Goal: Information Seeking & Learning: Check status

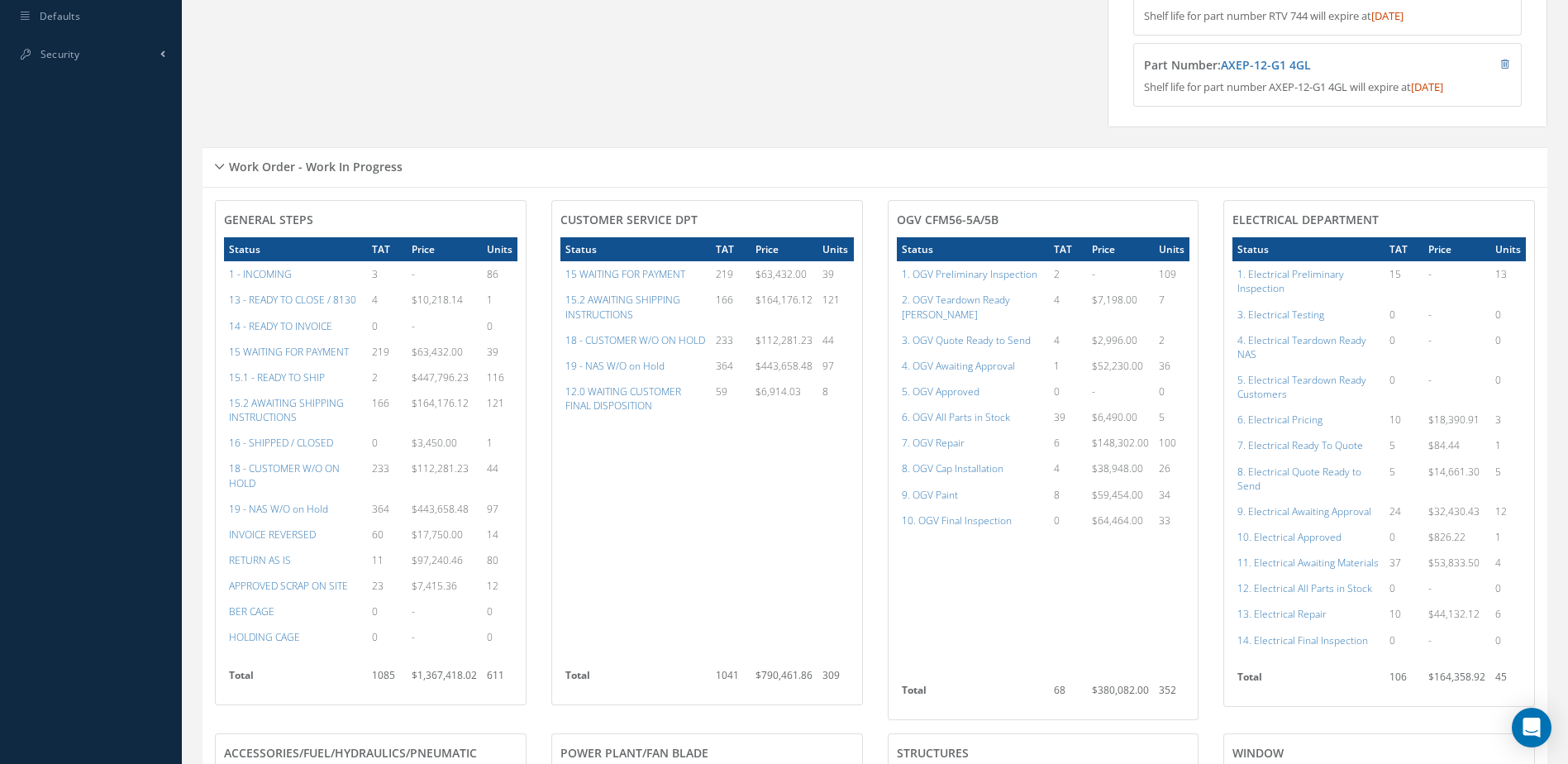
scroll to position [910, 0]
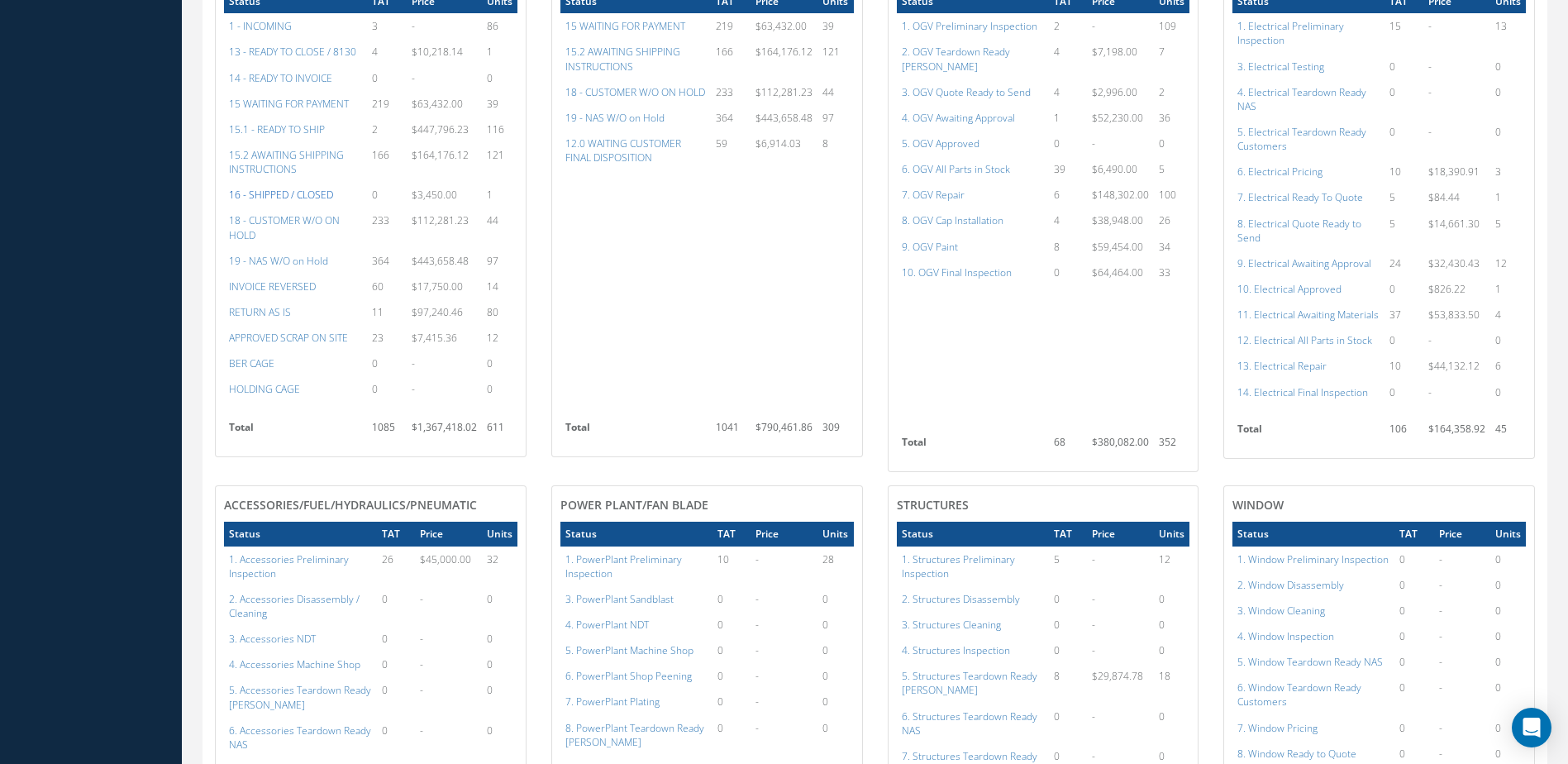
click at [288, 202] on a=22&excludeInternalCustomer=false&excludeInvoicedOrClosed=true&&filtersHidded"] "16 - SHIPPED / CLOSED" at bounding box center [281, 195] width 104 height 14
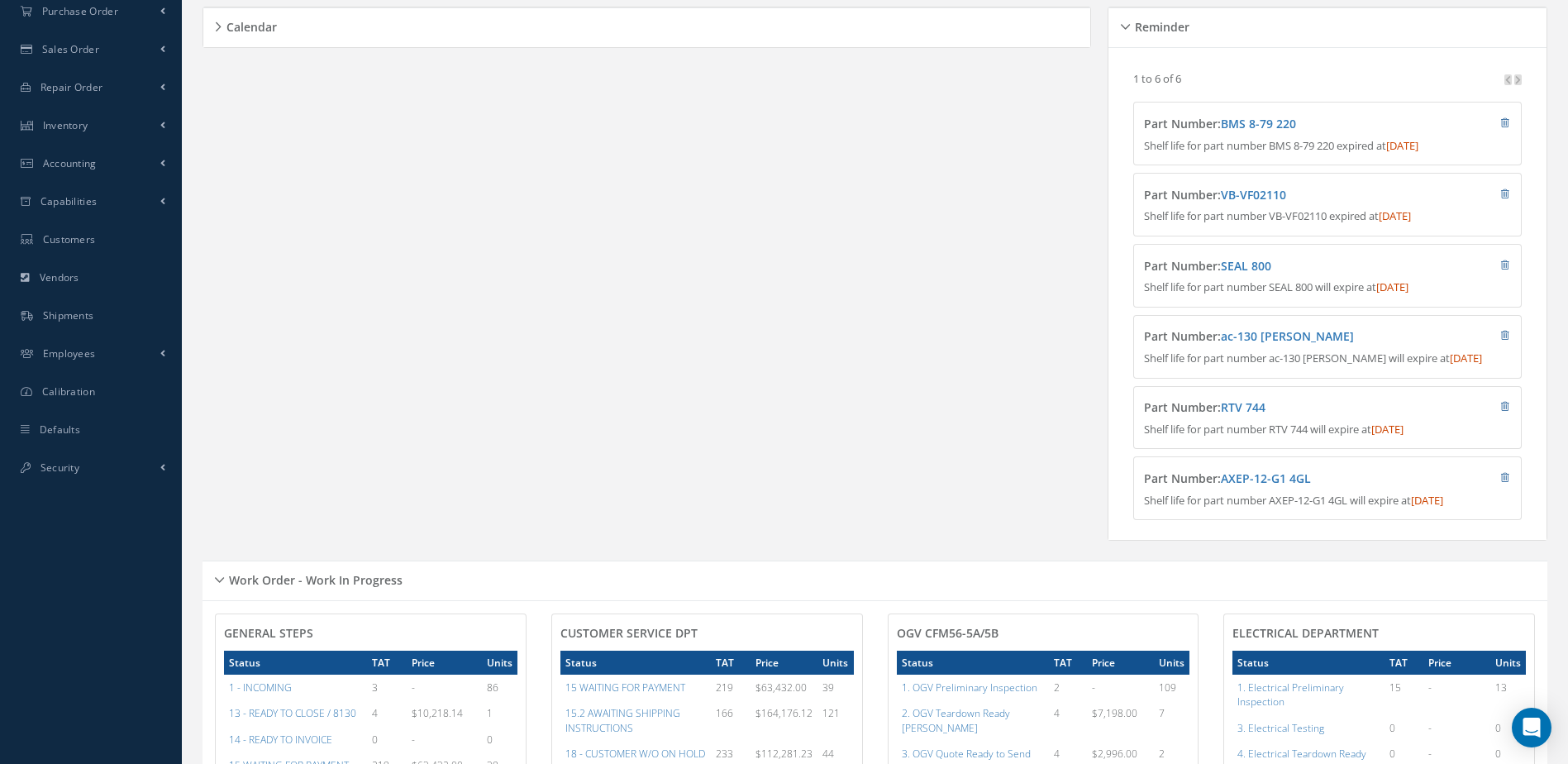
scroll to position [0, 0]
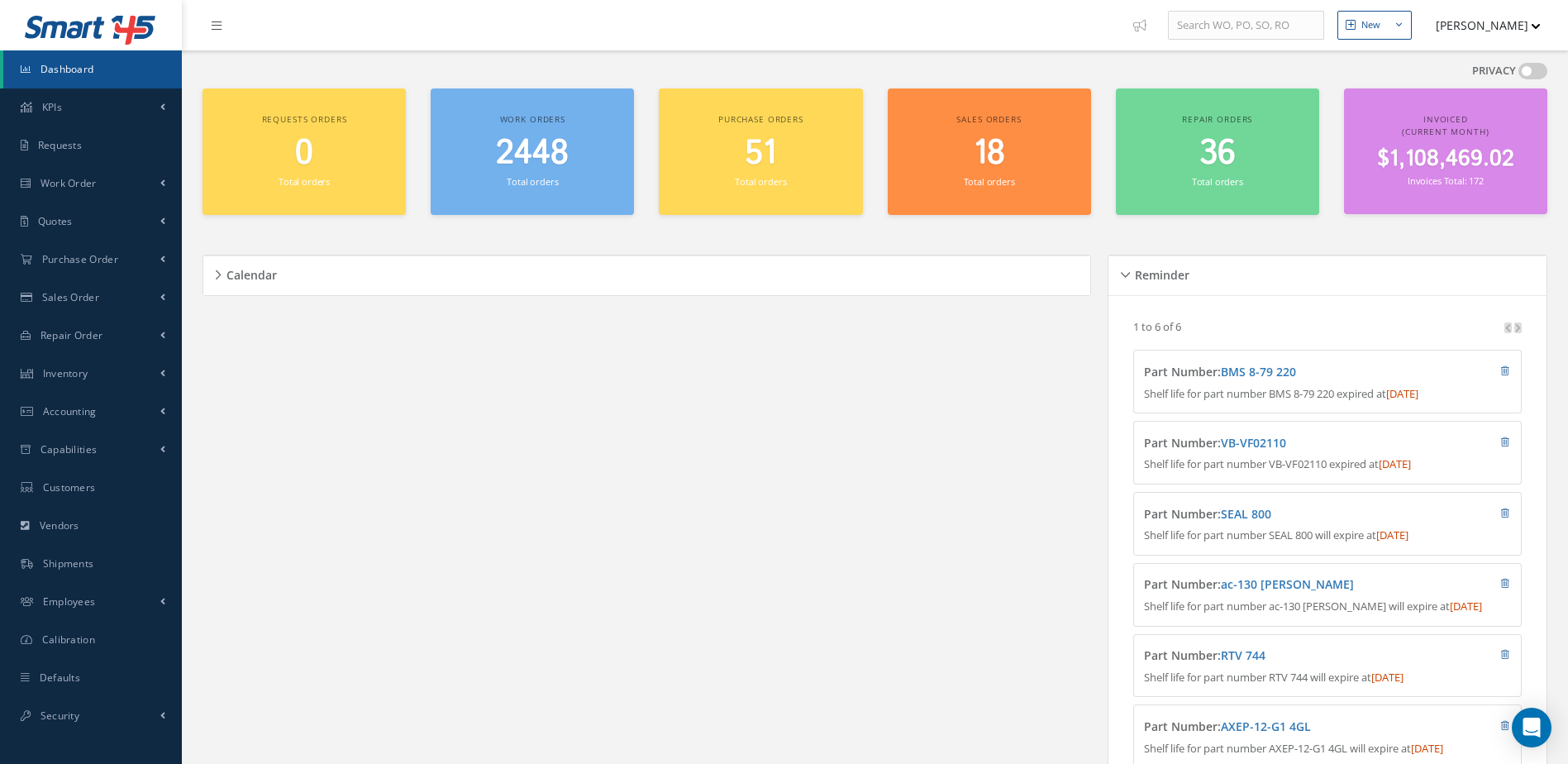
click at [103, 63] on link "Dashboard" at bounding box center [93, 69] width 179 height 38
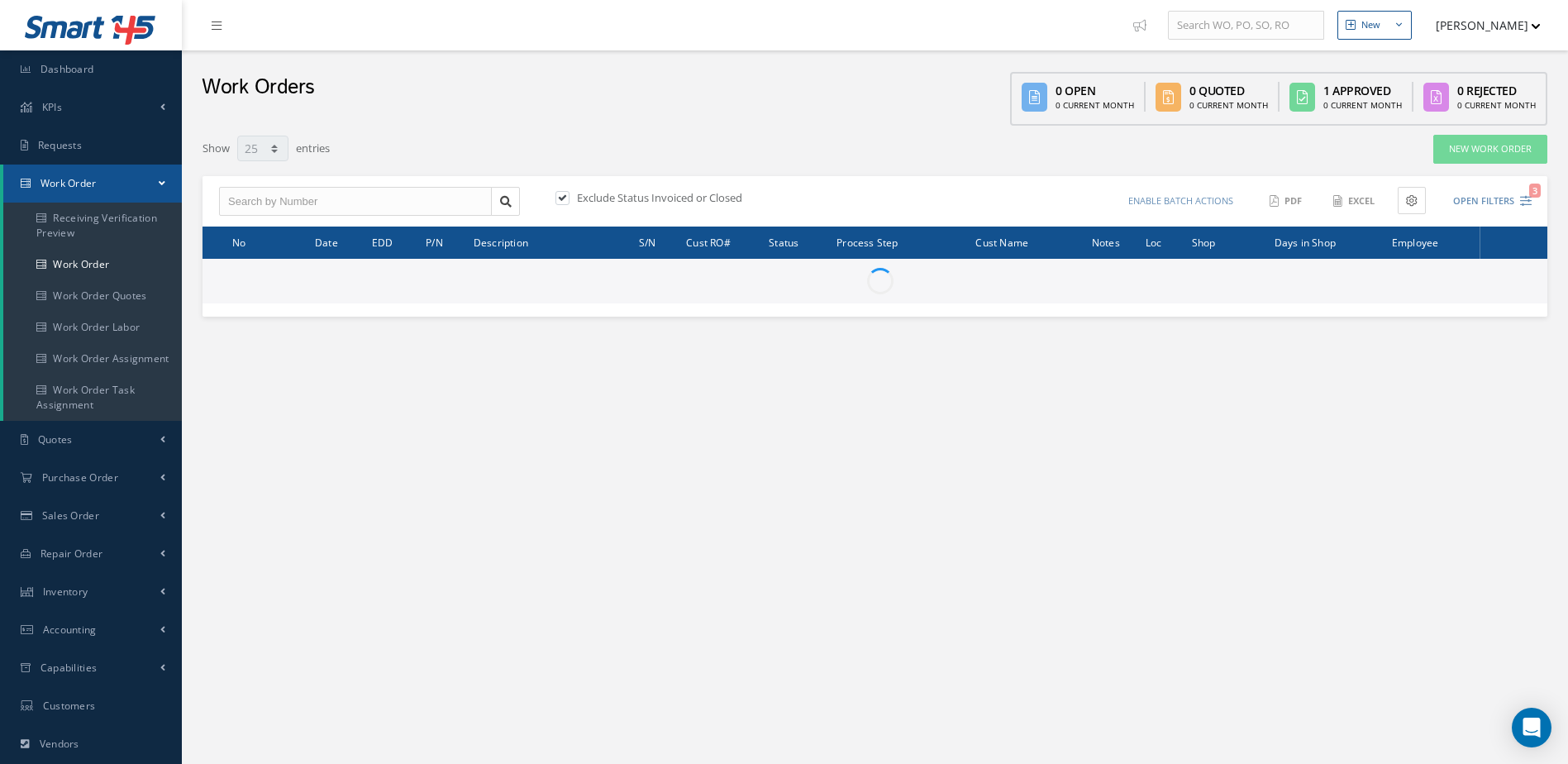
select select "25"
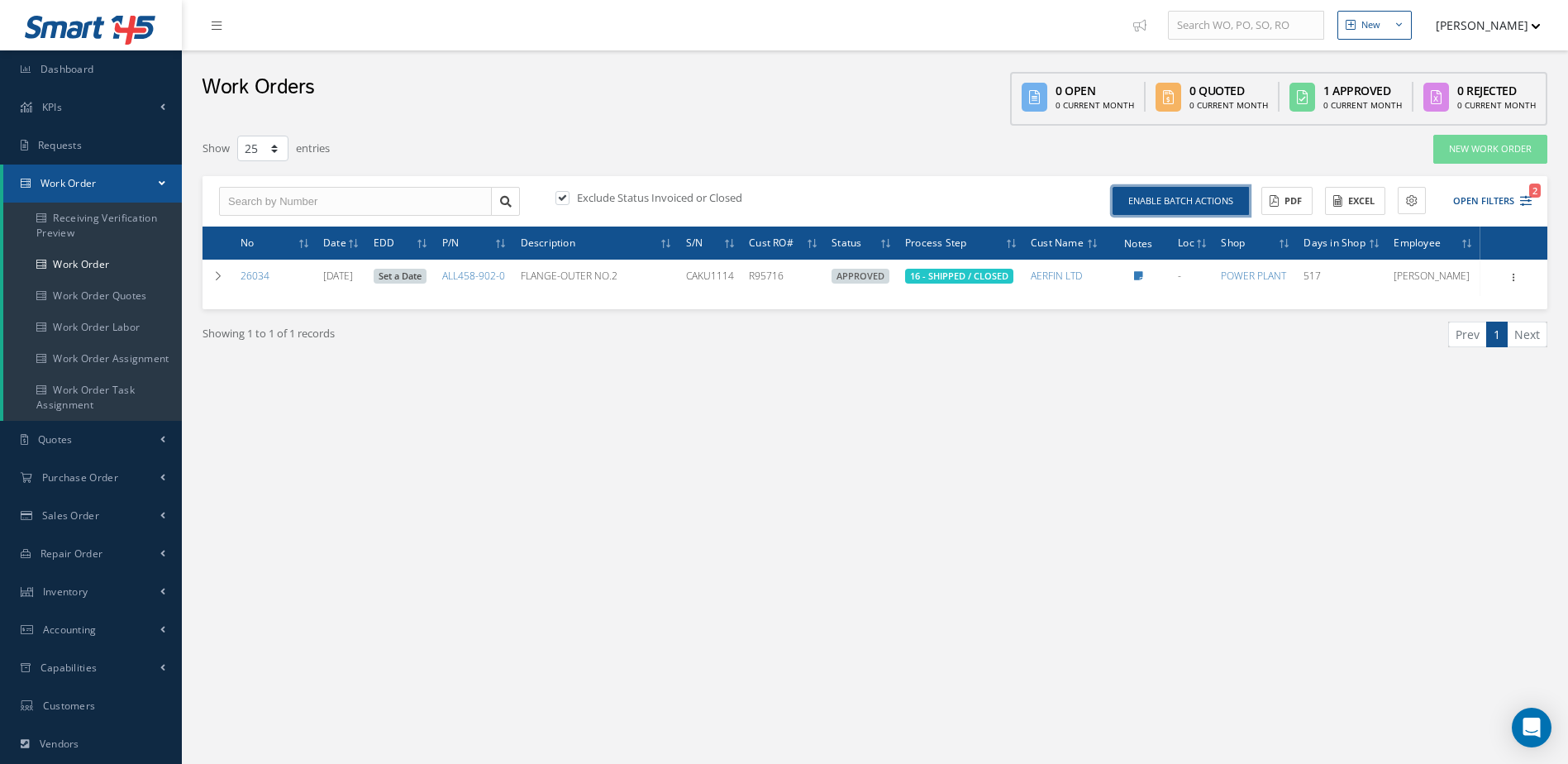
drag, startPoint x: 1221, startPoint y: 203, endPoint x: 1203, endPoint y: 205, distance: 18.1
click at [1220, 204] on button "Enable batch actions" at bounding box center [1181, 201] width 136 height 29
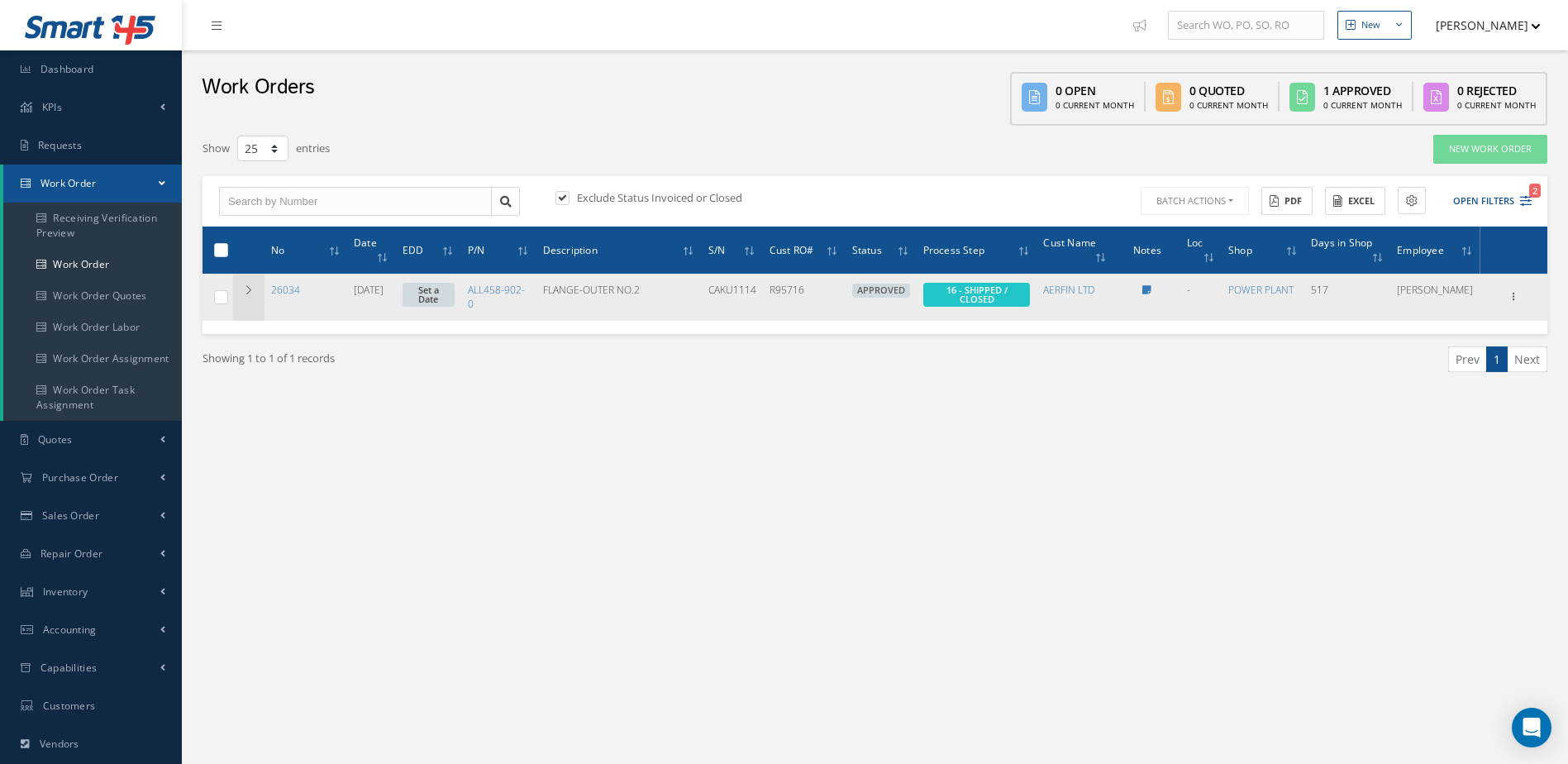
drag, startPoint x: 223, startPoint y: 296, endPoint x: 263, endPoint y: 302, distance: 40.4
click at [227, 297] on label at bounding box center [227, 296] width 0 height 14
click at [222, 297] on input "checkbox" at bounding box center [222, 299] width 11 height 11
checkbox input "true"
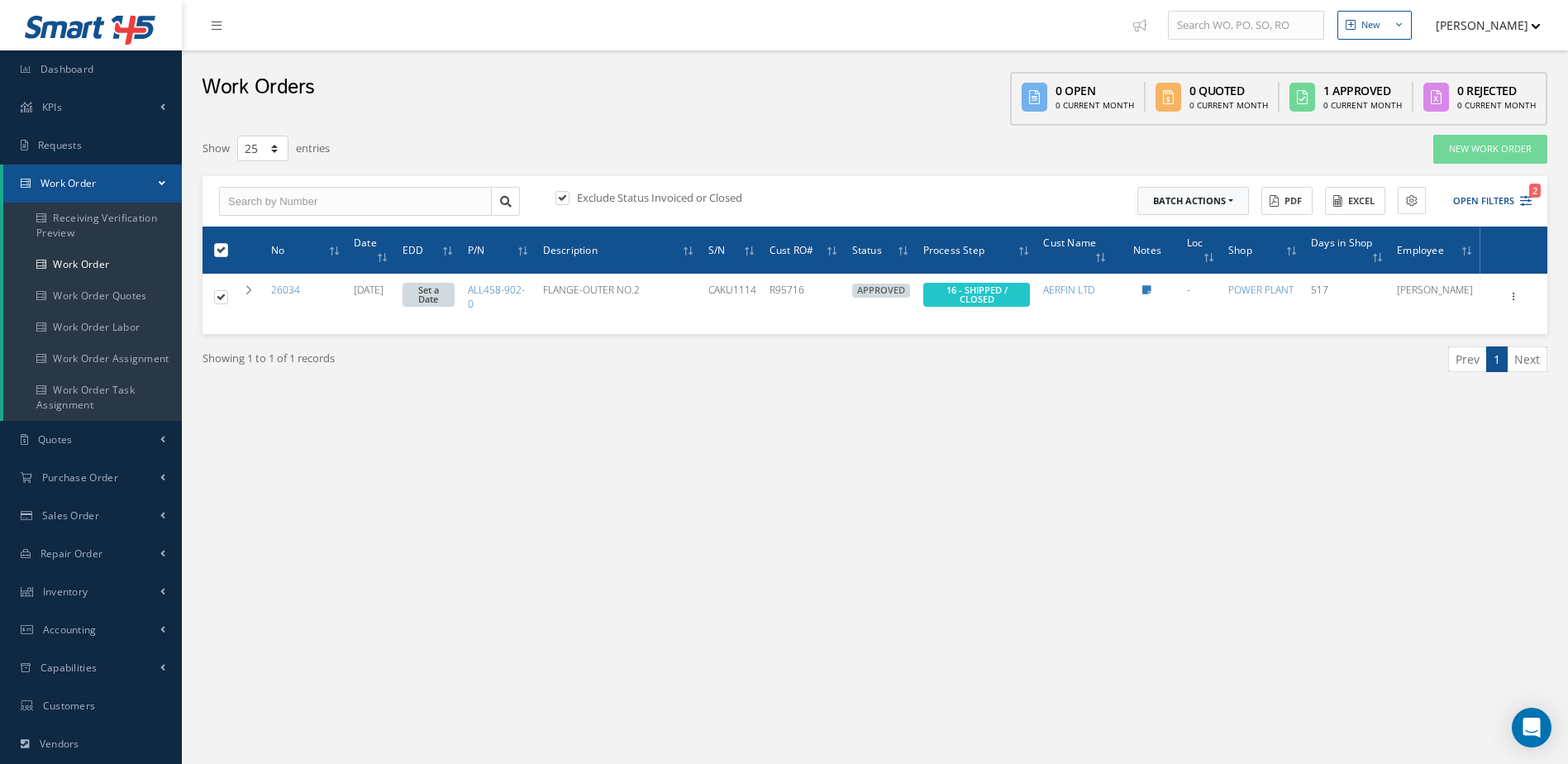
click at [1219, 206] on button "Batch Actions" at bounding box center [1193, 201] width 111 height 29
click at [1177, 248] on link "Close Work Orders" at bounding box center [1204, 249] width 133 height 22
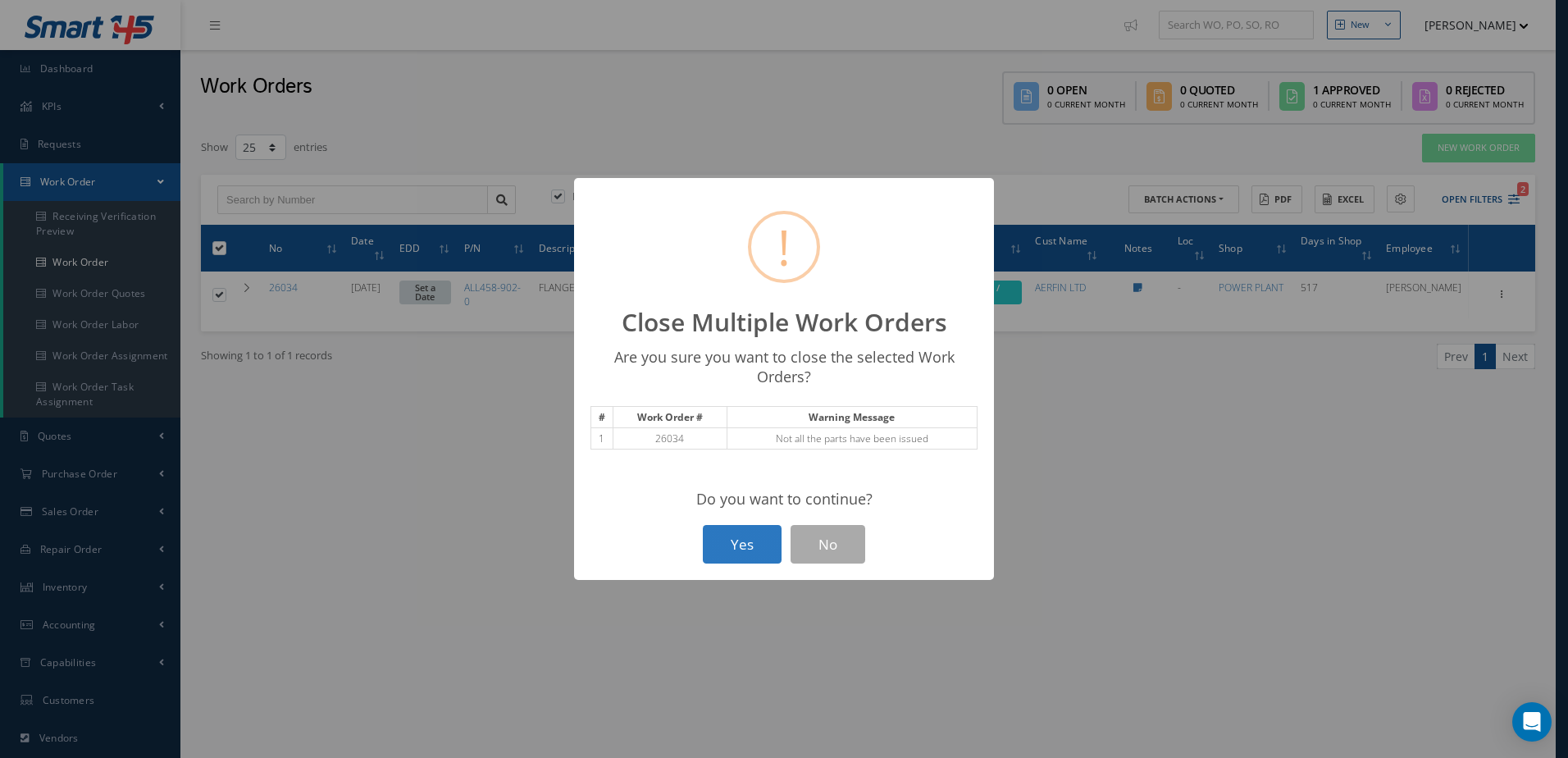
click at [750, 547] on button "Yes" at bounding box center [742, 544] width 79 height 39
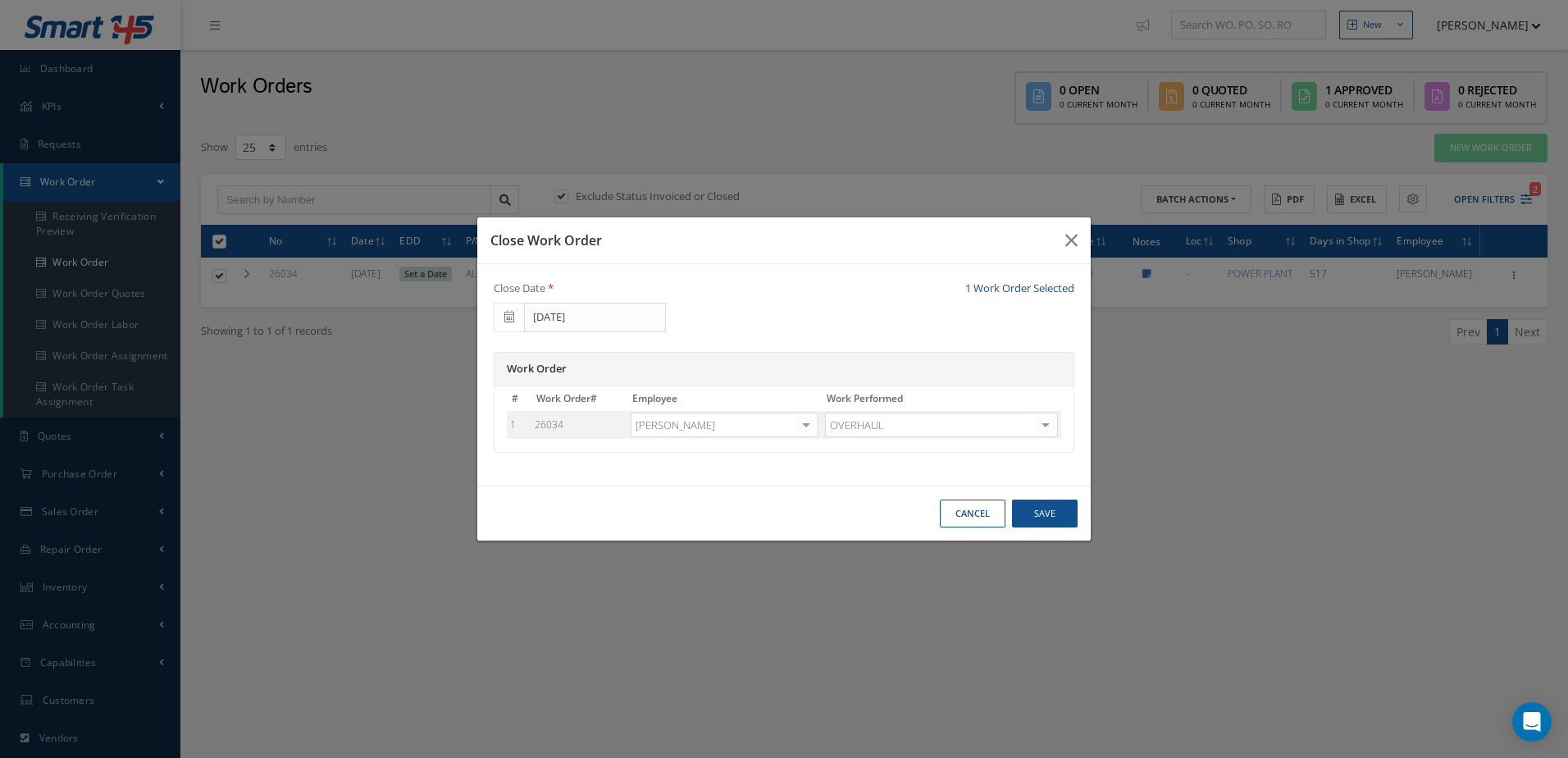
click at [806, 427] on div at bounding box center [806, 425] width 23 height 24
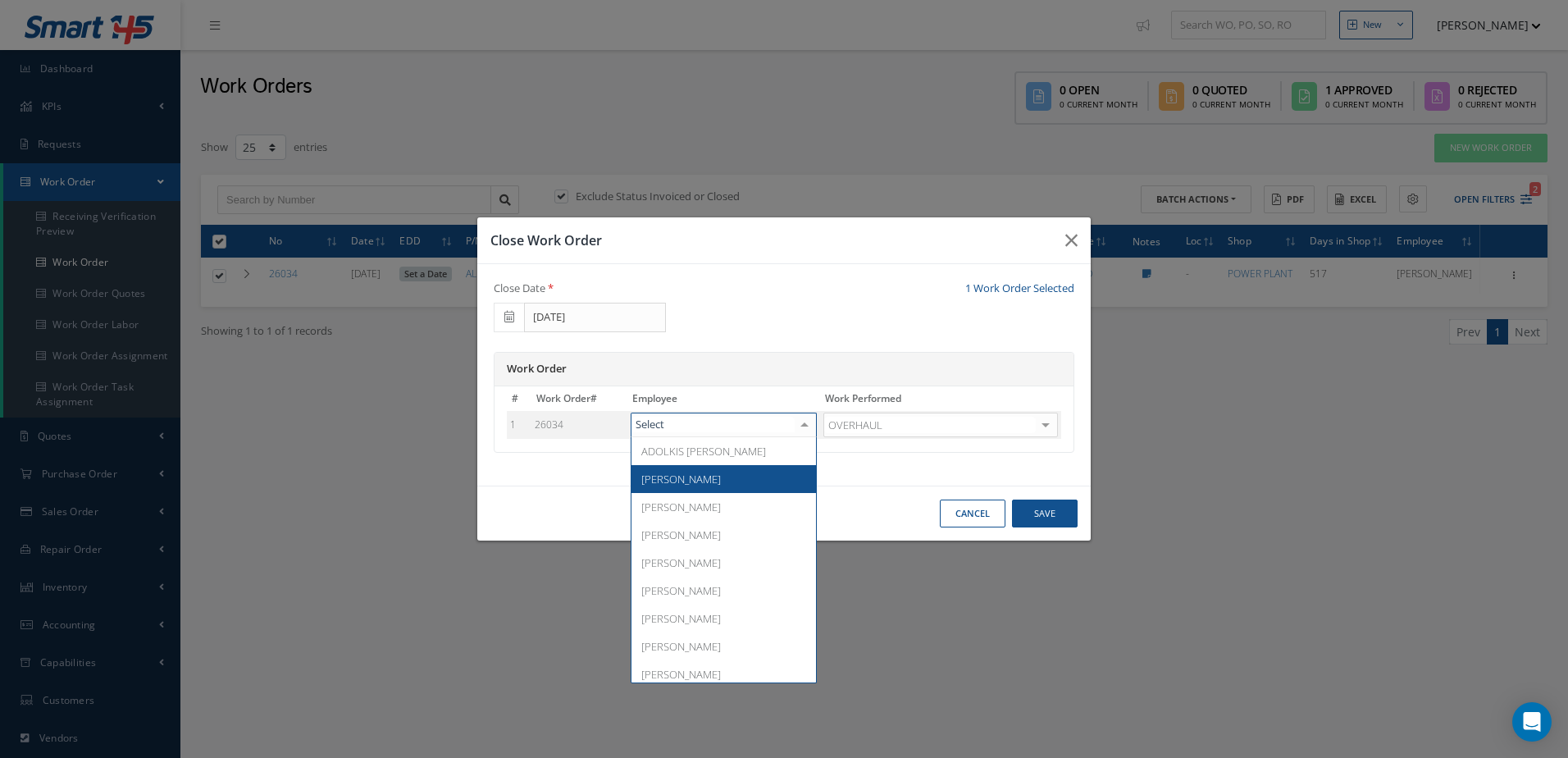
click at [709, 478] on span "[PERSON_NAME]" at bounding box center [723, 479] width 184 height 28
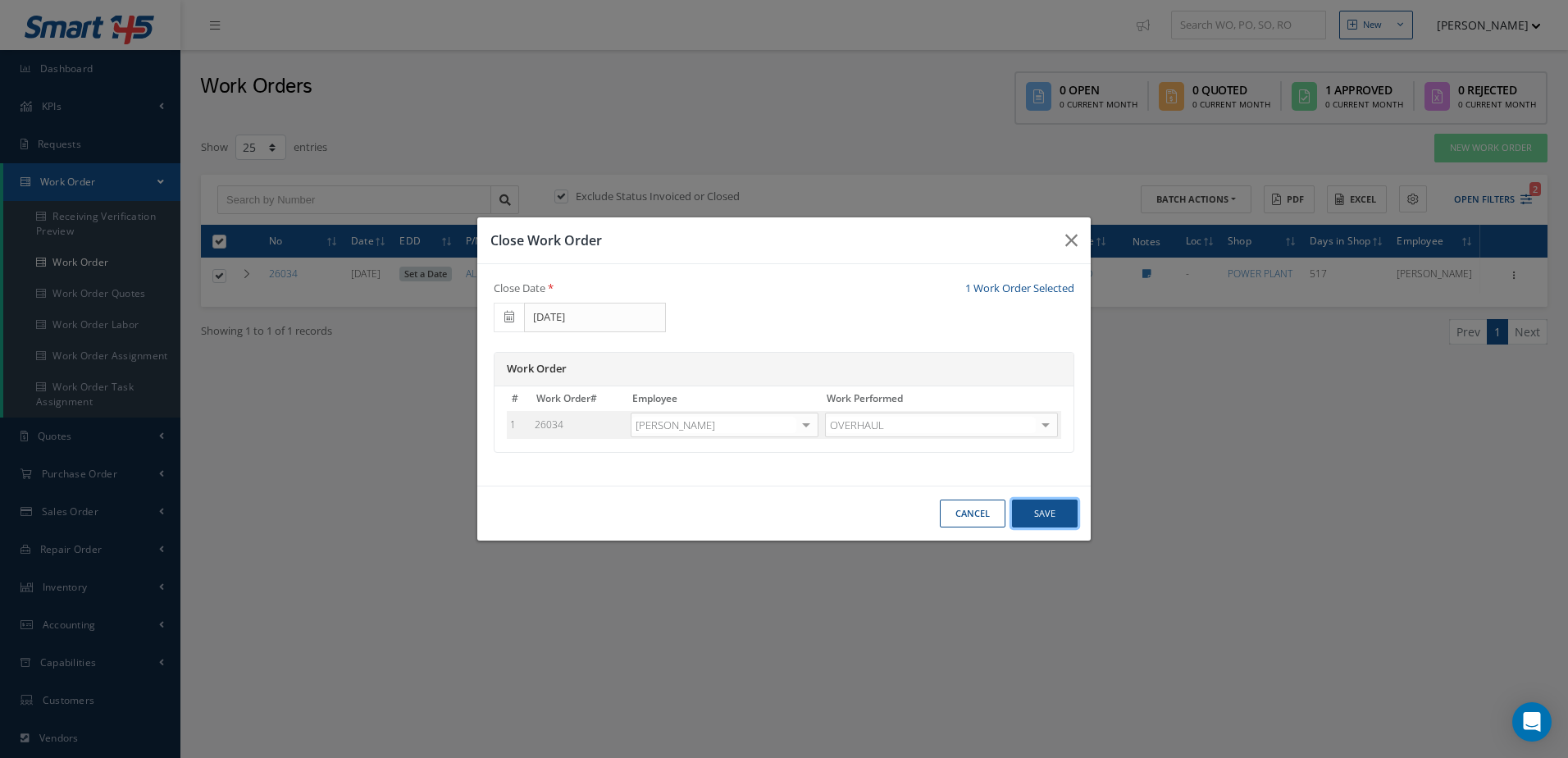
click at [1051, 514] on button "Save" at bounding box center [1044, 513] width 66 height 29
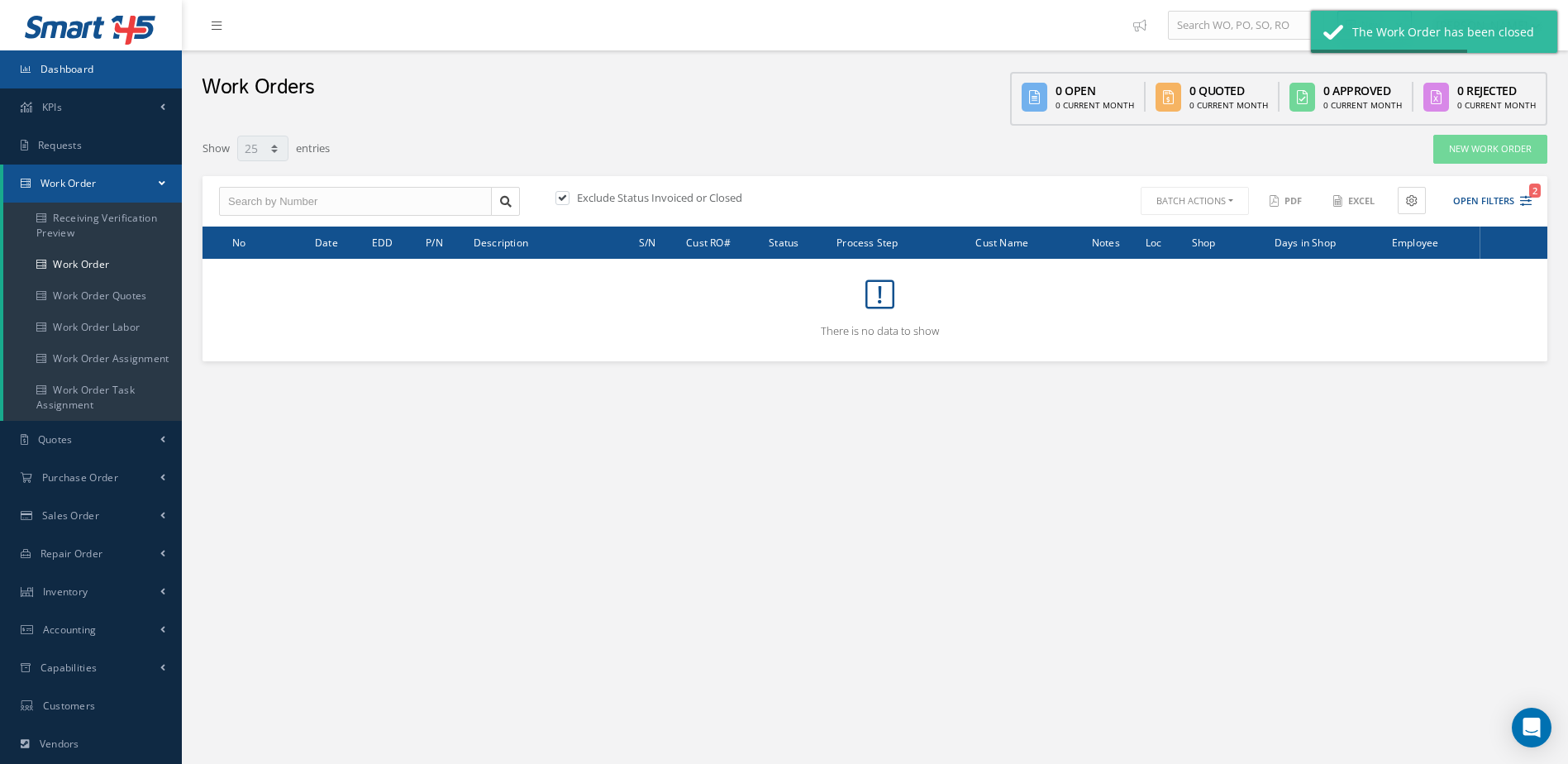
click at [121, 68] on link "Dashboard" at bounding box center [91, 69] width 182 height 38
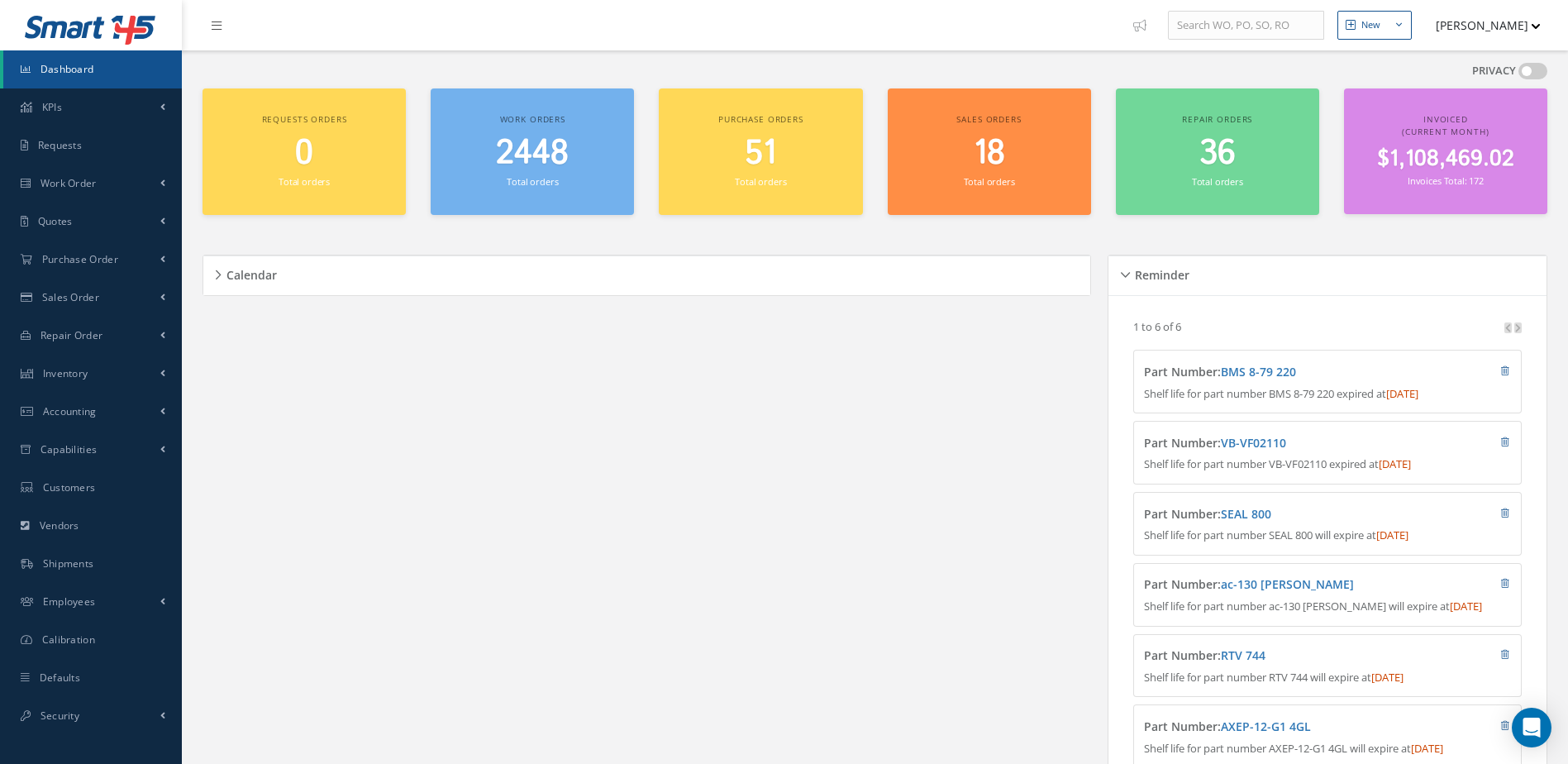
click at [521, 161] on span "2448" at bounding box center [532, 153] width 72 height 47
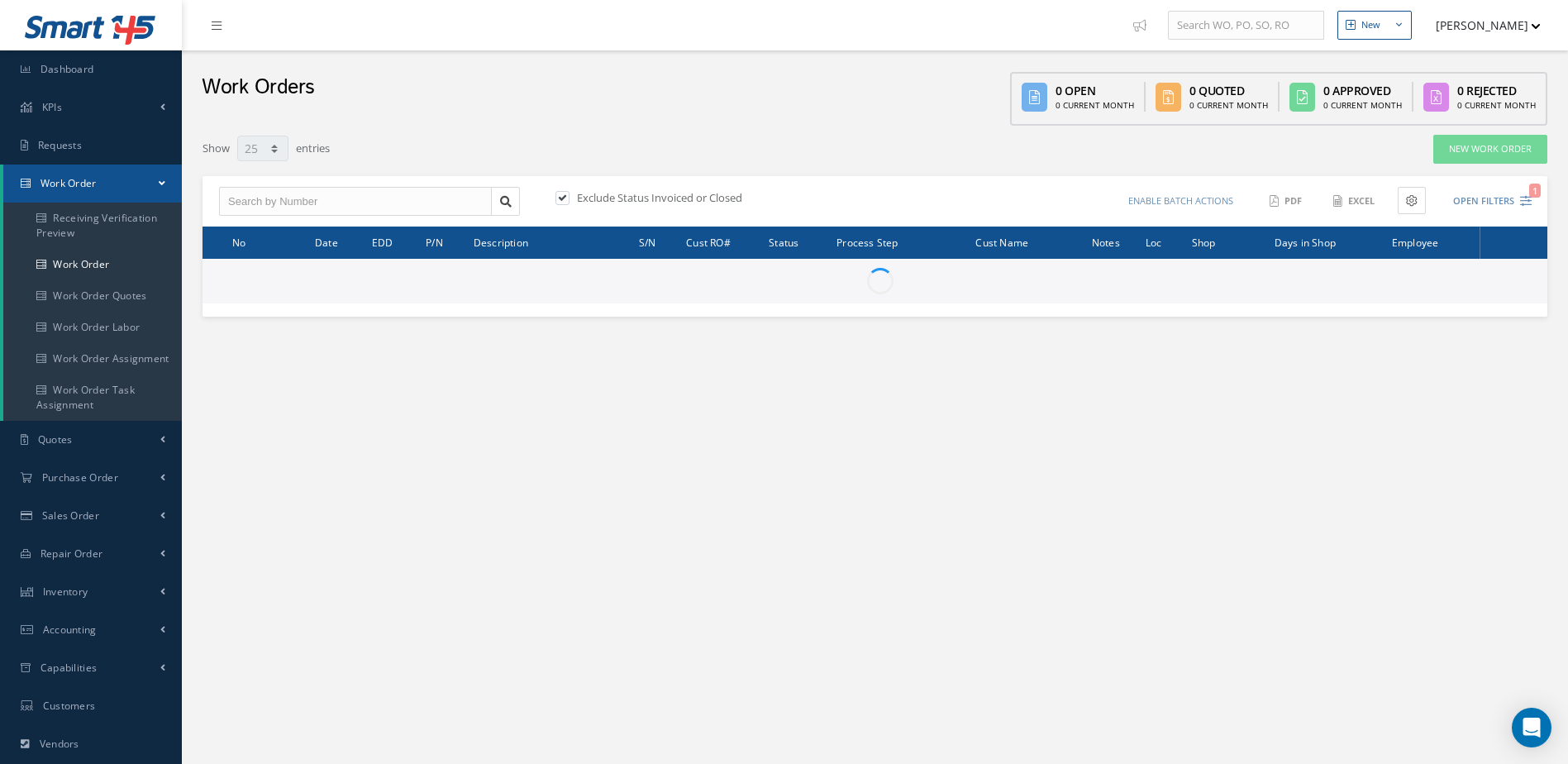
select select "25"
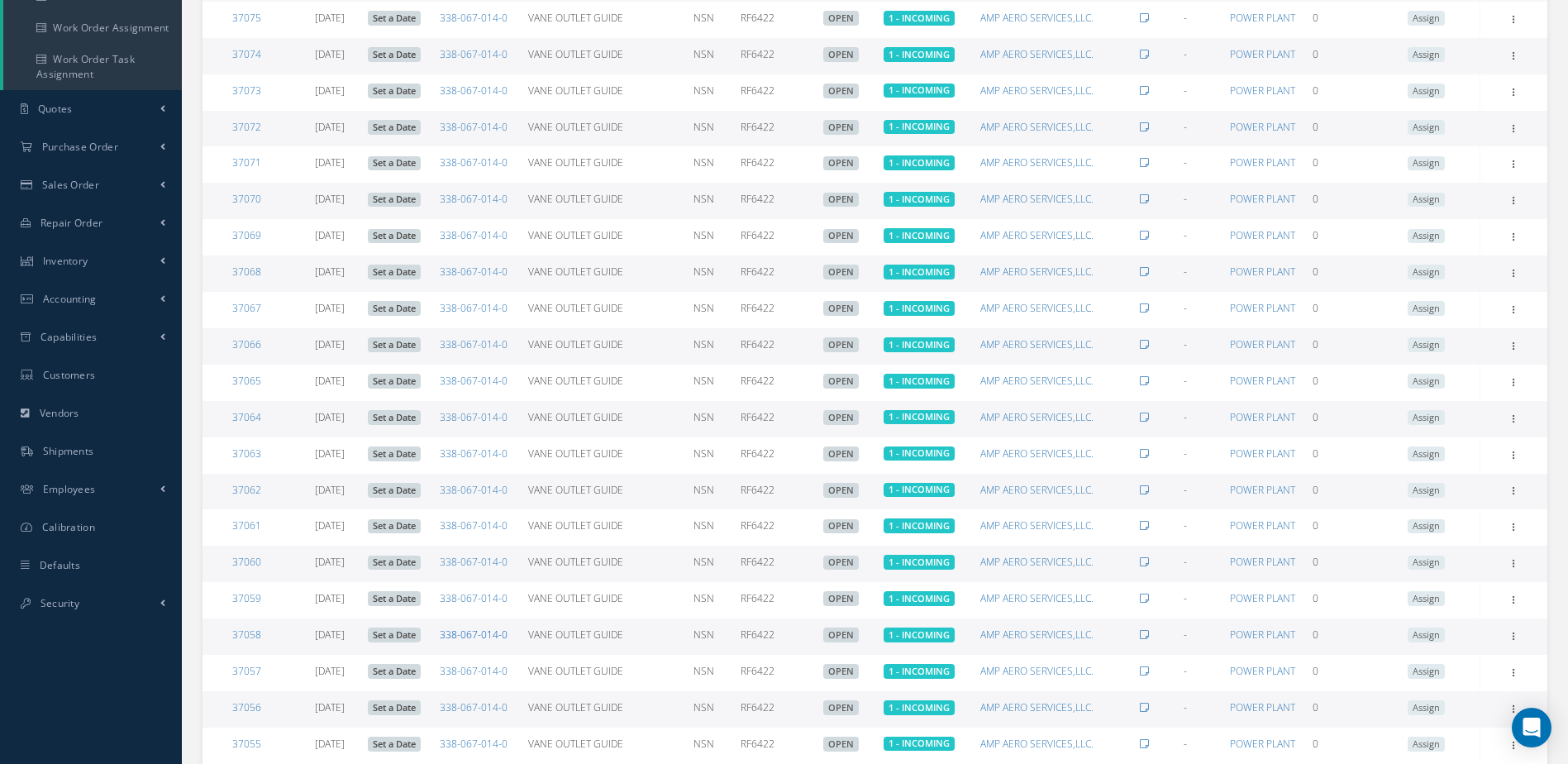
scroll to position [529, 0]
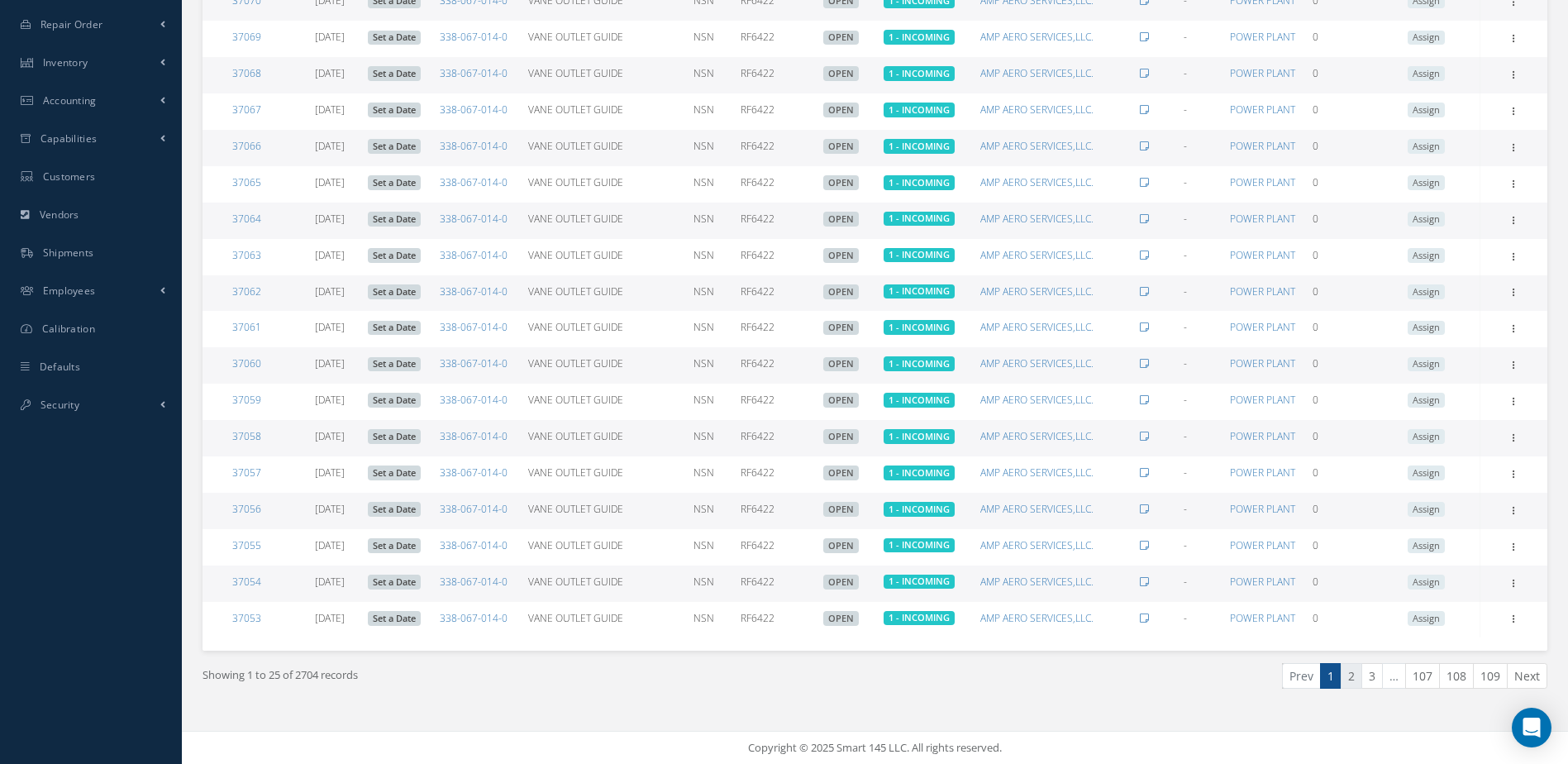
click at [1351, 684] on link "2" at bounding box center [1351, 676] width 21 height 26
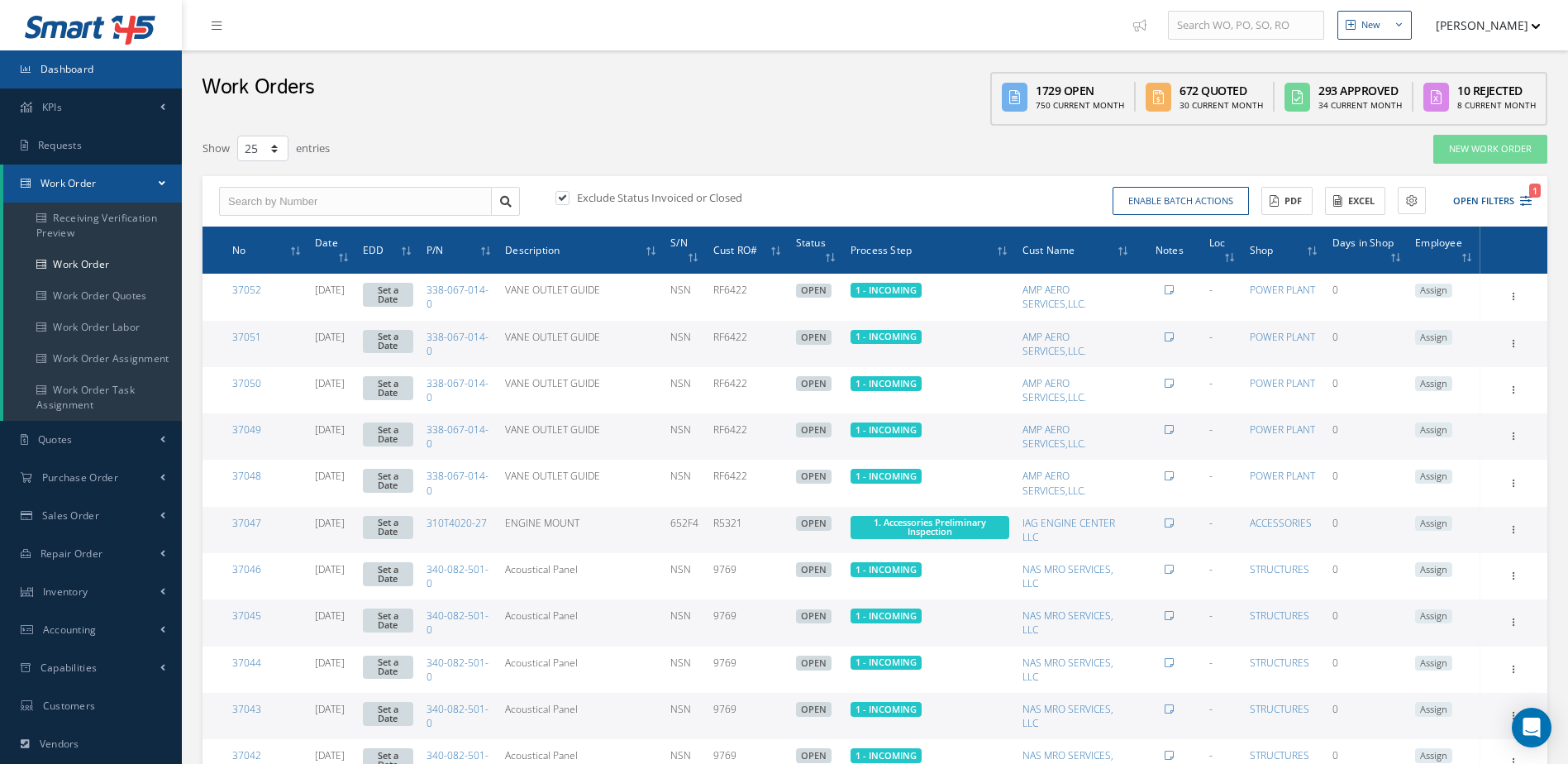
click at [88, 64] on span "Dashboard" at bounding box center [67, 69] width 54 height 14
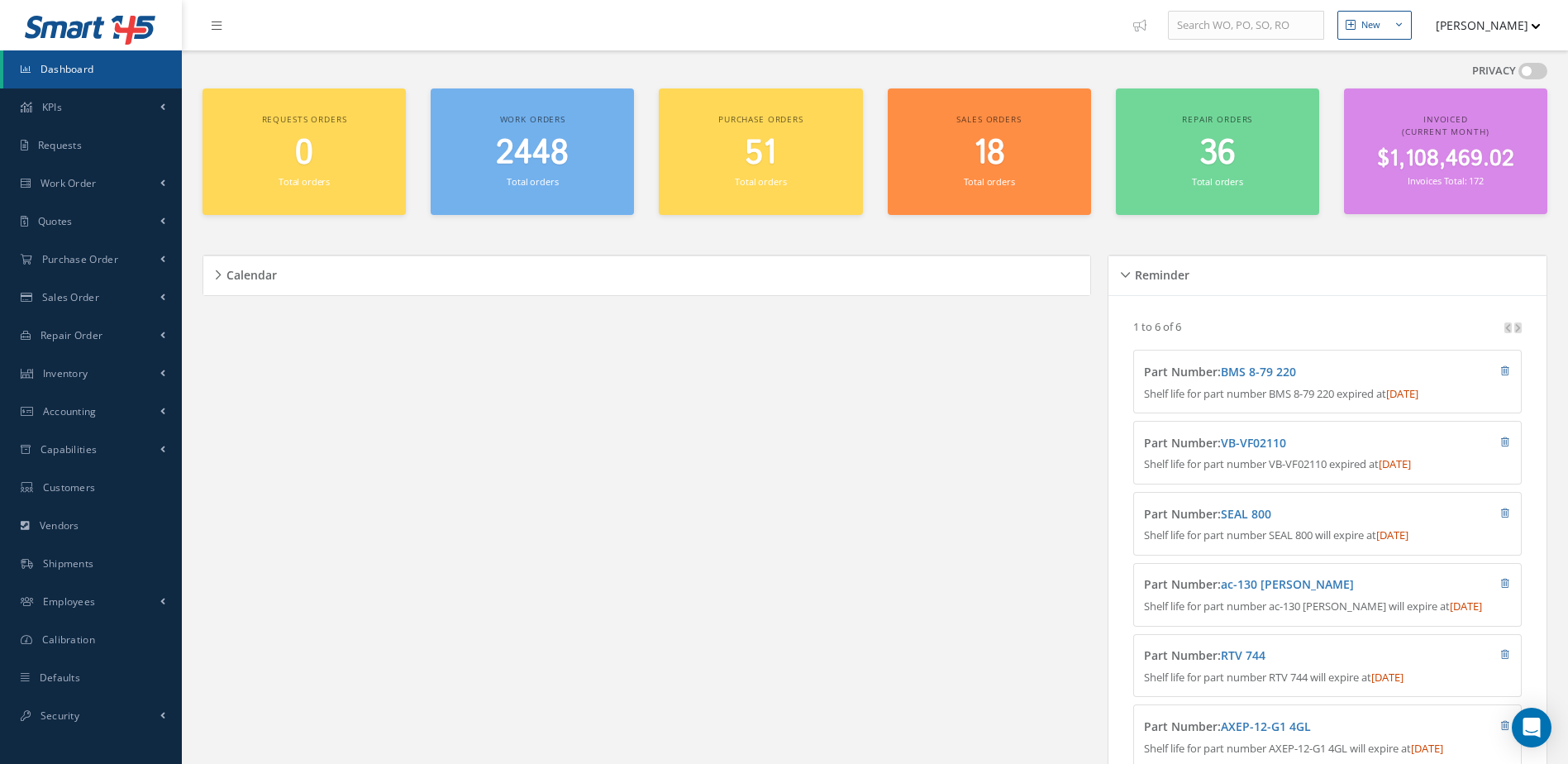
click at [90, 61] on link "Dashboard" at bounding box center [93, 69] width 179 height 38
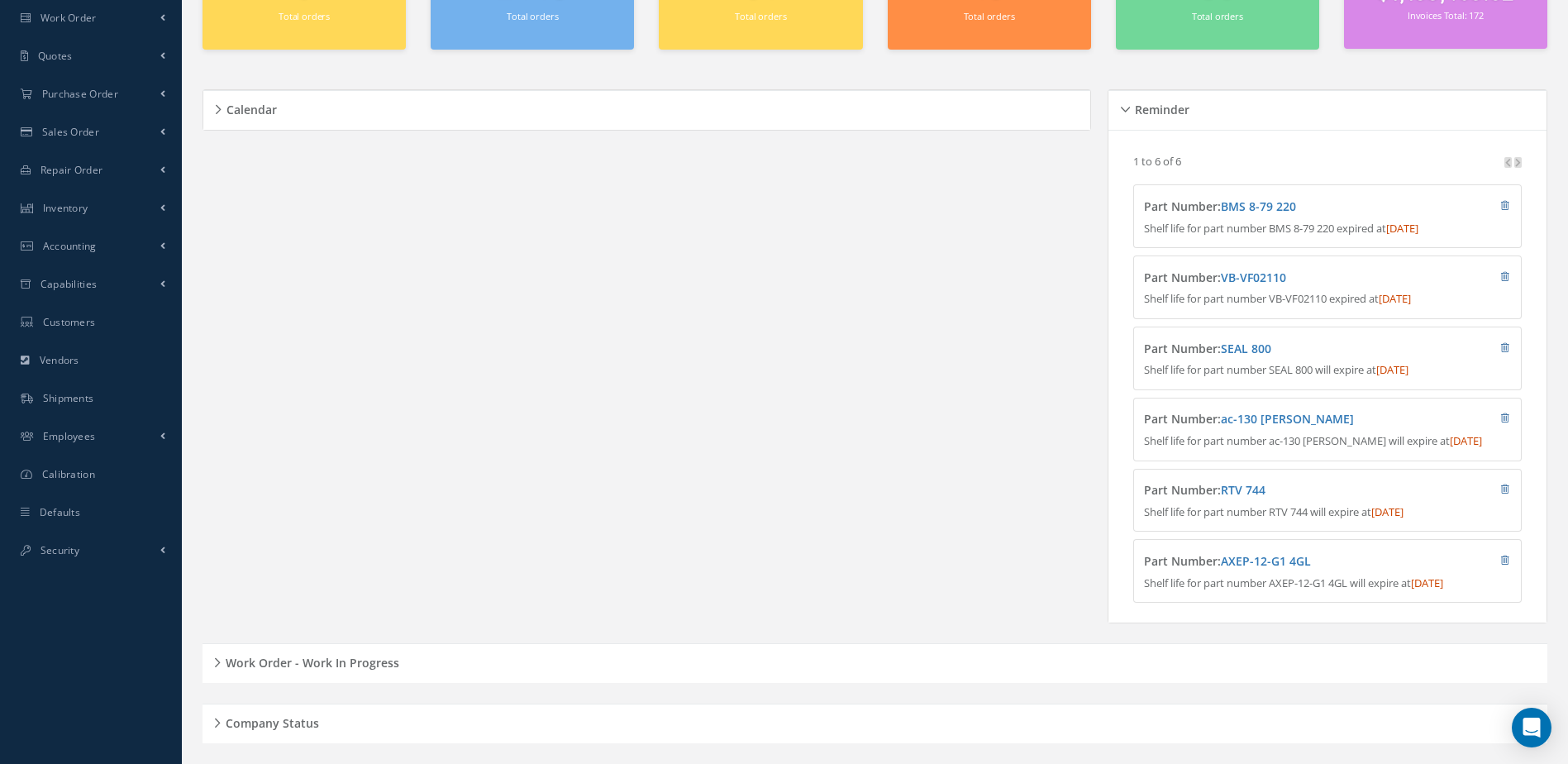
scroll to position [210, 0]
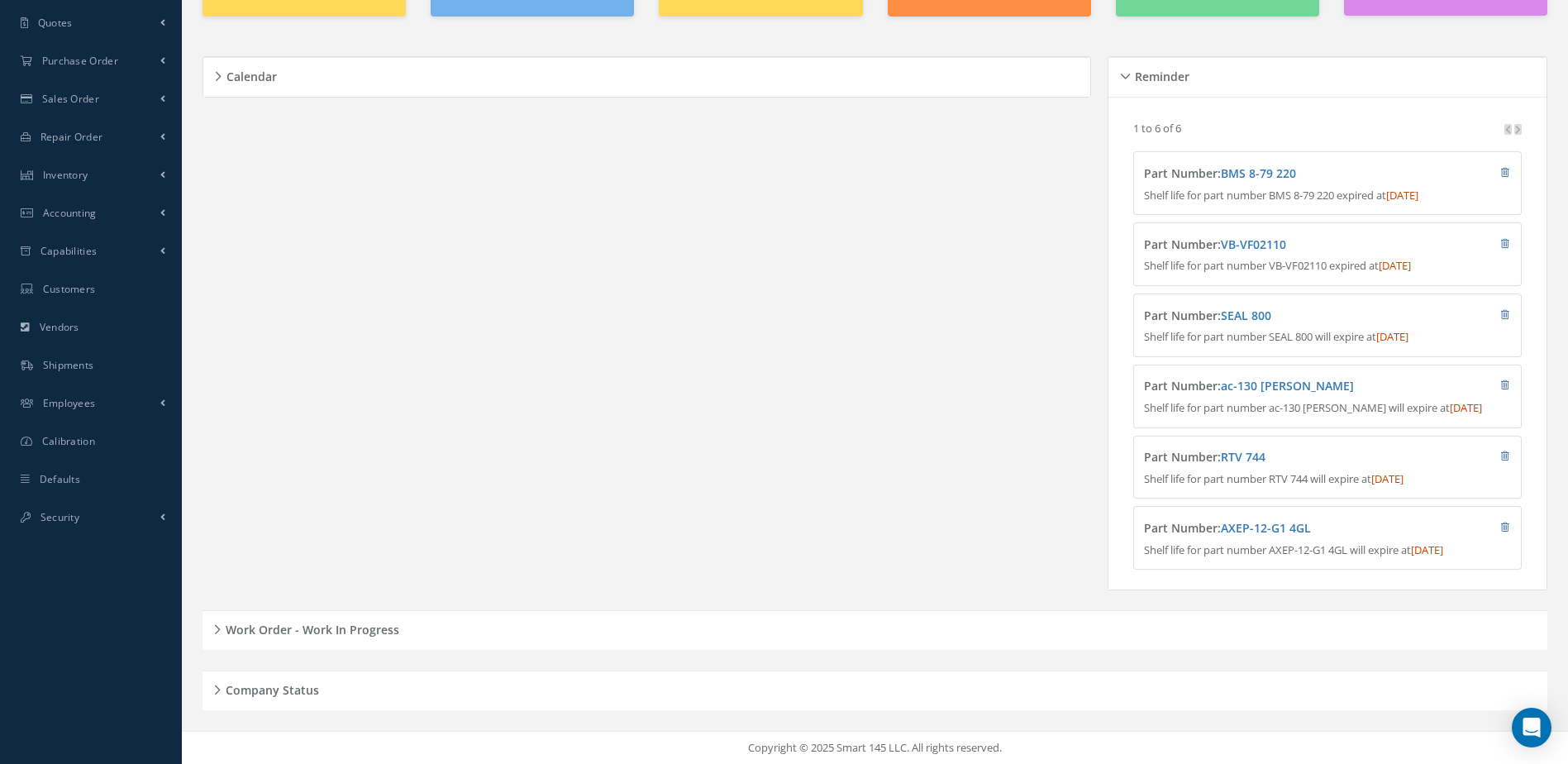
click at [339, 626] on h5 "Work Order - Work In Progress" at bounding box center [310, 627] width 179 height 19
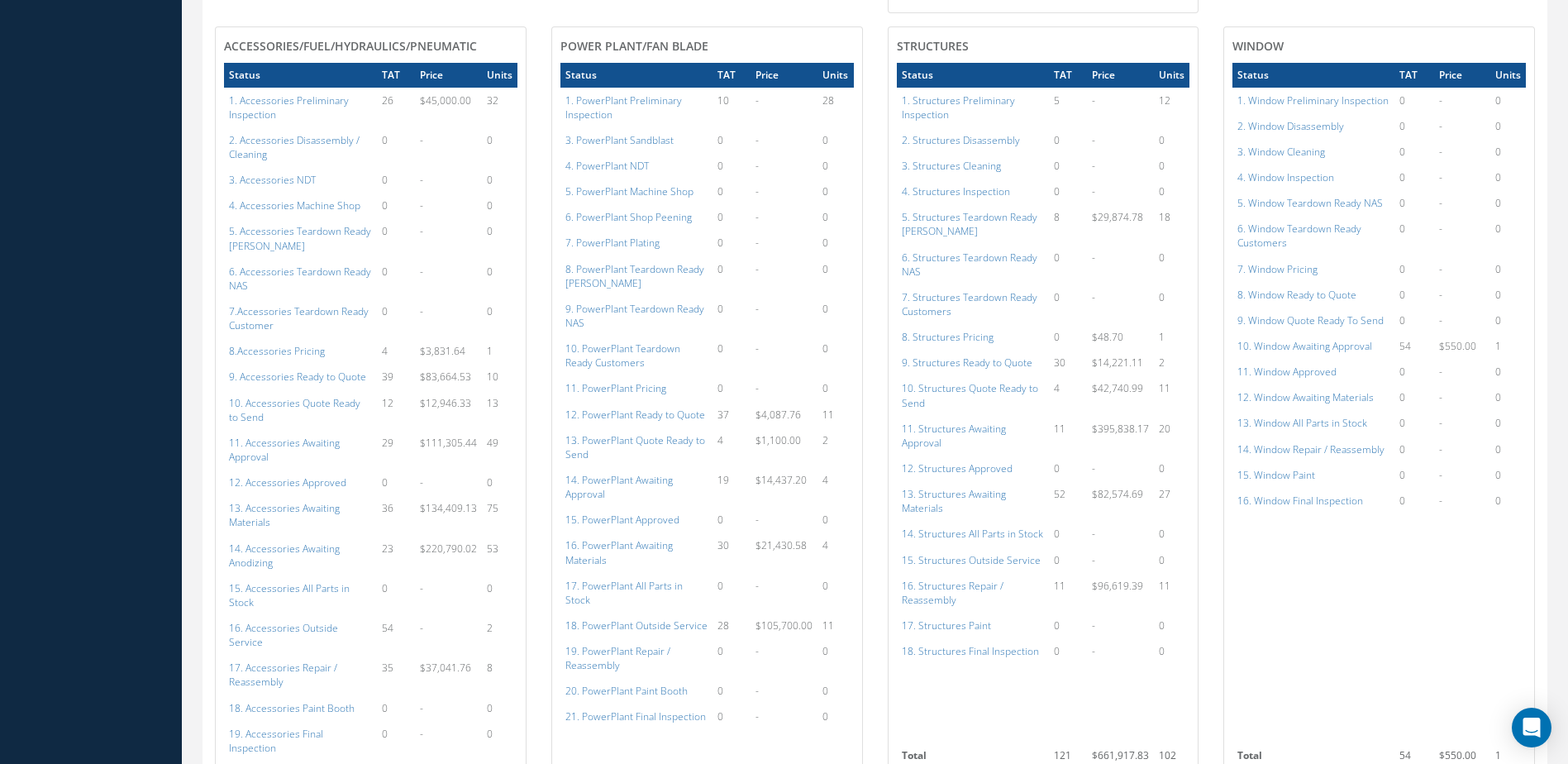
scroll to position [1530, 0]
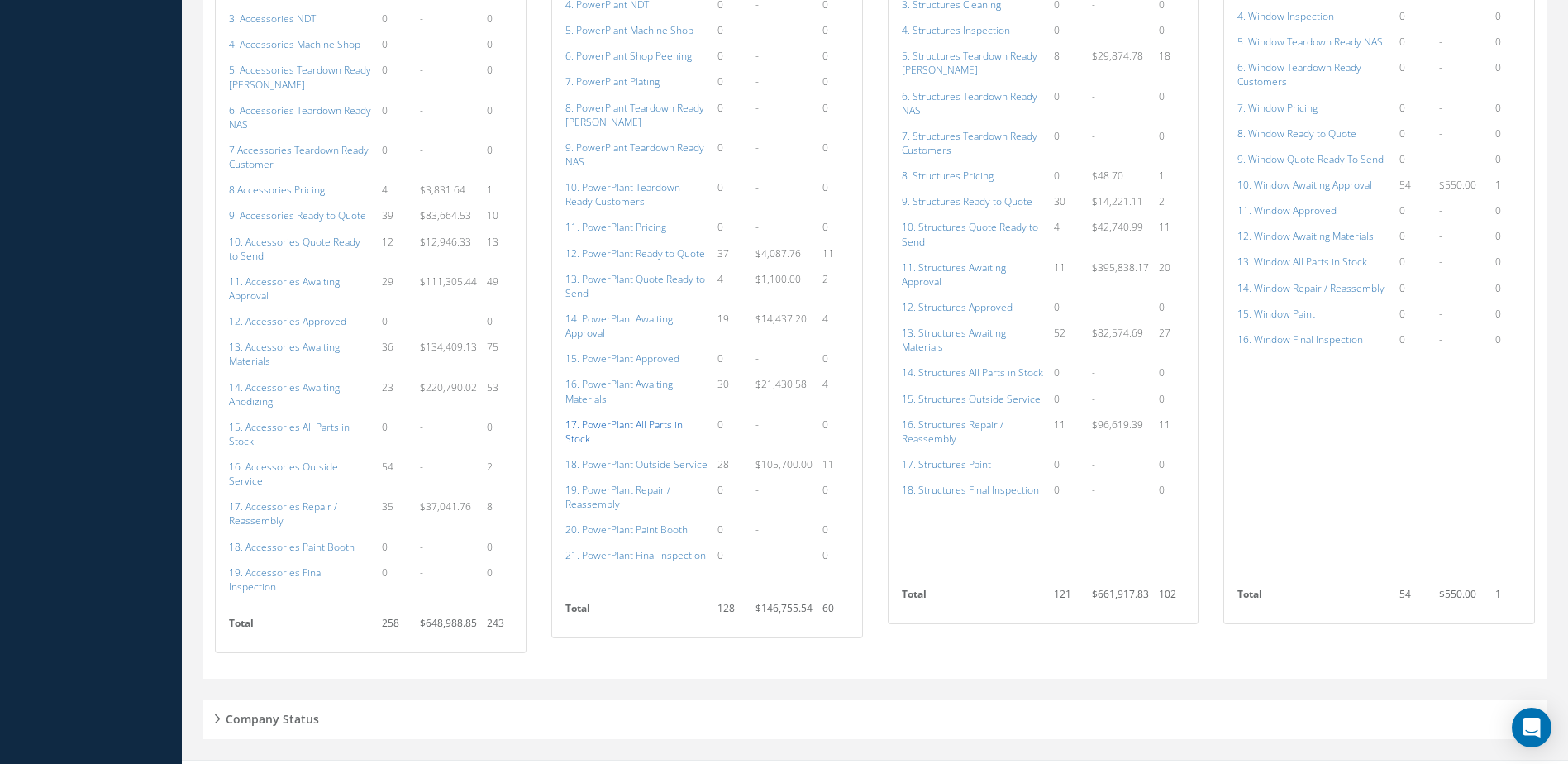
click at [631, 428] on a=136&excludeInternalCustomer=false&excludeInvoicedOrClosed=true&shop_id=15&filtersHidded"] "17. PowerPlant All Parts in Stock" at bounding box center [624, 432] width 118 height 28
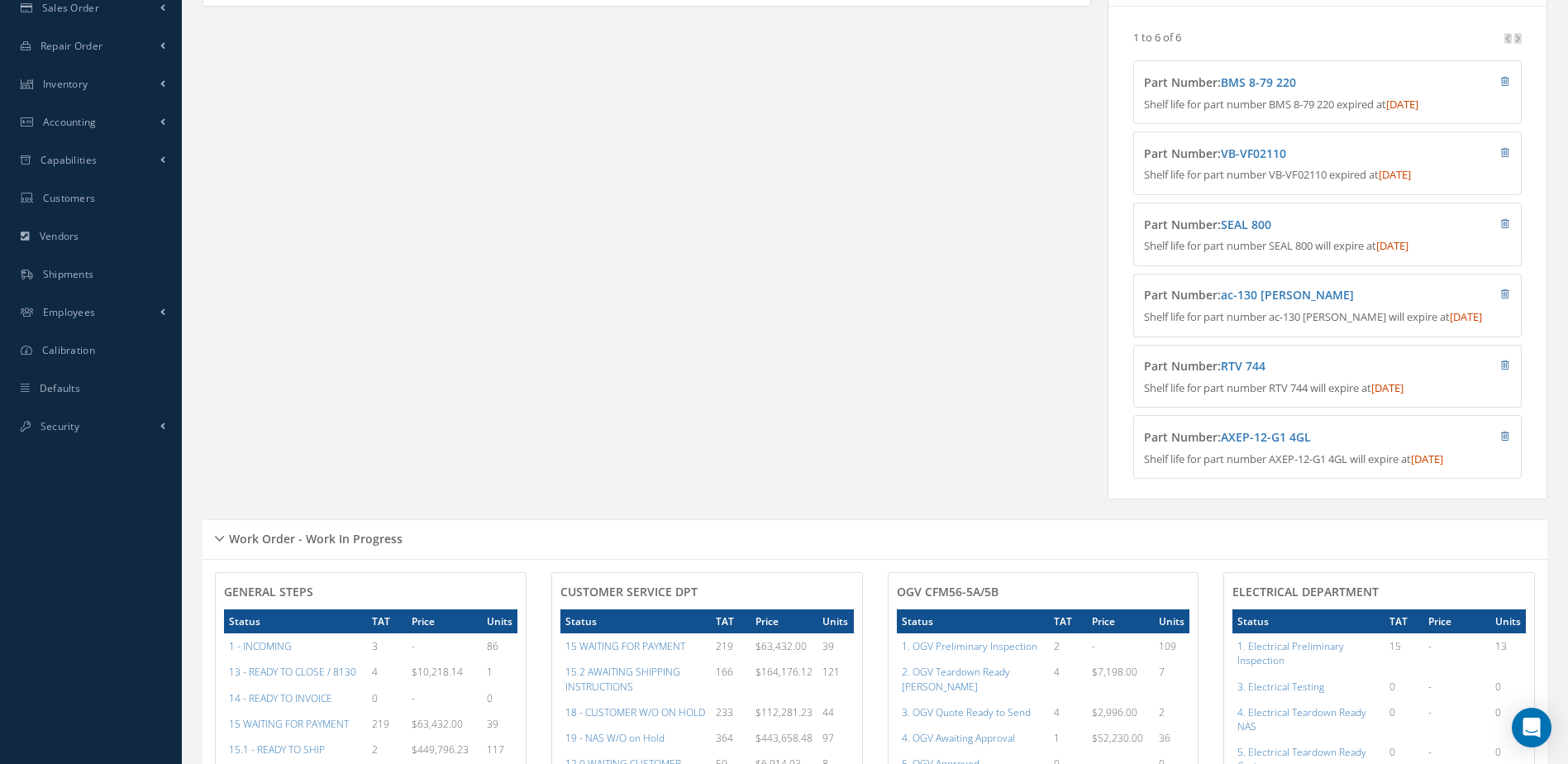
scroll to position [0, 0]
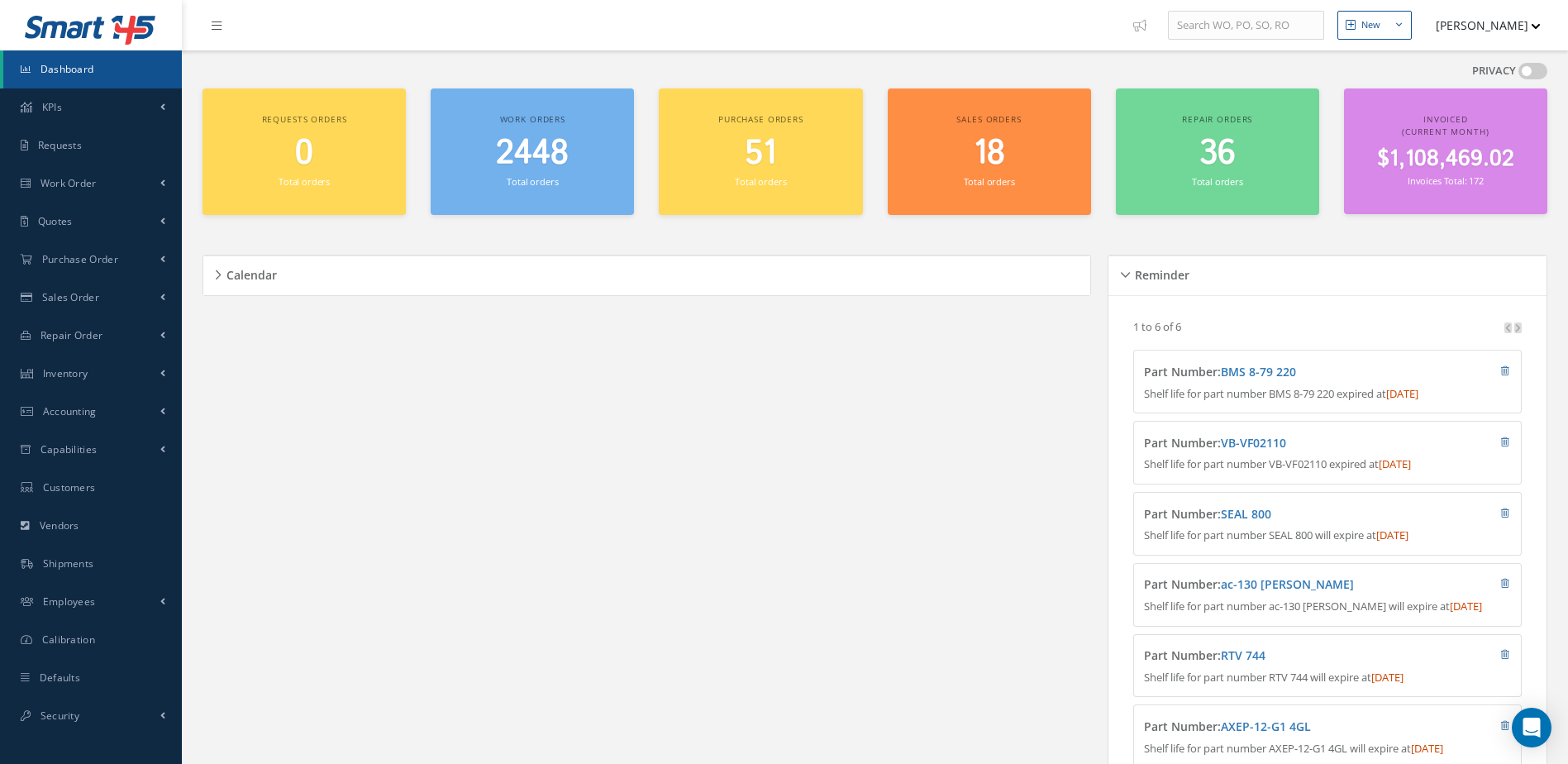
click at [525, 153] on span "2448" at bounding box center [532, 153] width 72 height 47
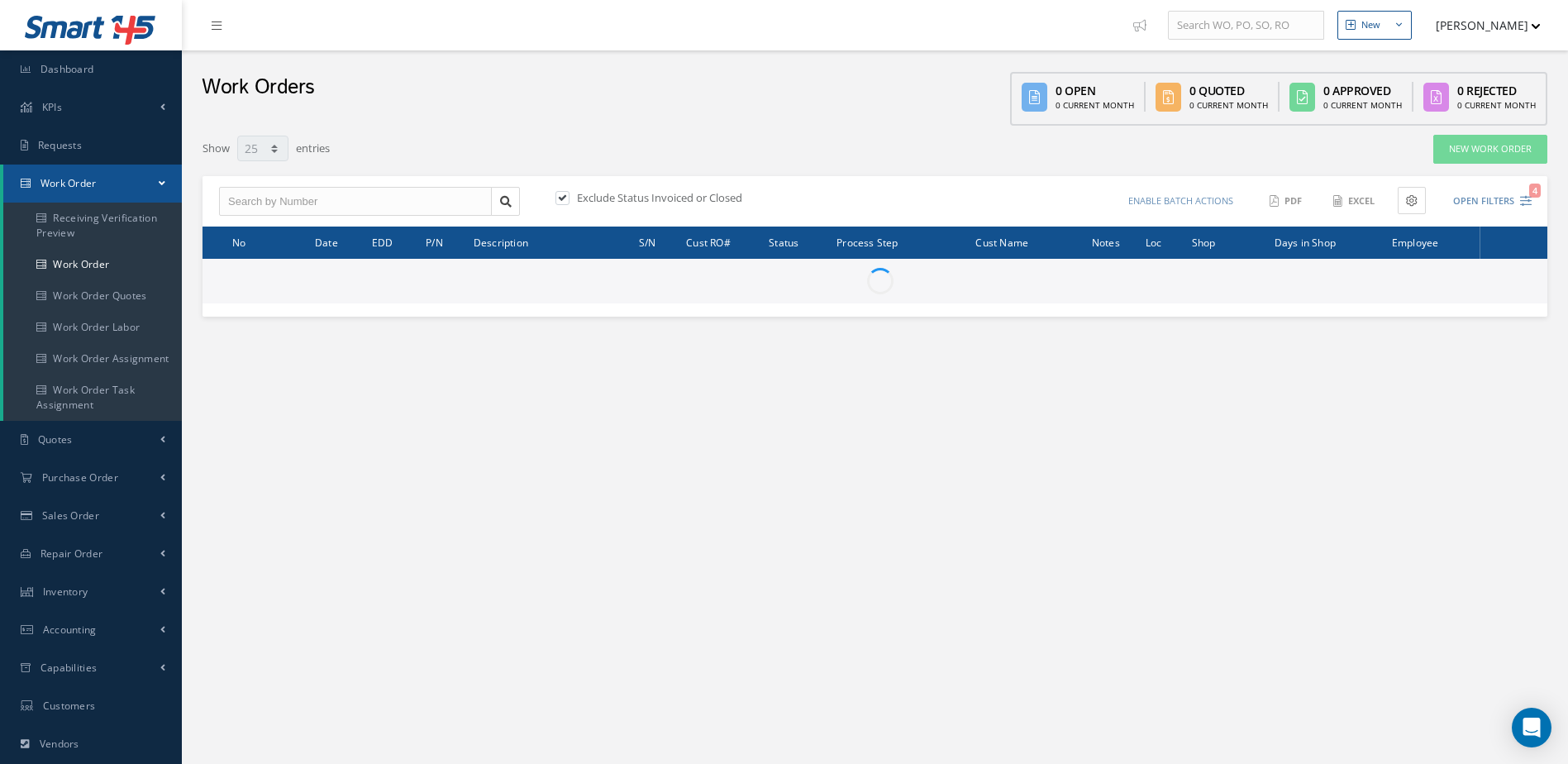
select select "25"
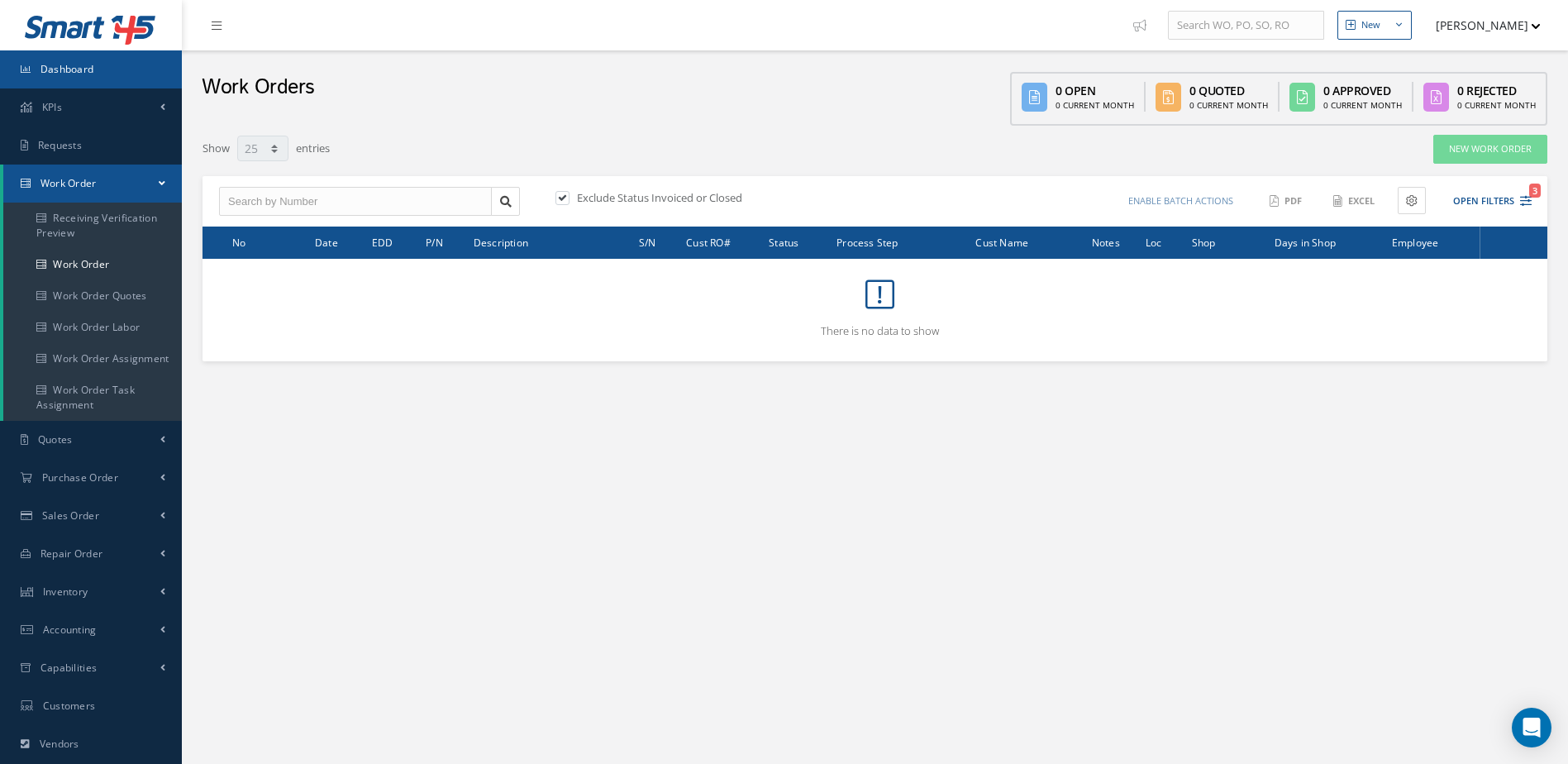
click at [133, 76] on link "Dashboard" at bounding box center [91, 69] width 182 height 38
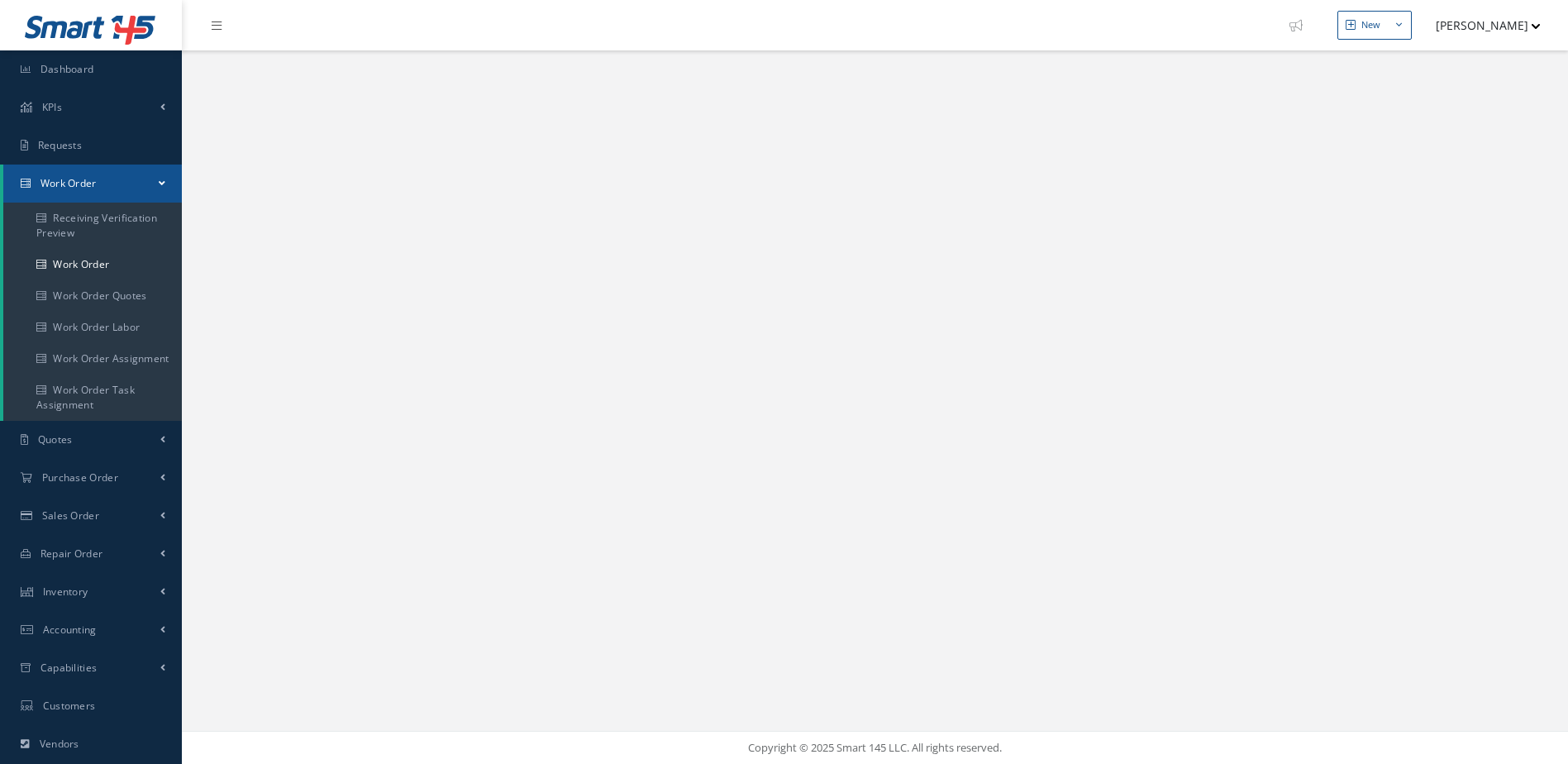
select select "25"
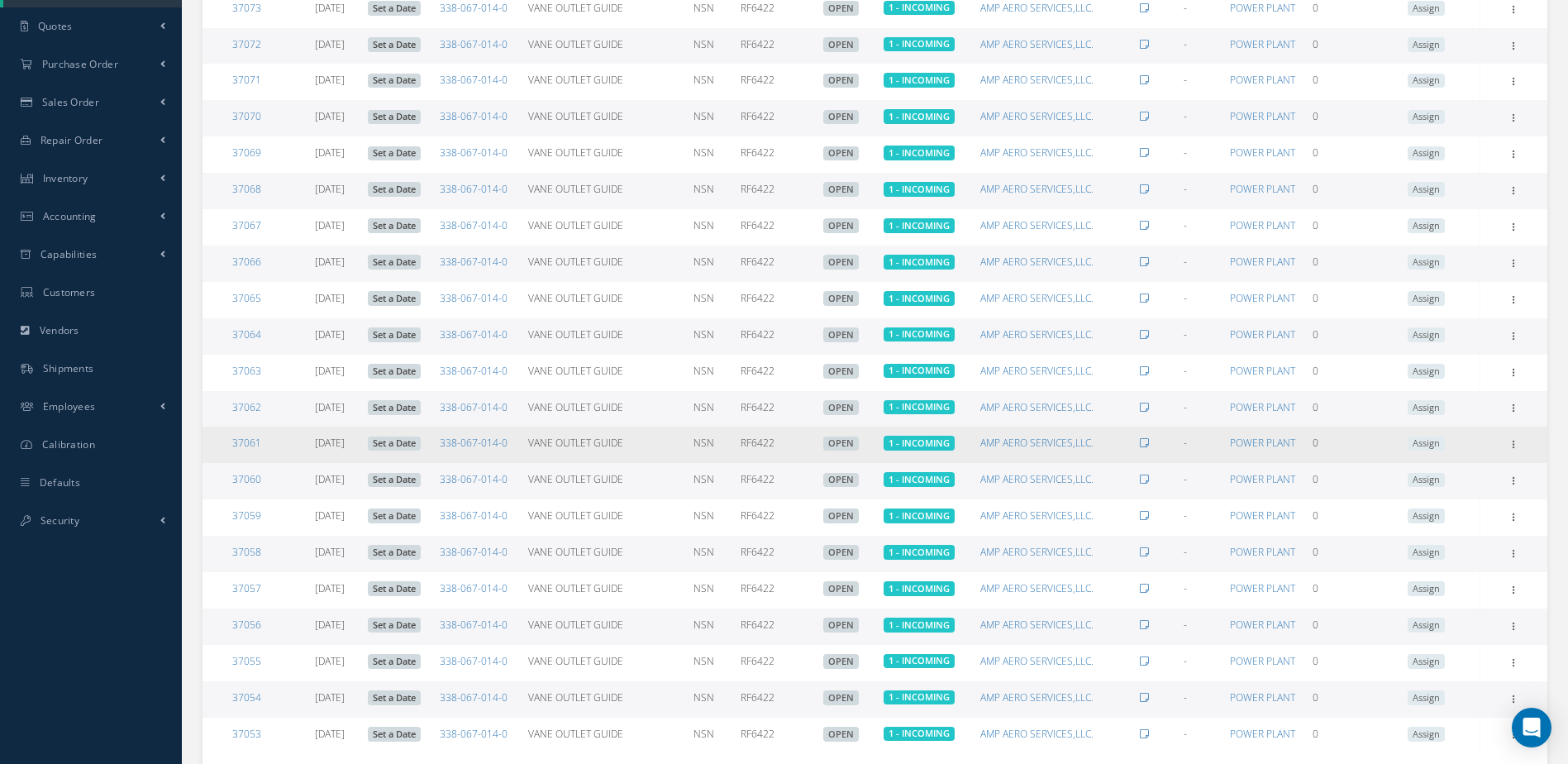
scroll to position [529, 0]
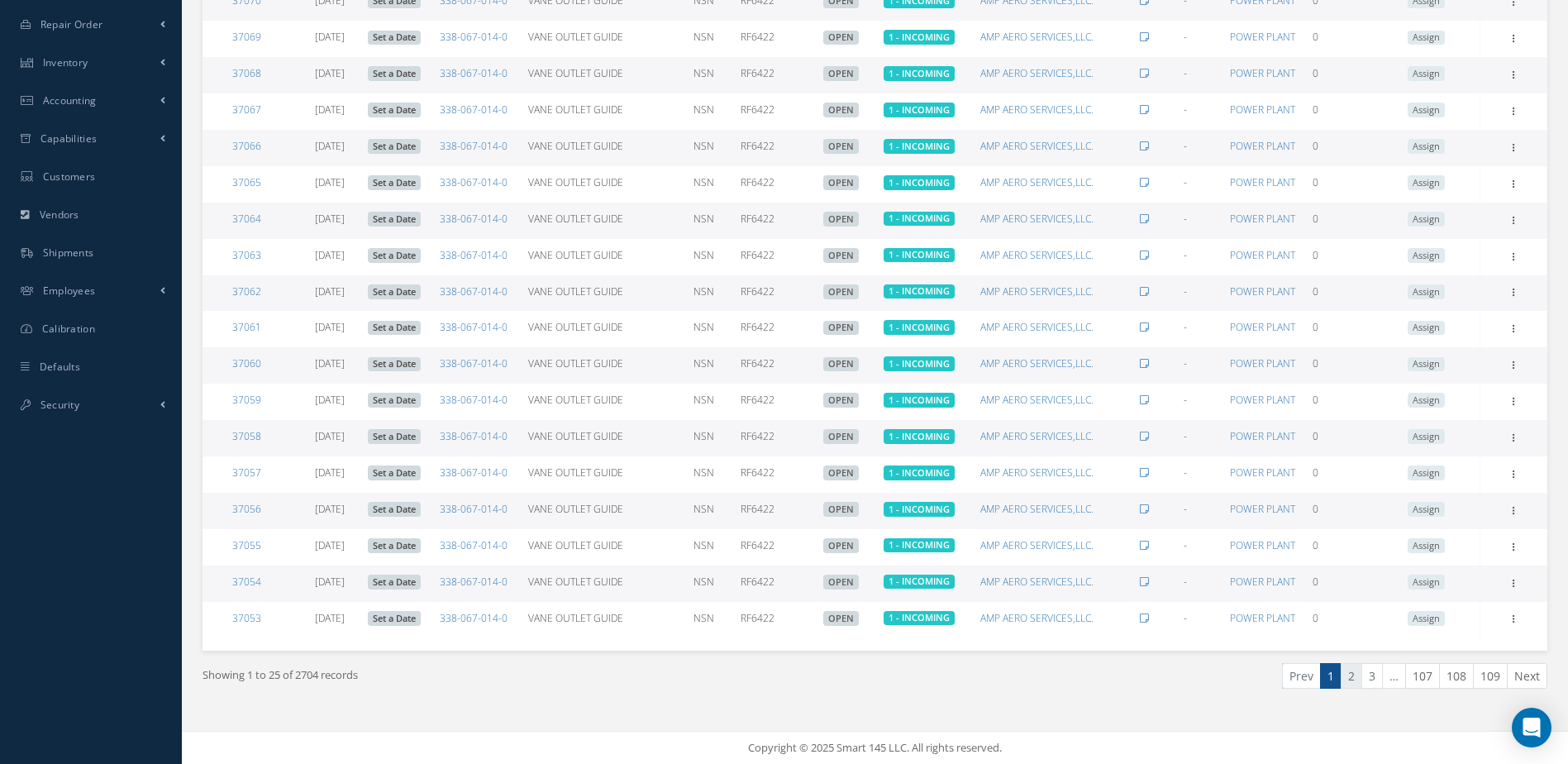
click at [1356, 675] on link "2" at bounding box center [1351, 676] width 21 height 26
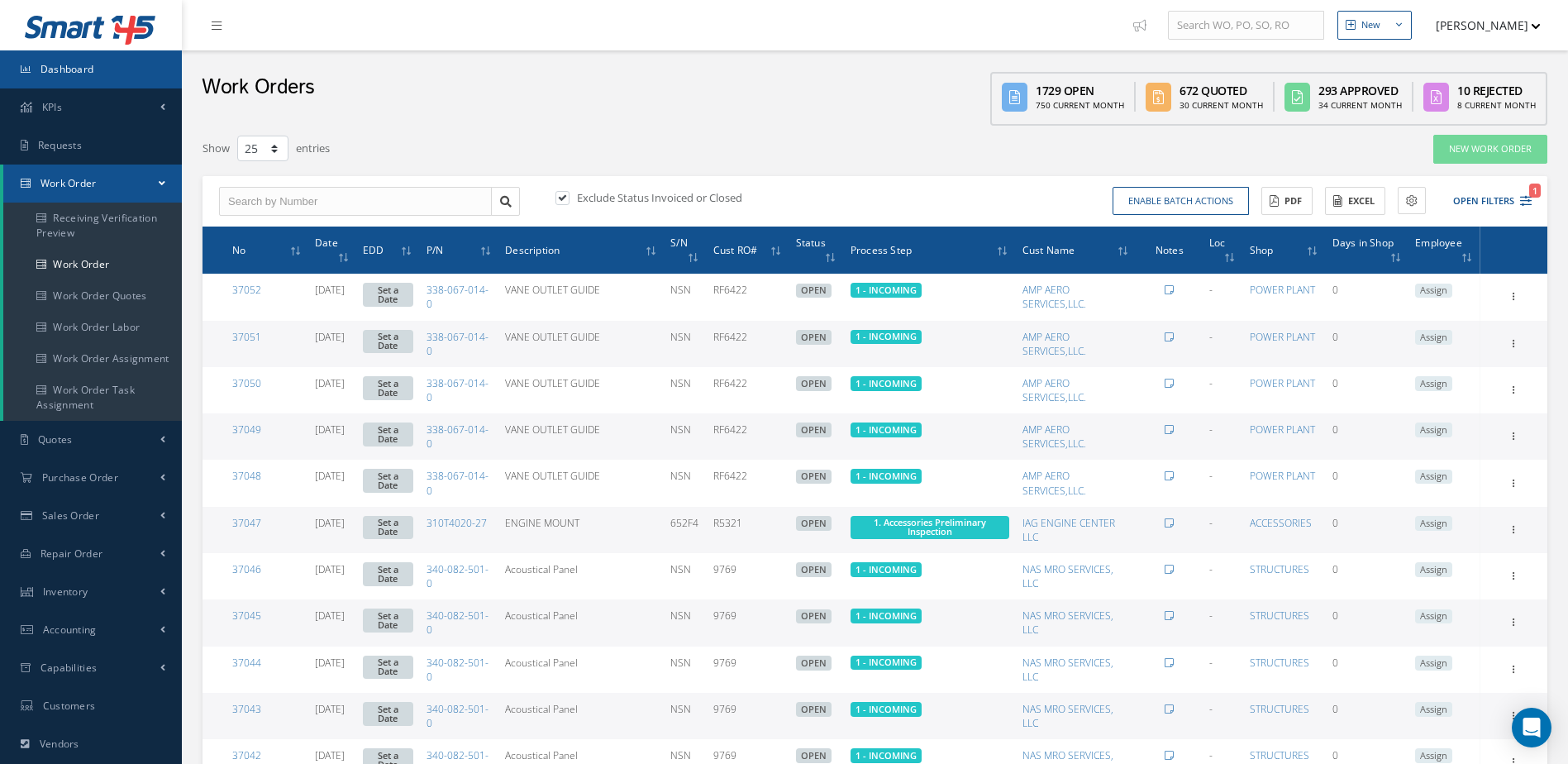
click at [100, 75] on link "Dashboard" at bounding box center [91, 69] width 182 height 38
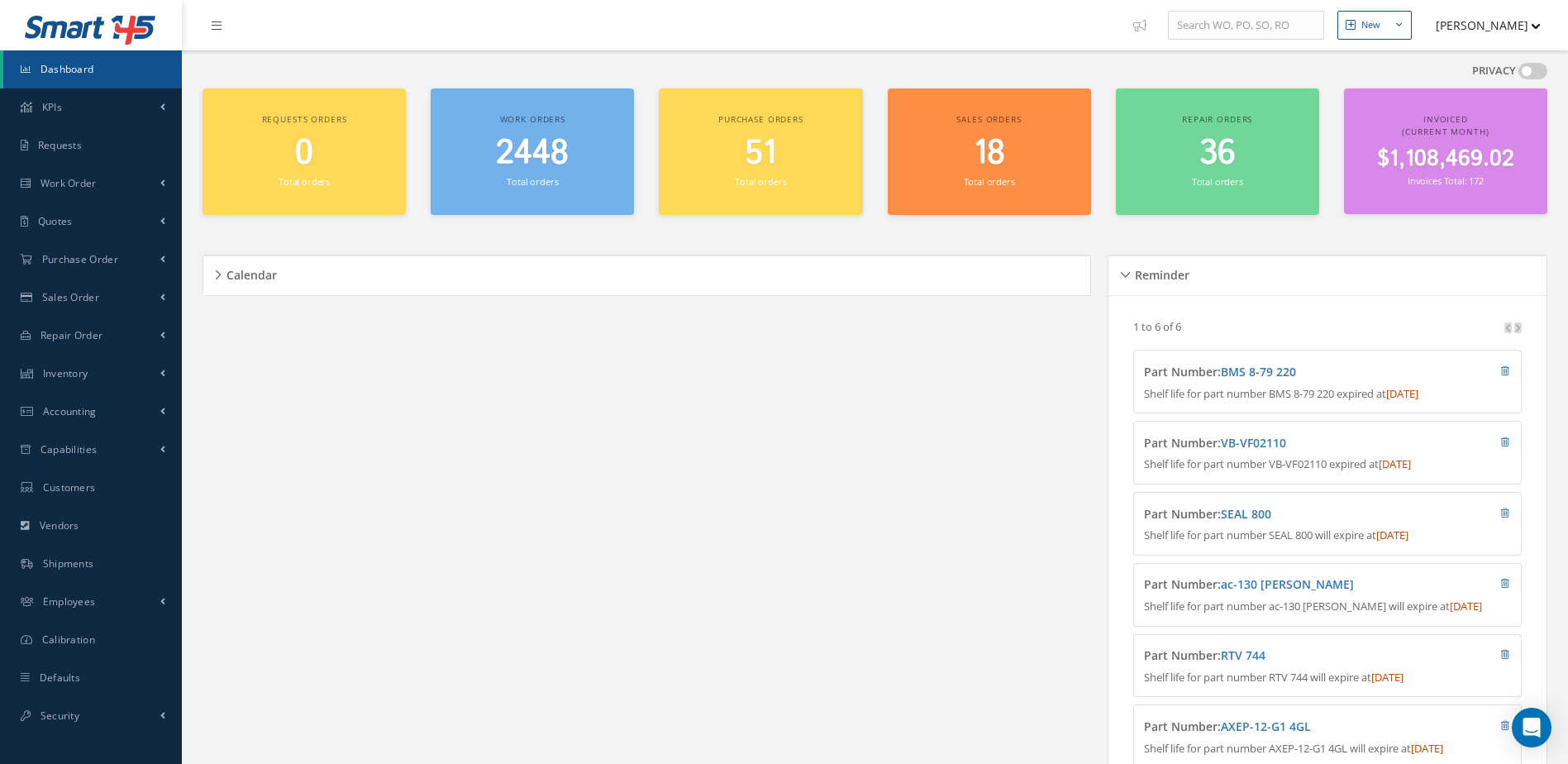
scroll to position [210, 0]
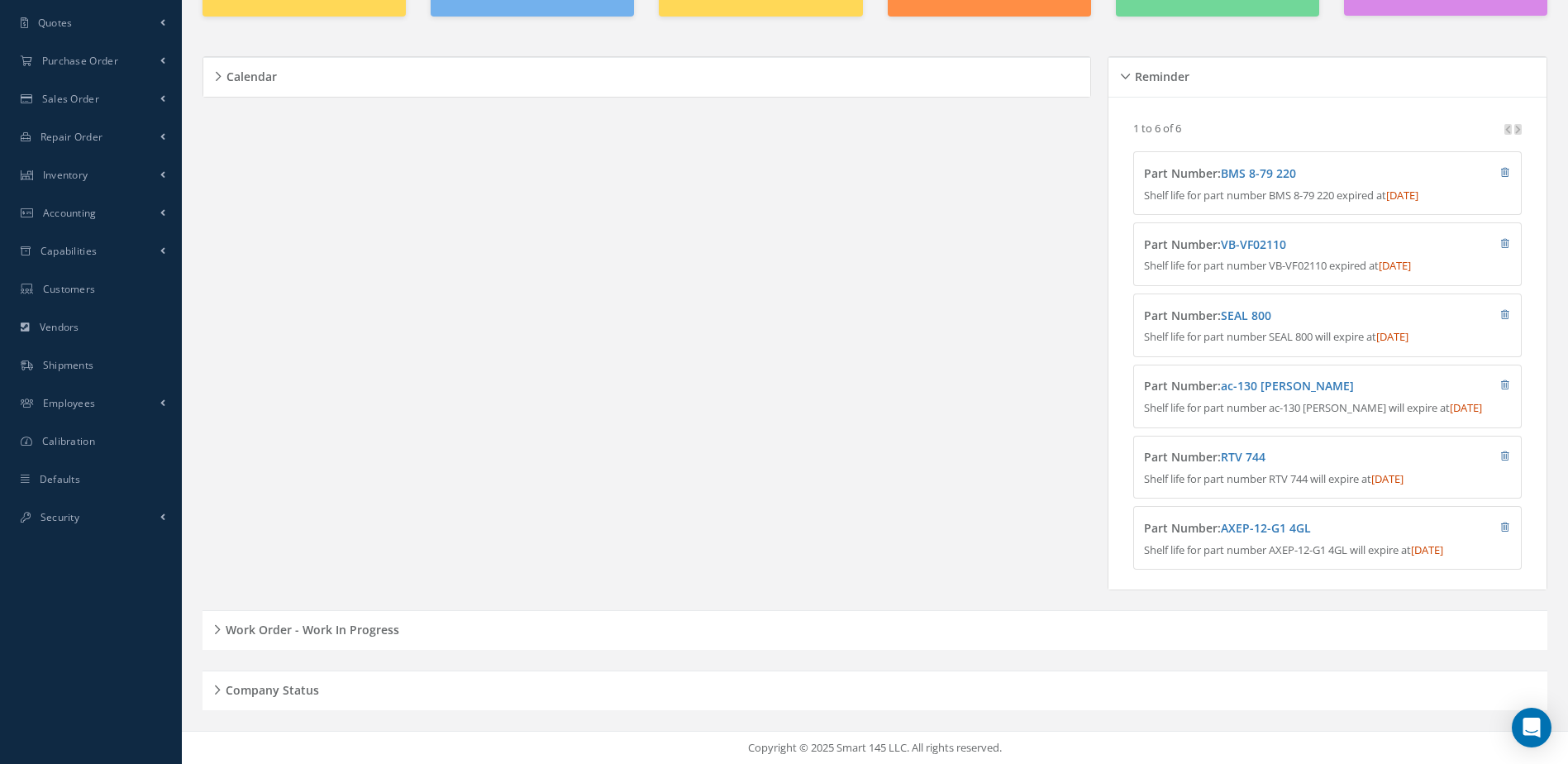
click at [294, 629] on h5 "Work Order - Work In Progress" at bounding box center [310, 627] width 179 height 19
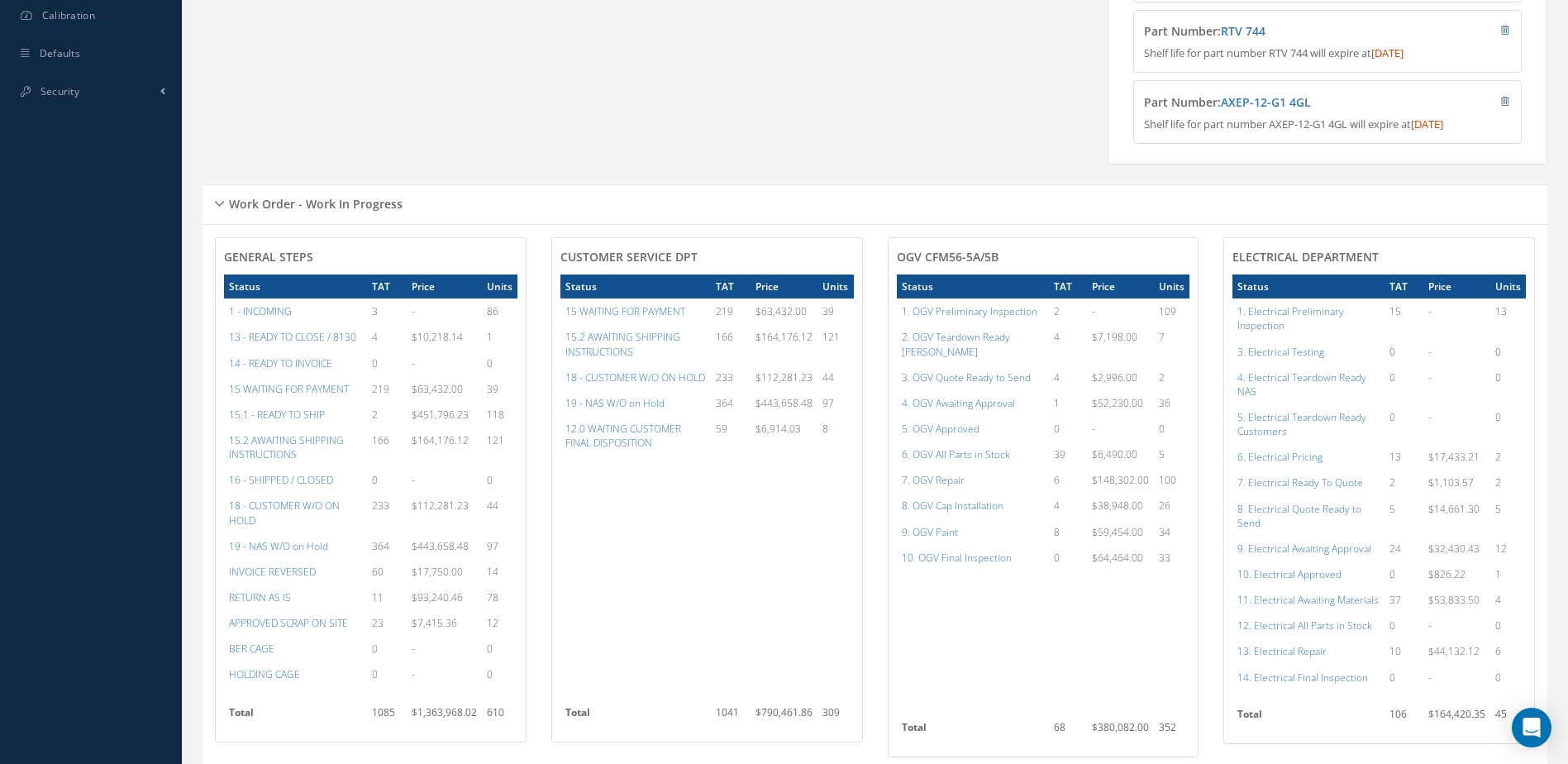
scroll to position [1038, 0]
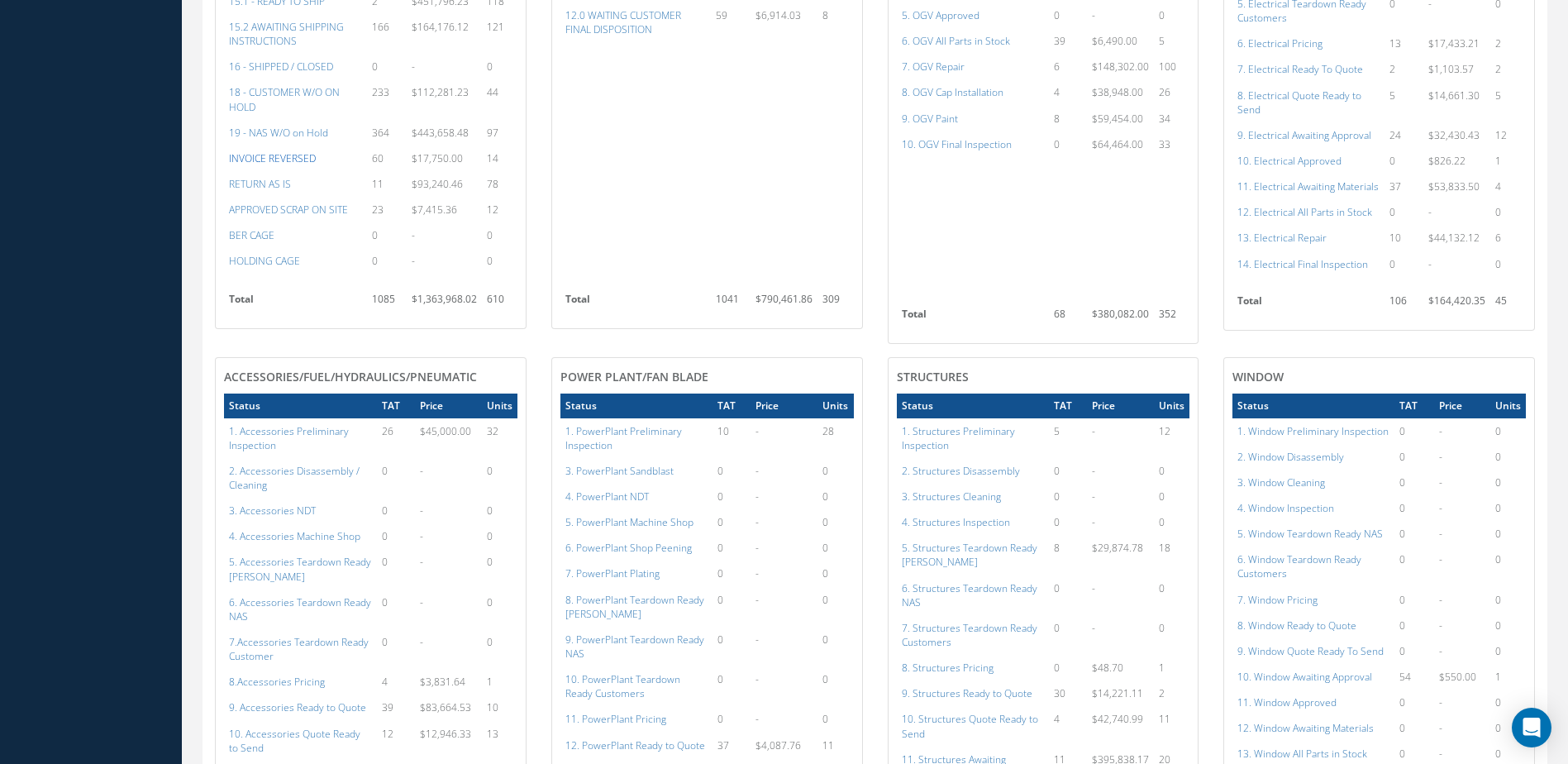
click at [278, 165] on a=26&excludeInternalCustomer=false&excludeInvoicedOrClosed=true&&filtersHidded"] "INVOICE REVERSED" at bounding box center [272, 158] width 87 height 14
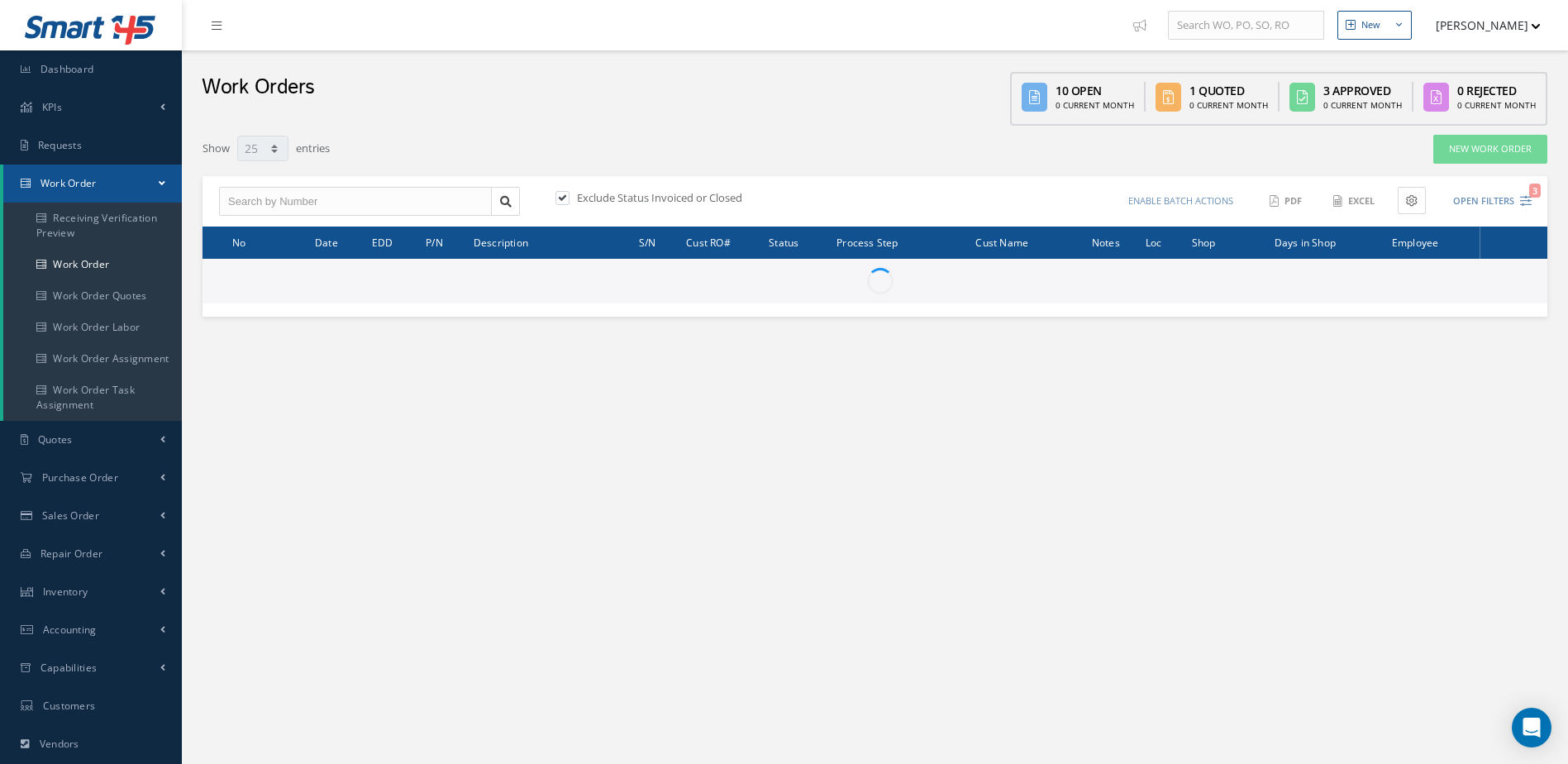
select select "25"
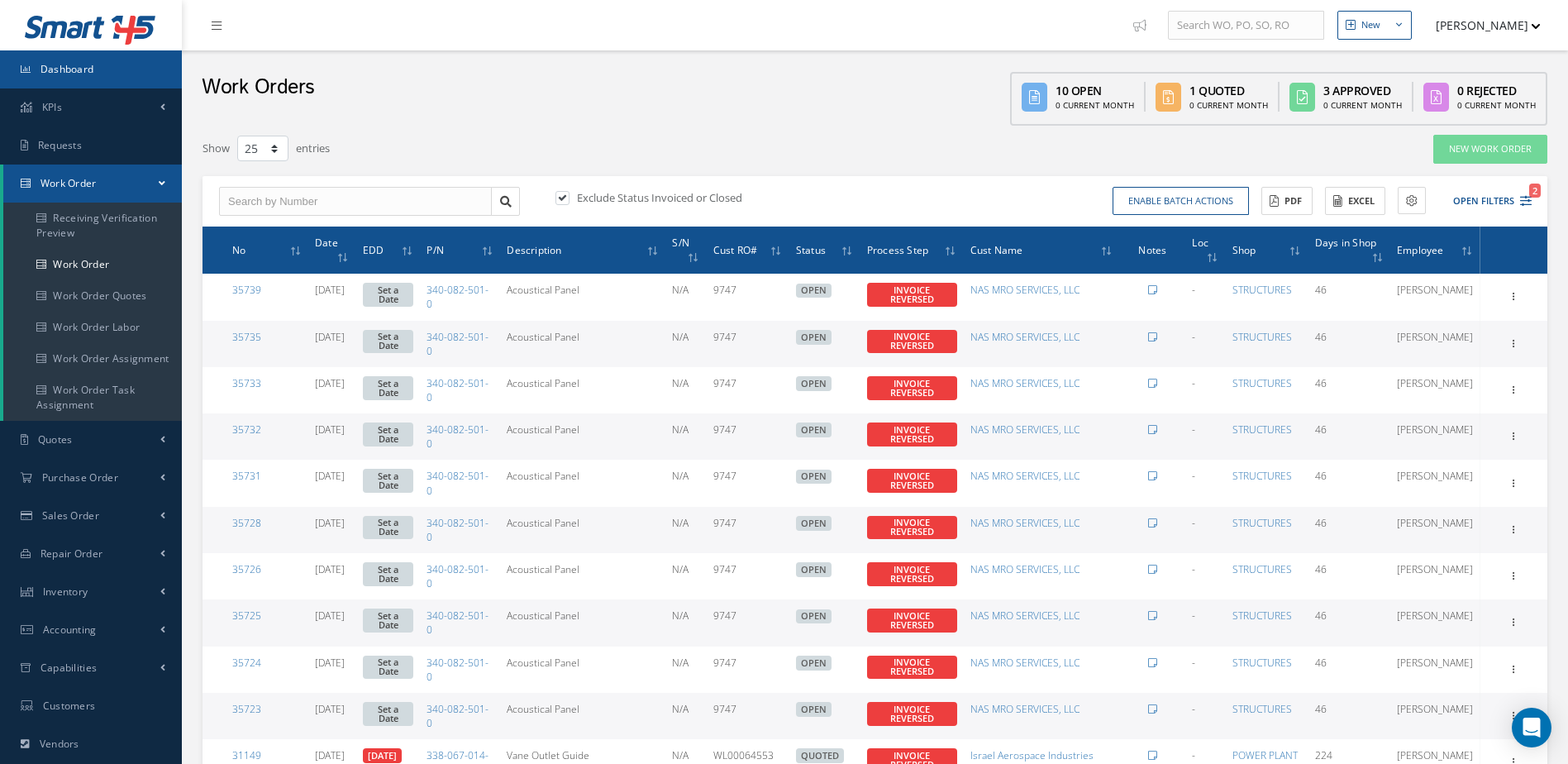
click at [107, 75] on link "Dashboard" at bounding box center [91, 69] width 182 height 38
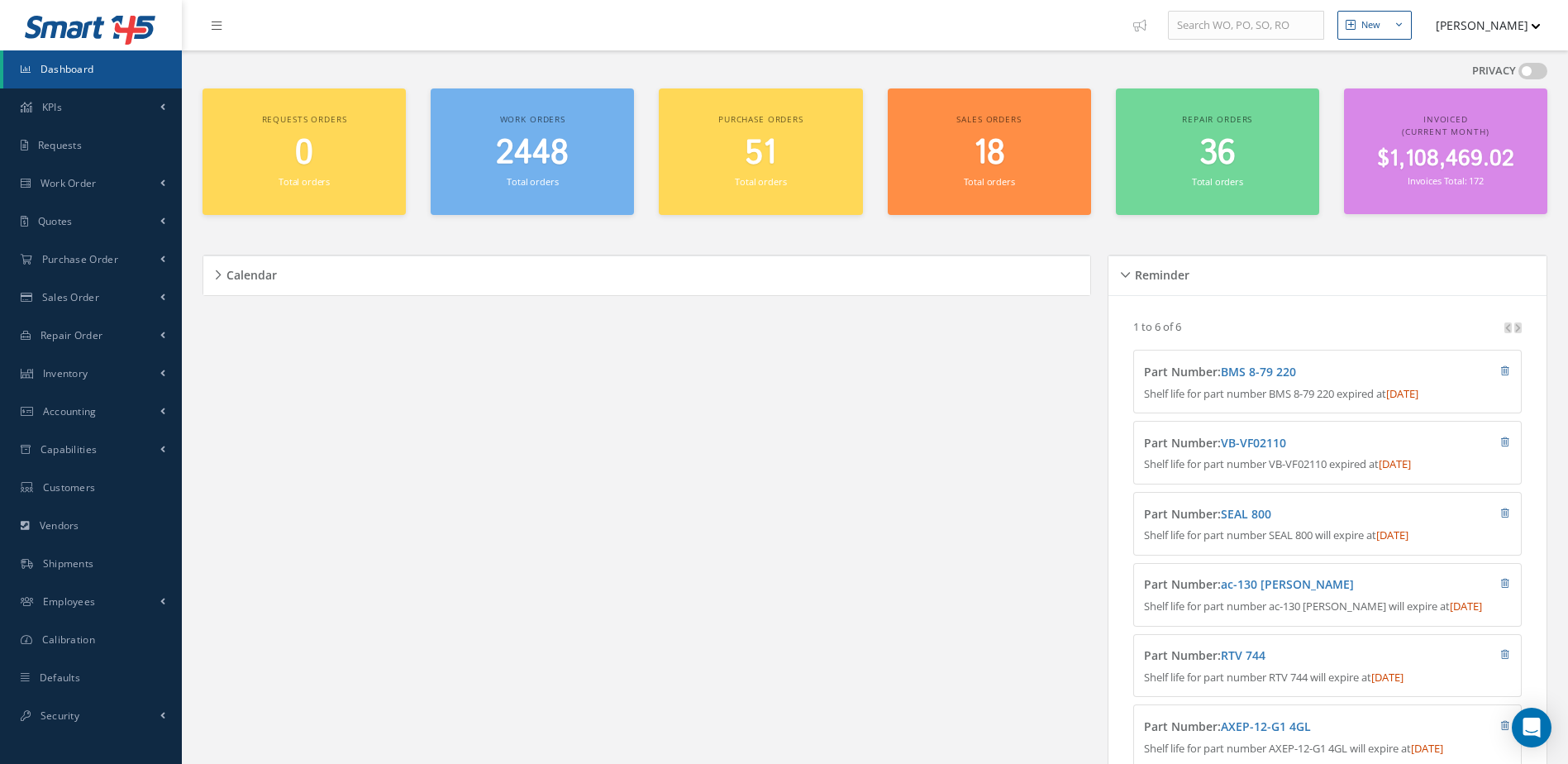
scroll to position [210, 0]
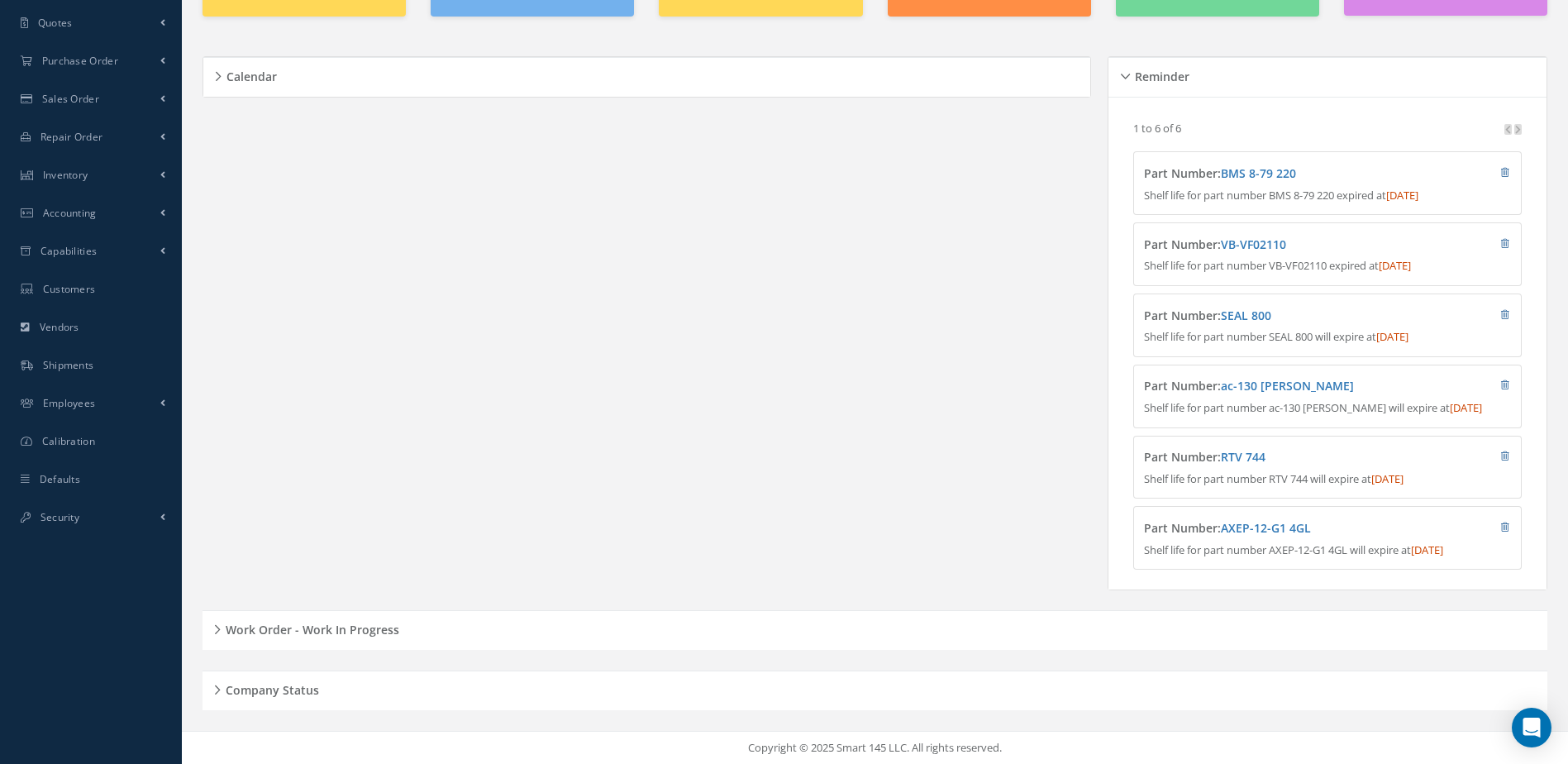
click at [342, 623] on h5 "Work Order - Work In Progress" at bounding box center [310, 627] width 179 height 19
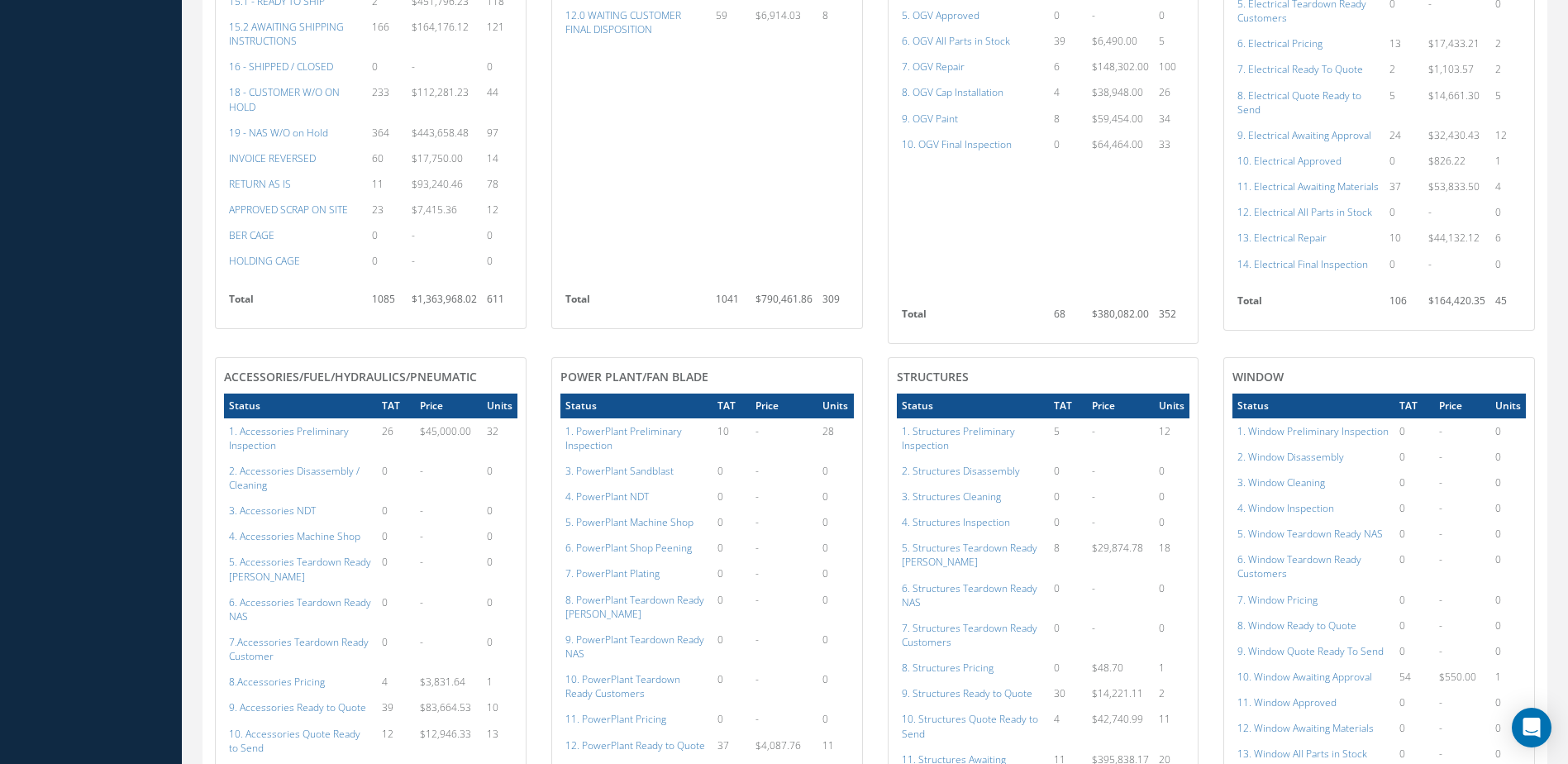
scroll to position [624, 0]
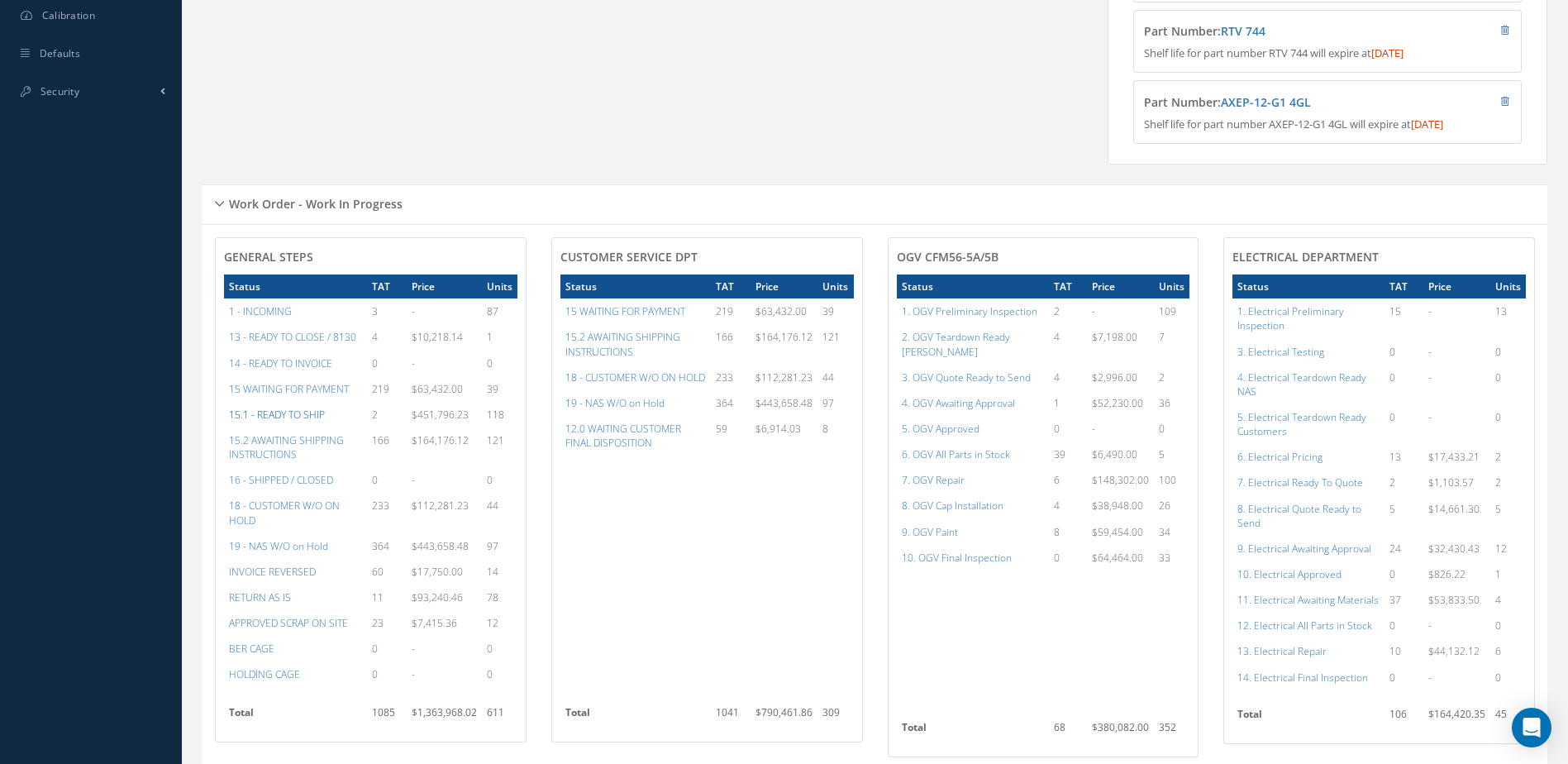
click at [300, 422] on a=12&excludeInternalCustomer=false&excludeInvoicedOrClosed=false&&filtersHidded"] "15.1 - READY TO SHIP" at bounding box center [277, 415] width 95 height 14
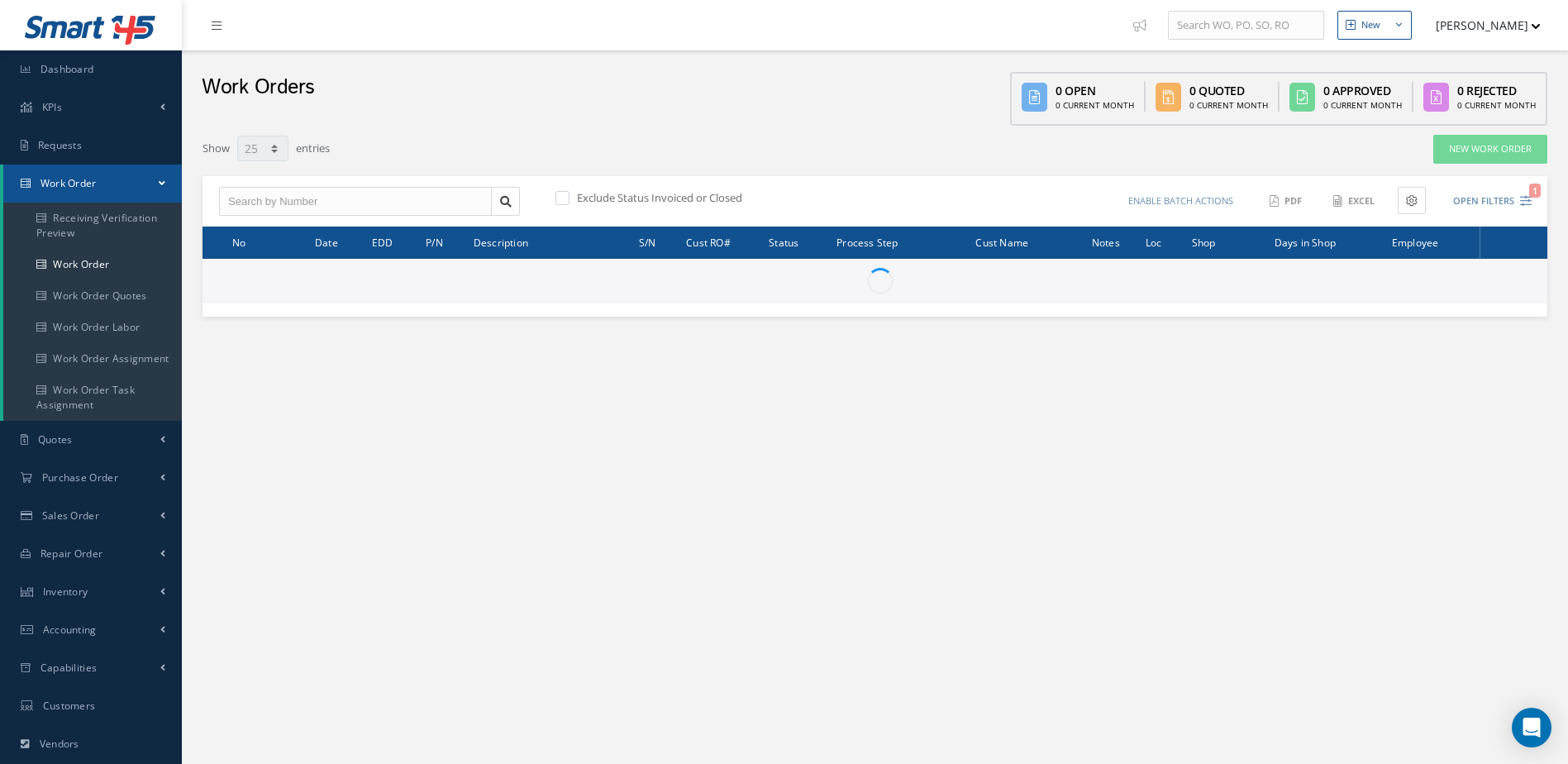
select select "25"
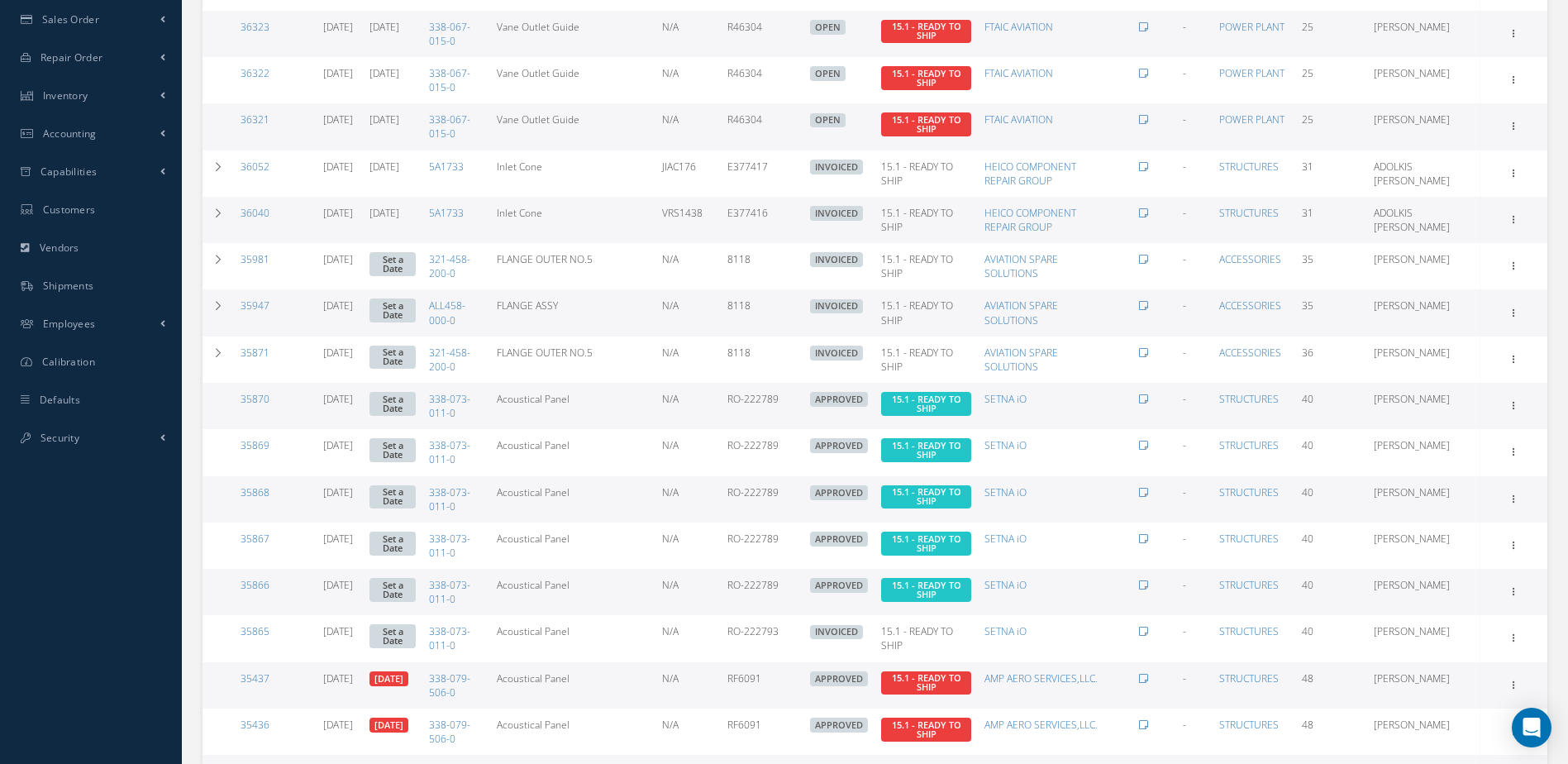
scroll to position [799, 0]
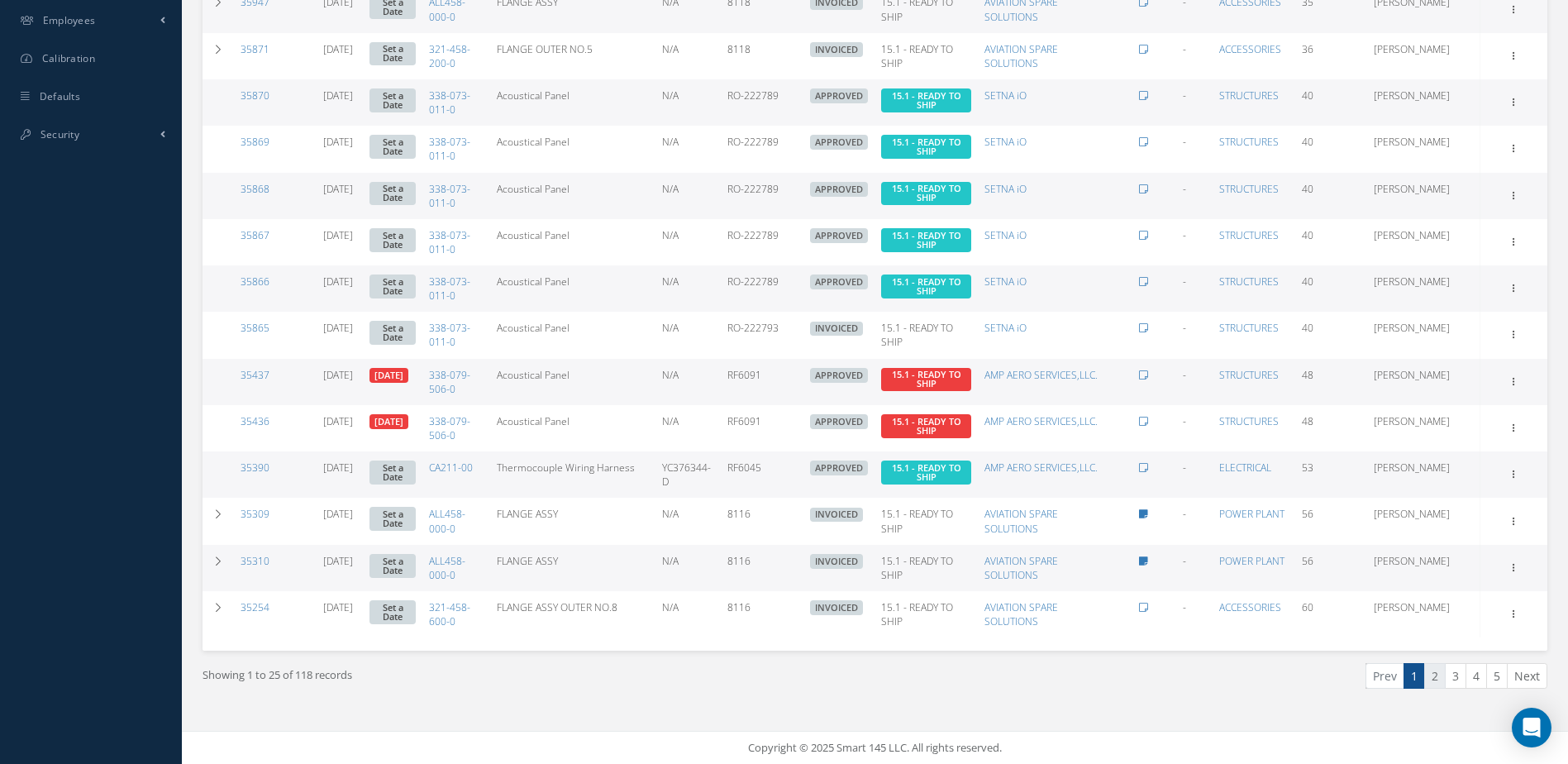
click at [1430, 668] on link "2" at bounding box center [1435, 676] width 21 height 26
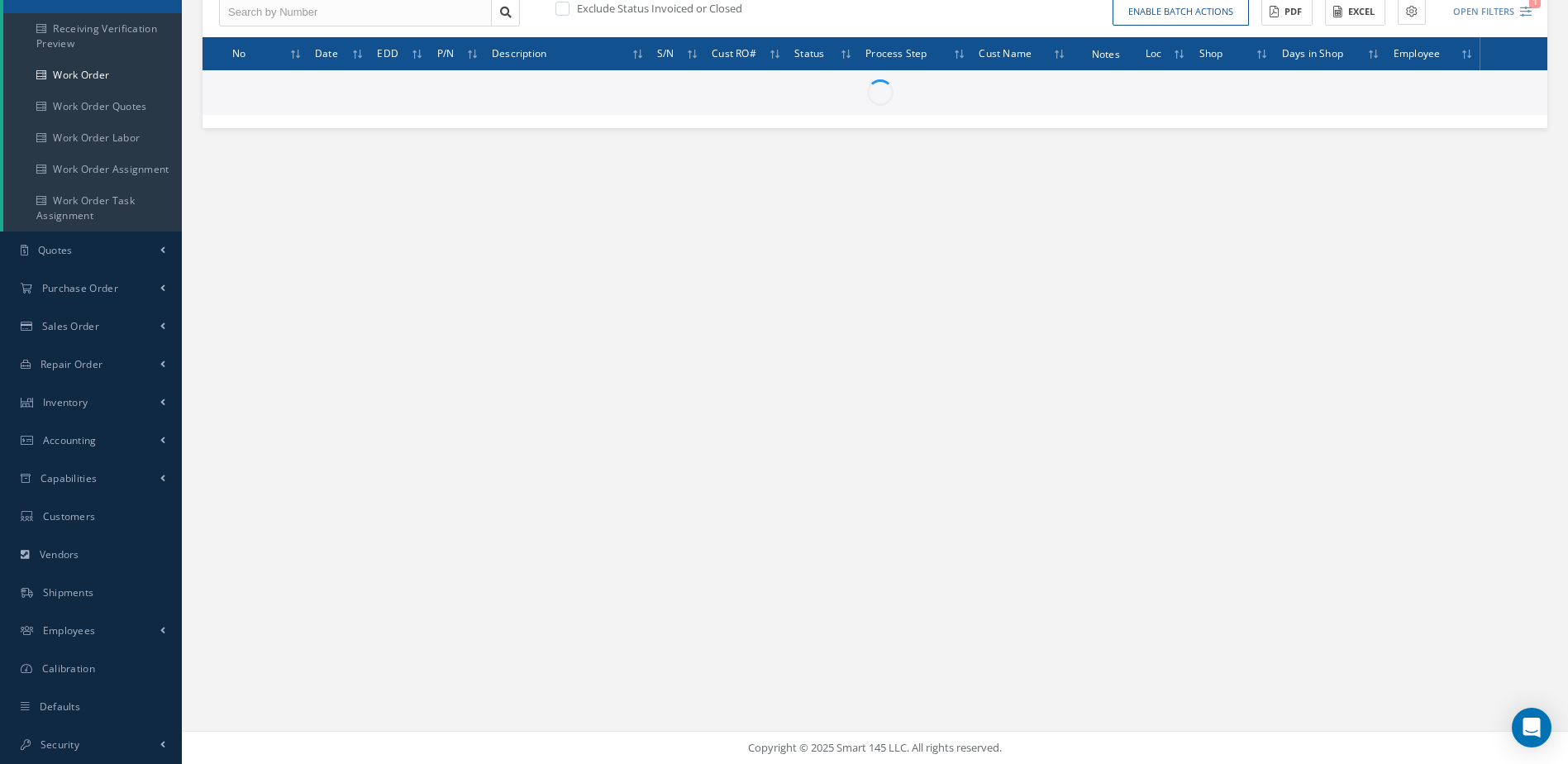
scroll to position [189, 0]
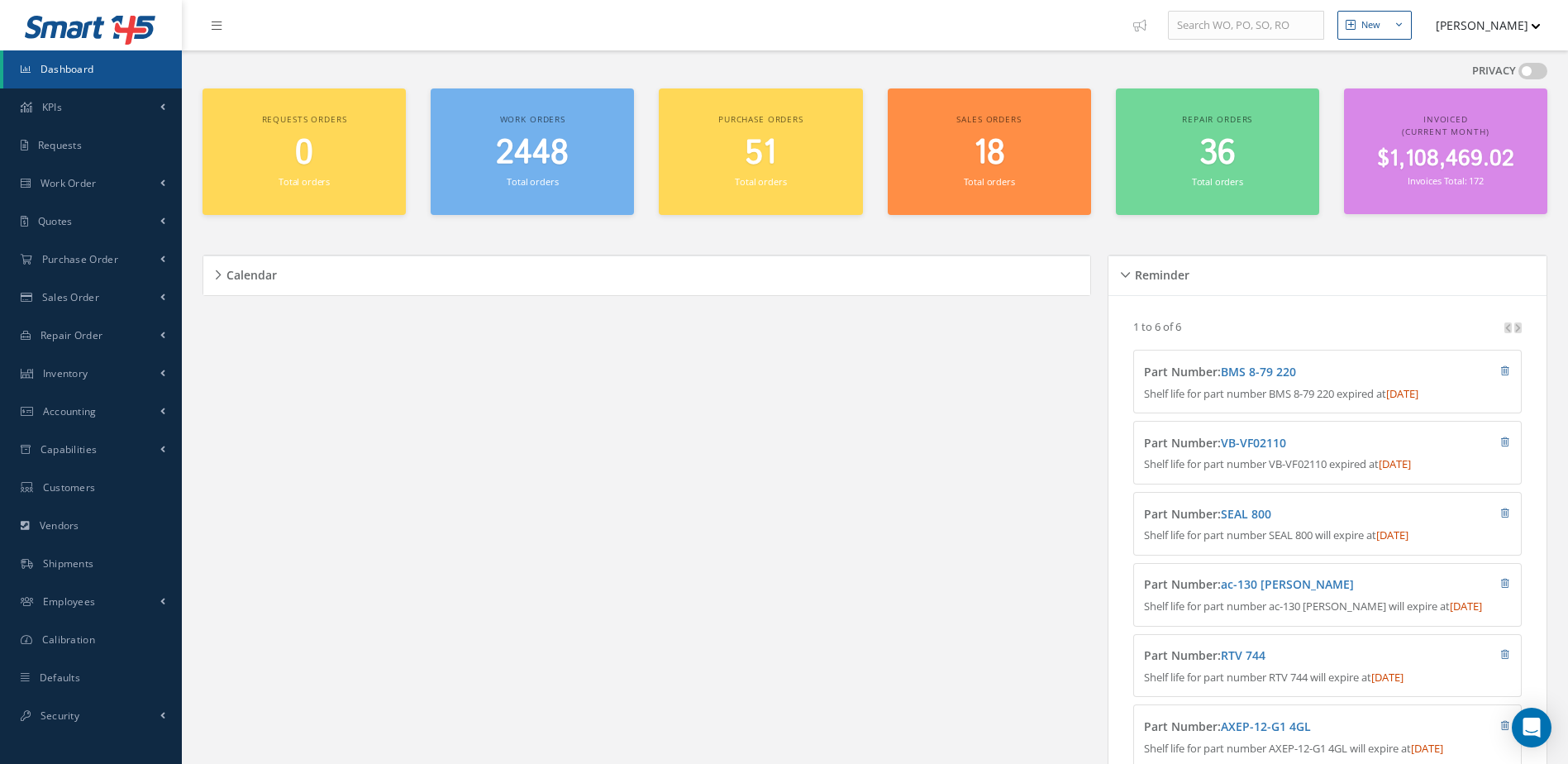
scroll to position [210, 0]
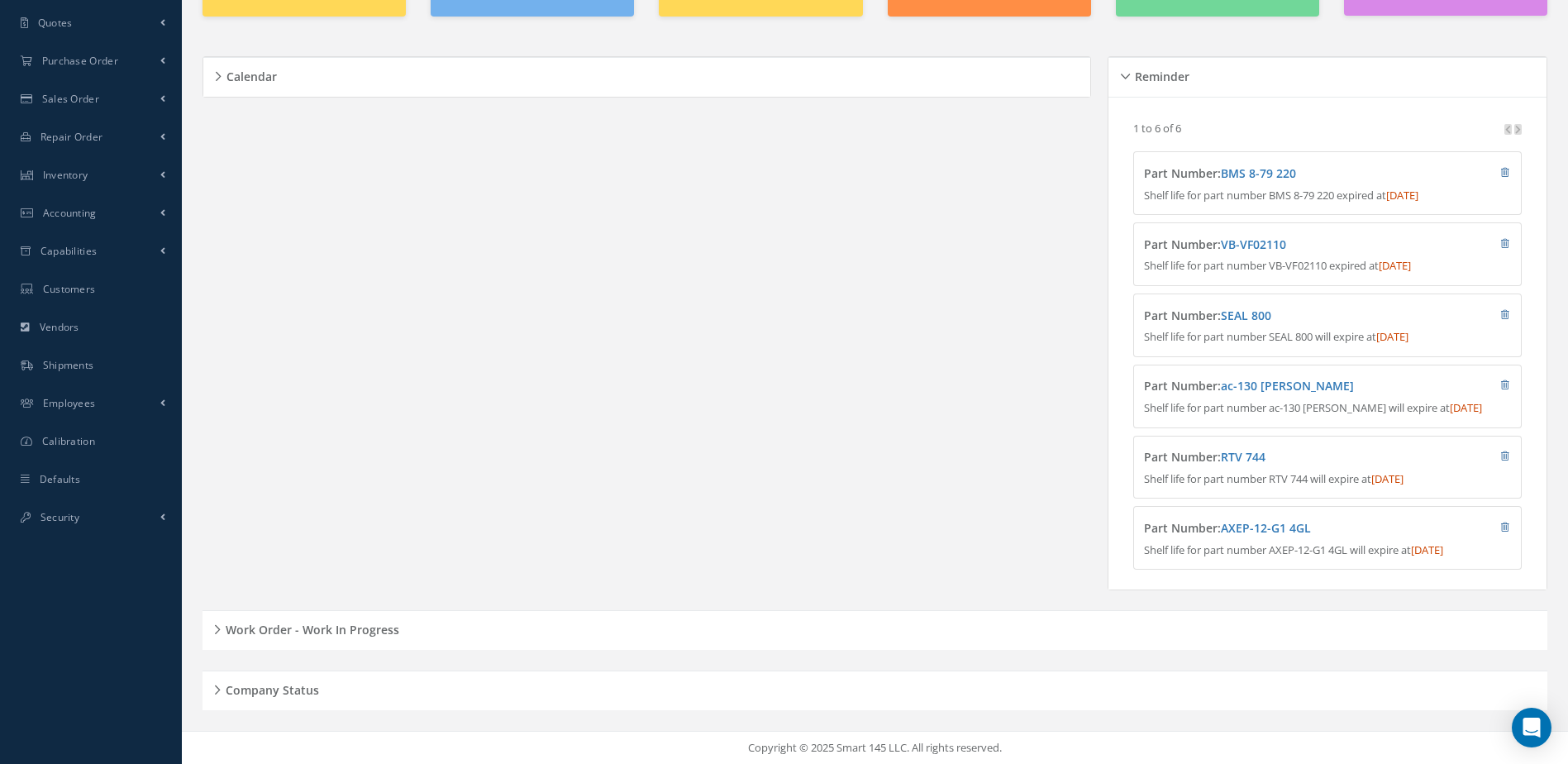
click at [330, 630] on h5 "Work Order - Work In Progress" at bounding box center [310, 627] width 179 height 19
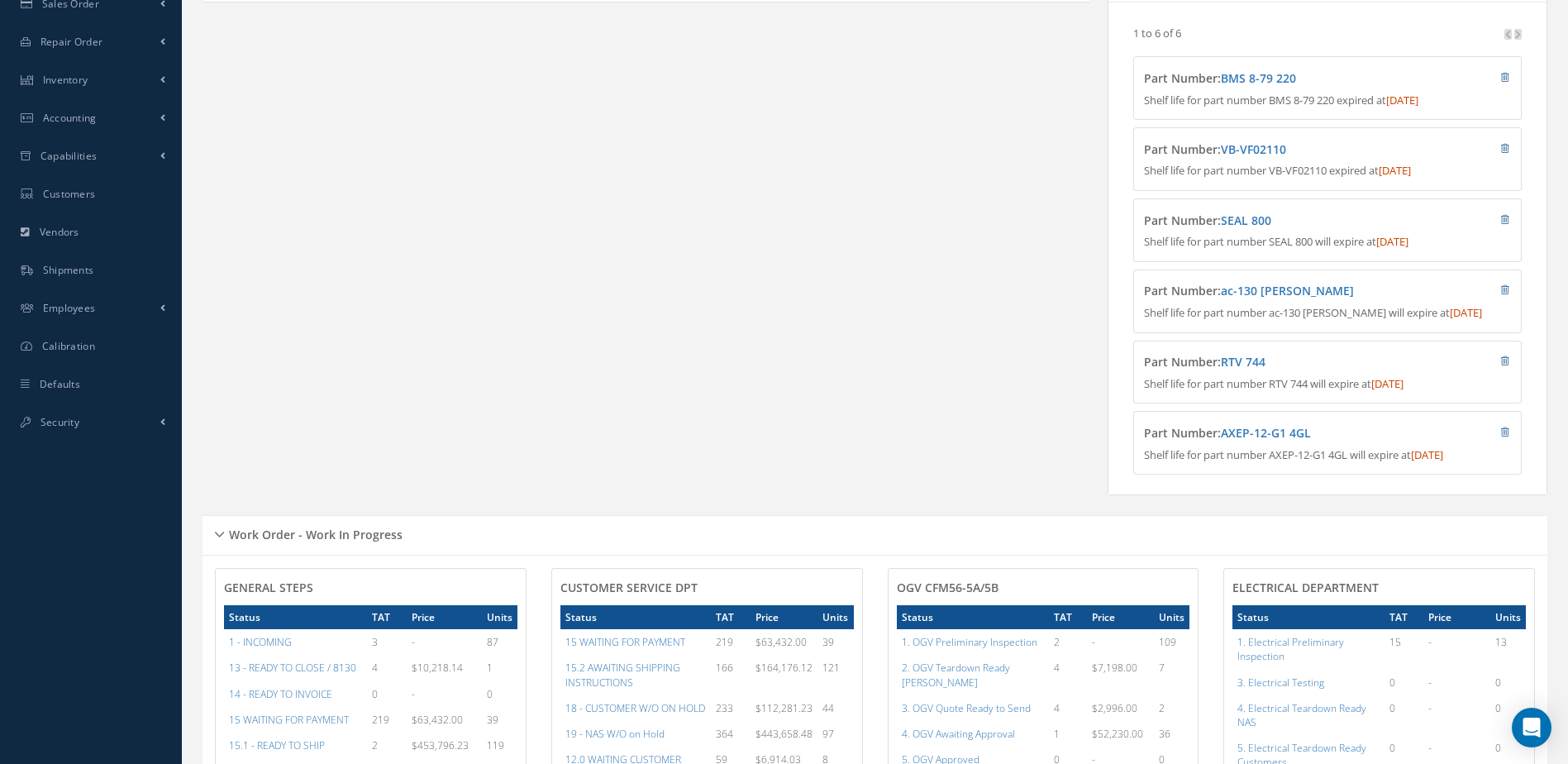
scroll to position [0, 0]
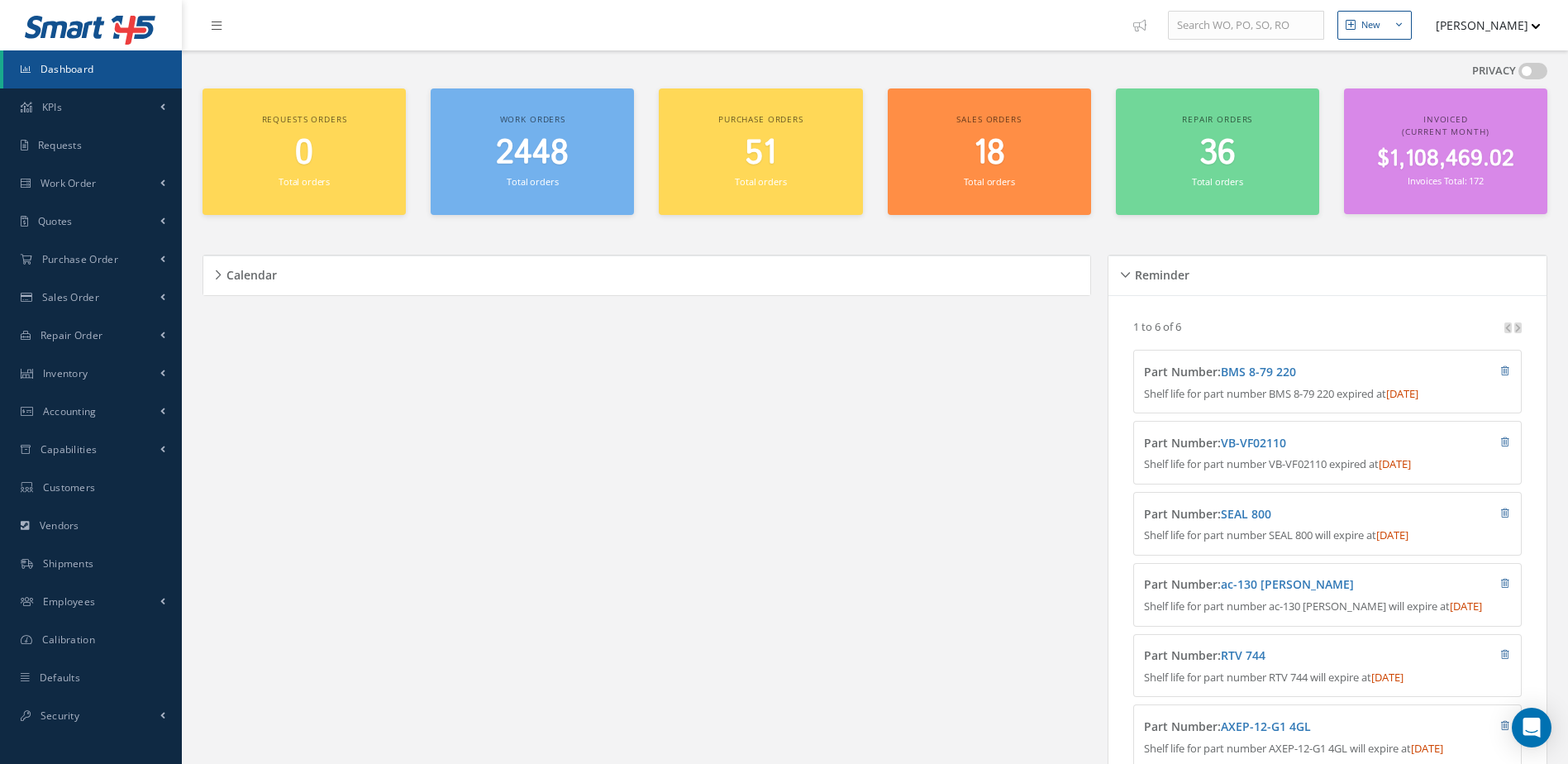
click at [117, 60] on link "Dashboard" at bounding box center [93, 69] width 179 height 38
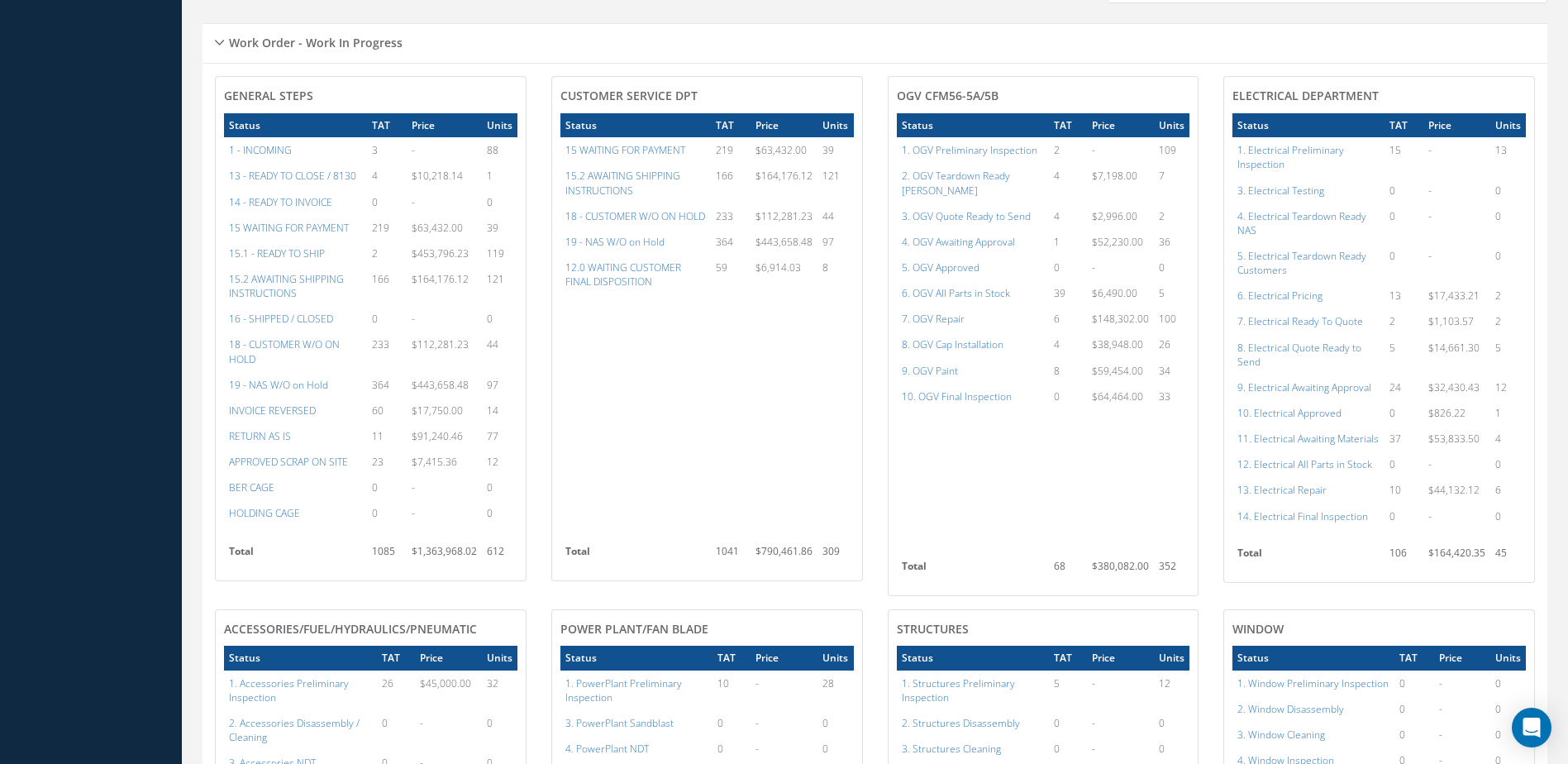
scroll to position [703, 0]
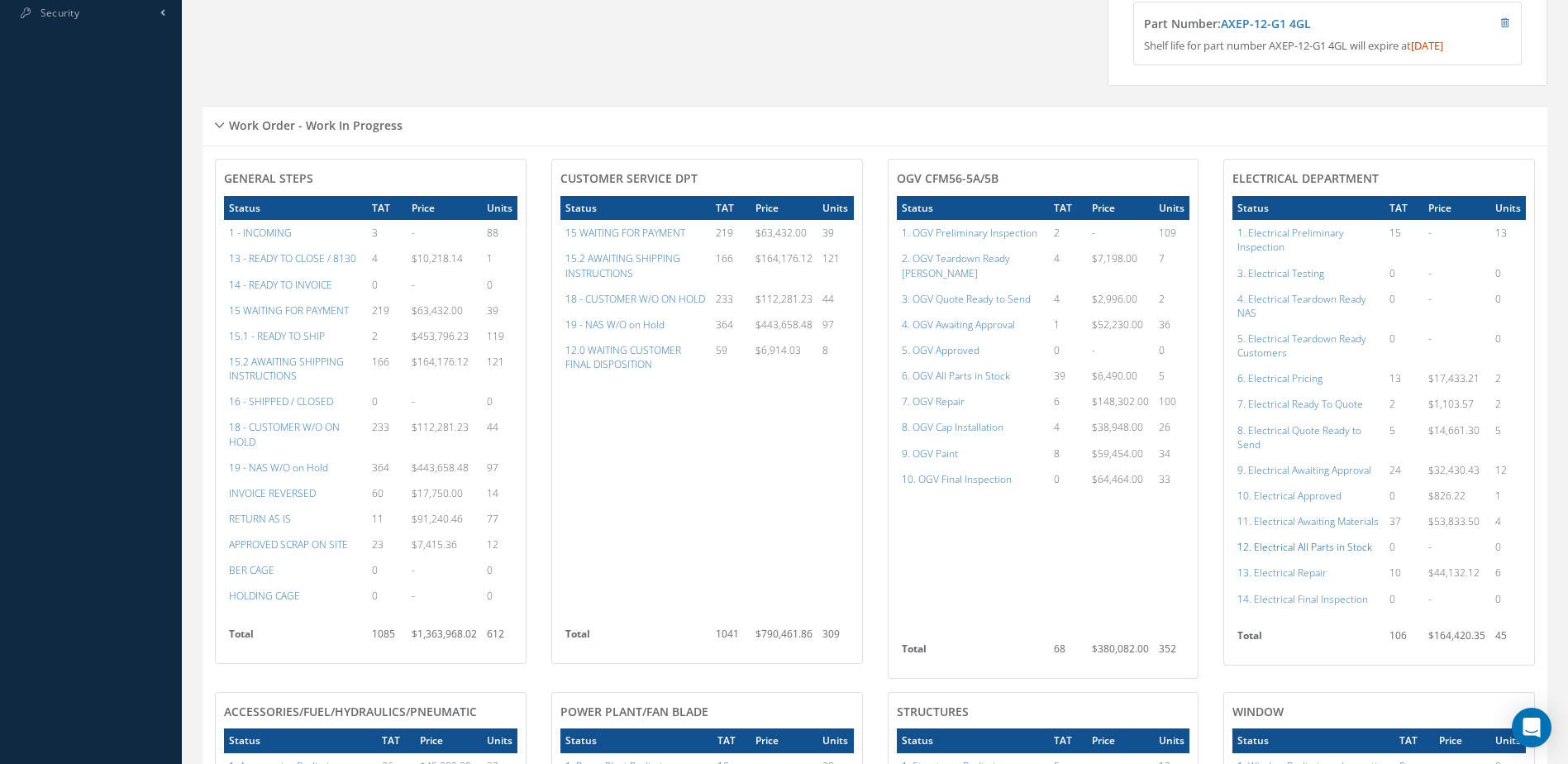
click at [1305, 554] on a=98&excludeInternalCustomer=false&excludeInvoicedOrClosed=true&shop_id=13&filtersHidded"] "12. Electrical All Parts in Stock" at bounding box center [1305, 547] width 134 height 14
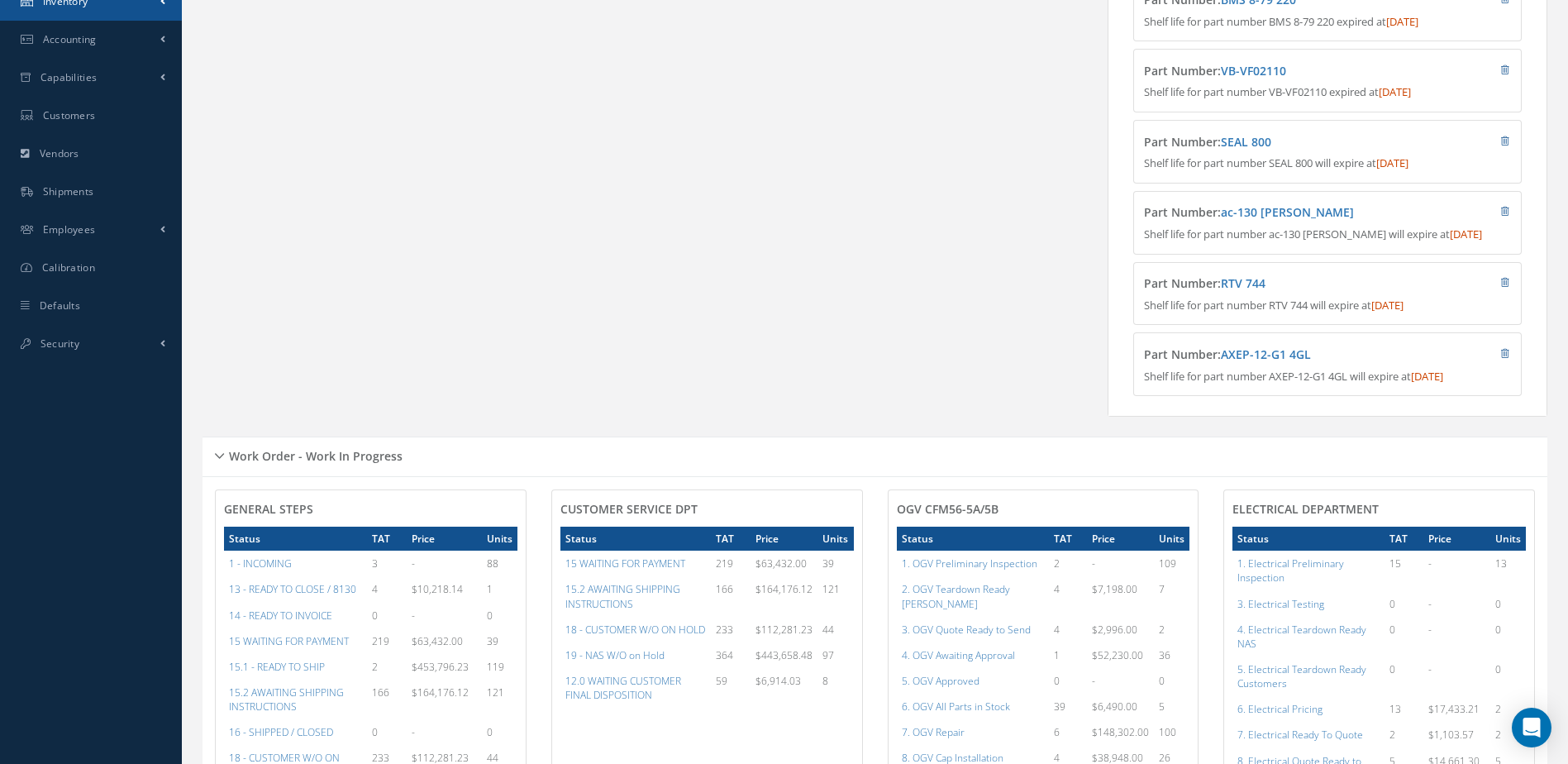
scroll to position [42, 0]
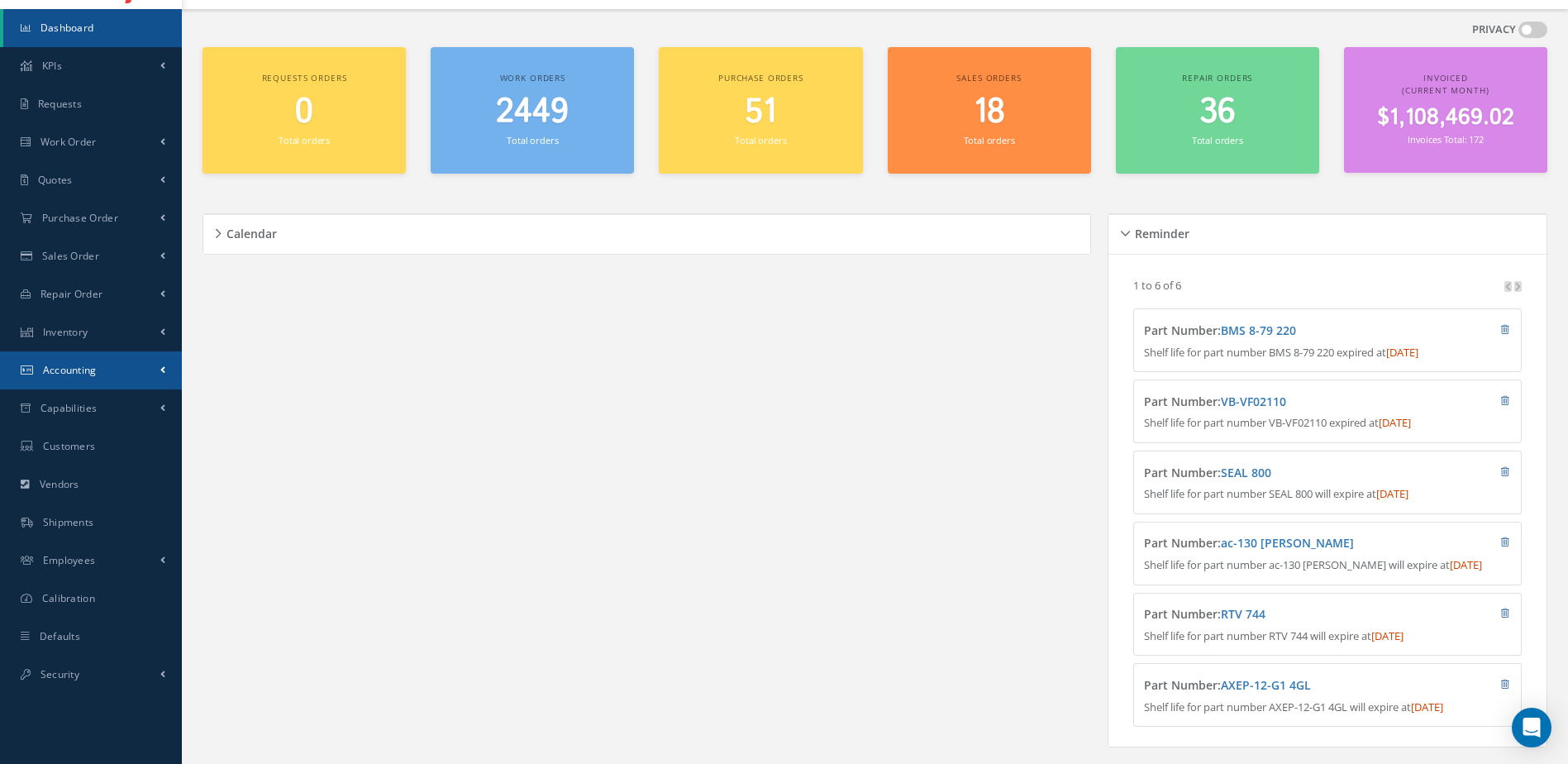
click at [115, 361] on link "Accounting" at bounding box center [91, 370] width 182 height 38
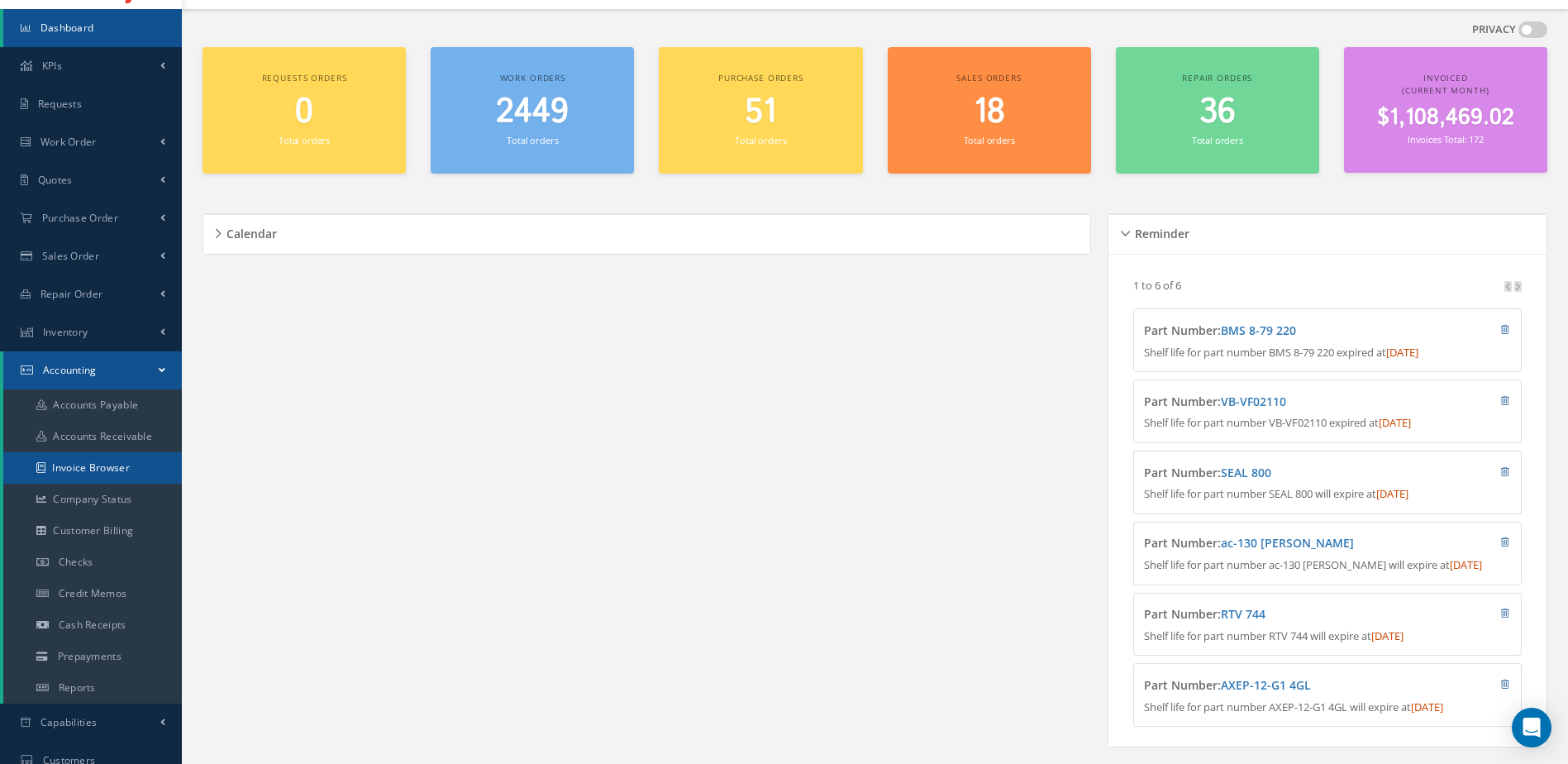
click at [117, 475] on link "Invoice Browser" at bounding box center [93, 468] width 179 height 32
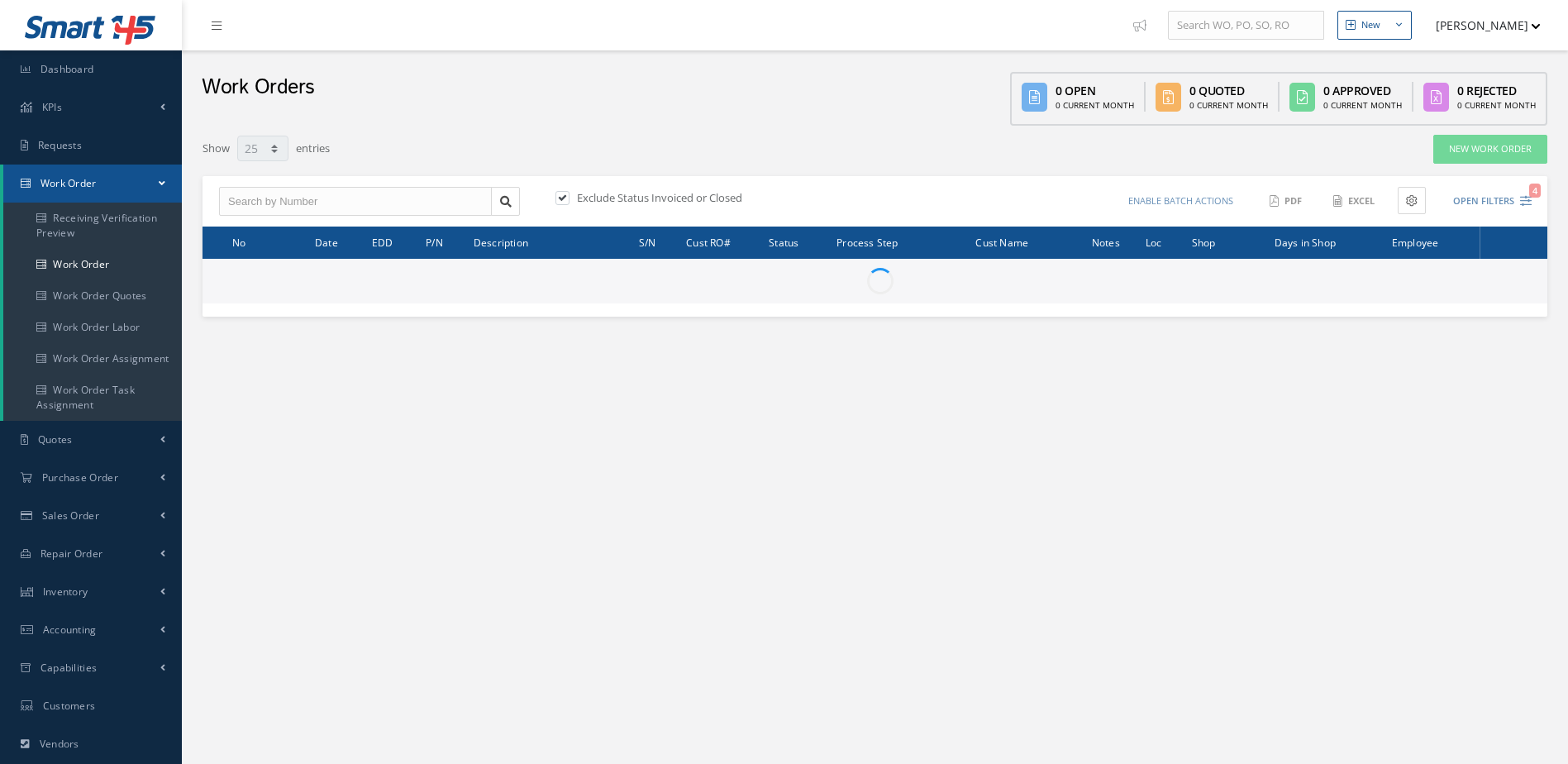
select select "25"
type input "All Work Request"
type input "All Work Performed"
type input "All Status"
type input "WO Part Status"
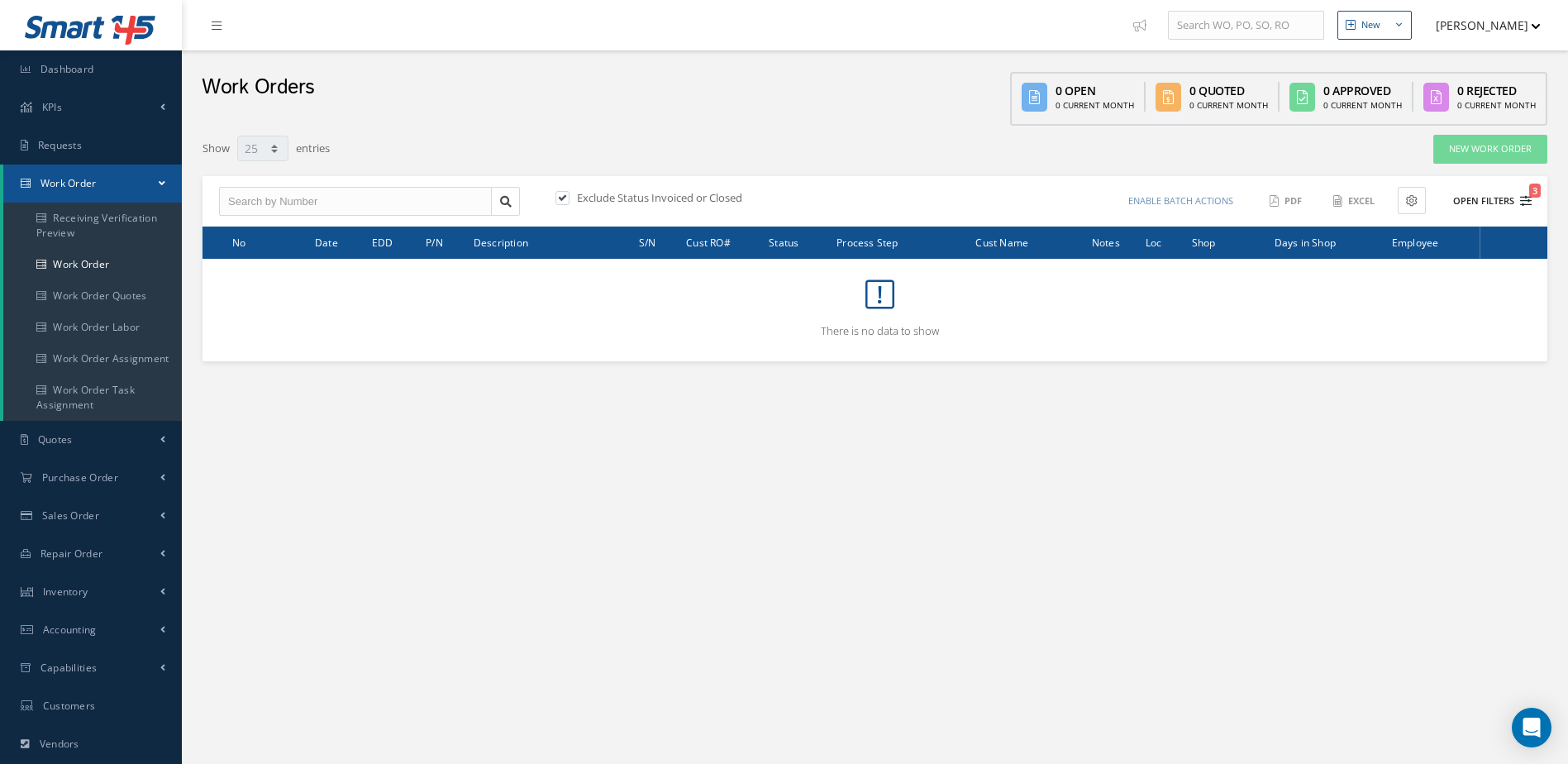
click at [1478, 202] on button "Open Filters 3" at bounding box center [1485, 201] width 94 height 27
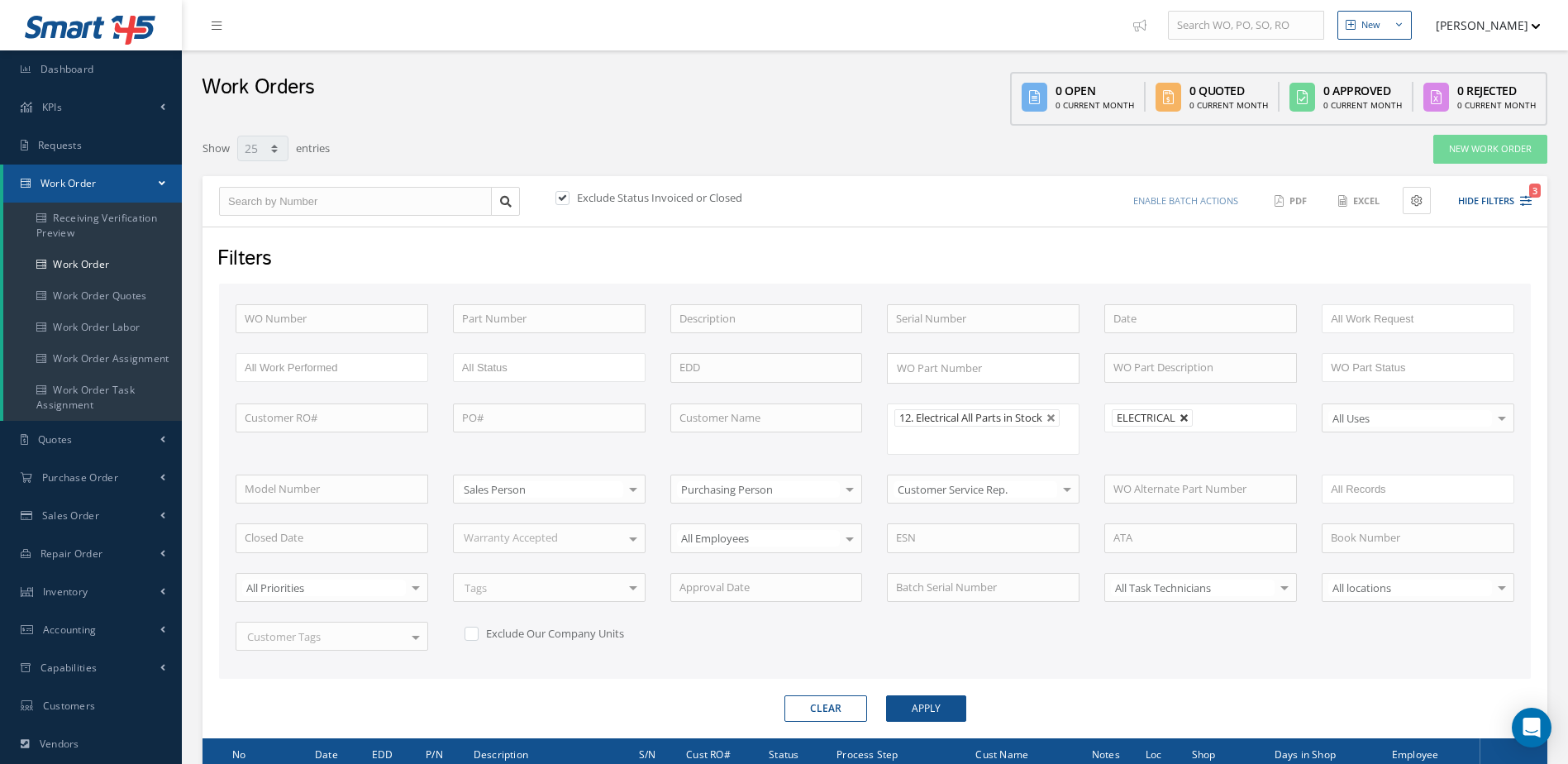
click at [1184, 416] on link at bounding box center [1184, 418] width 10 height 10
type input "All Shops"
click at [937, 707] on button "Apply" at bounding box center [925, 708] width 80 height 27
click at [83, 80] on link "Dashboard" at bounding box center [91, 69] width 182 height 38
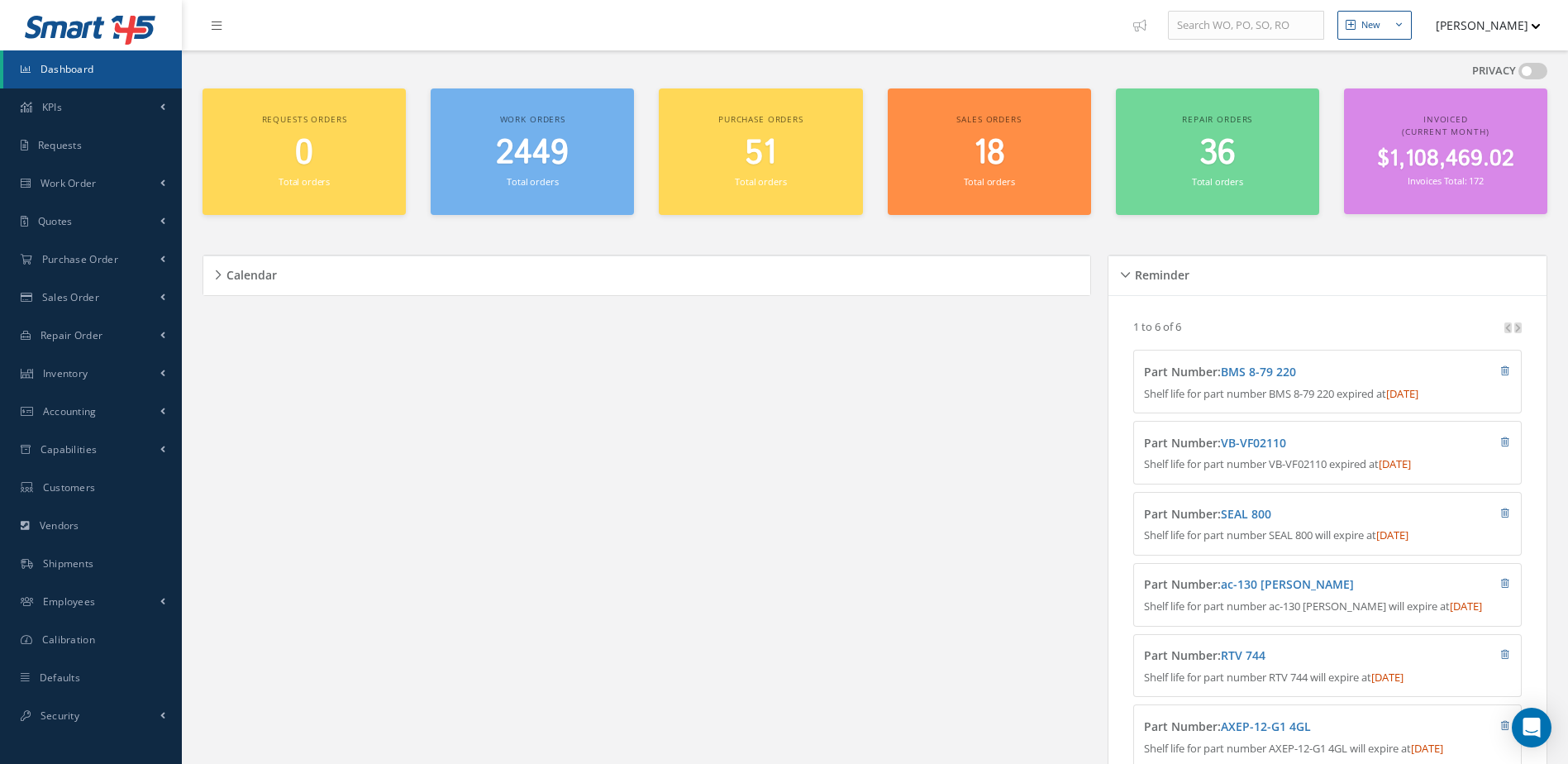
click at [530, 144] on span "2449" at bounding box center [532, 153] width 72 height 47
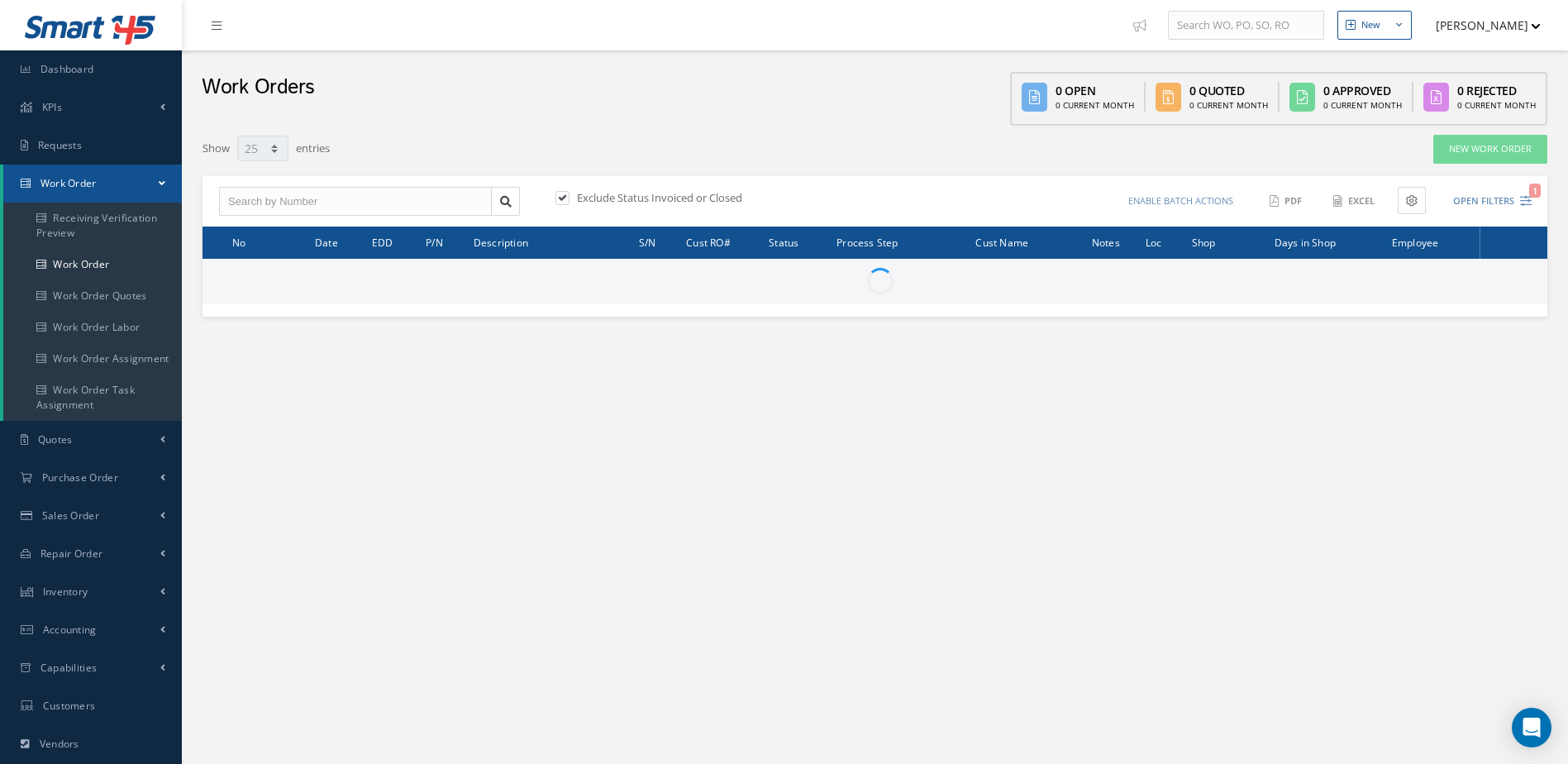
select select "25"
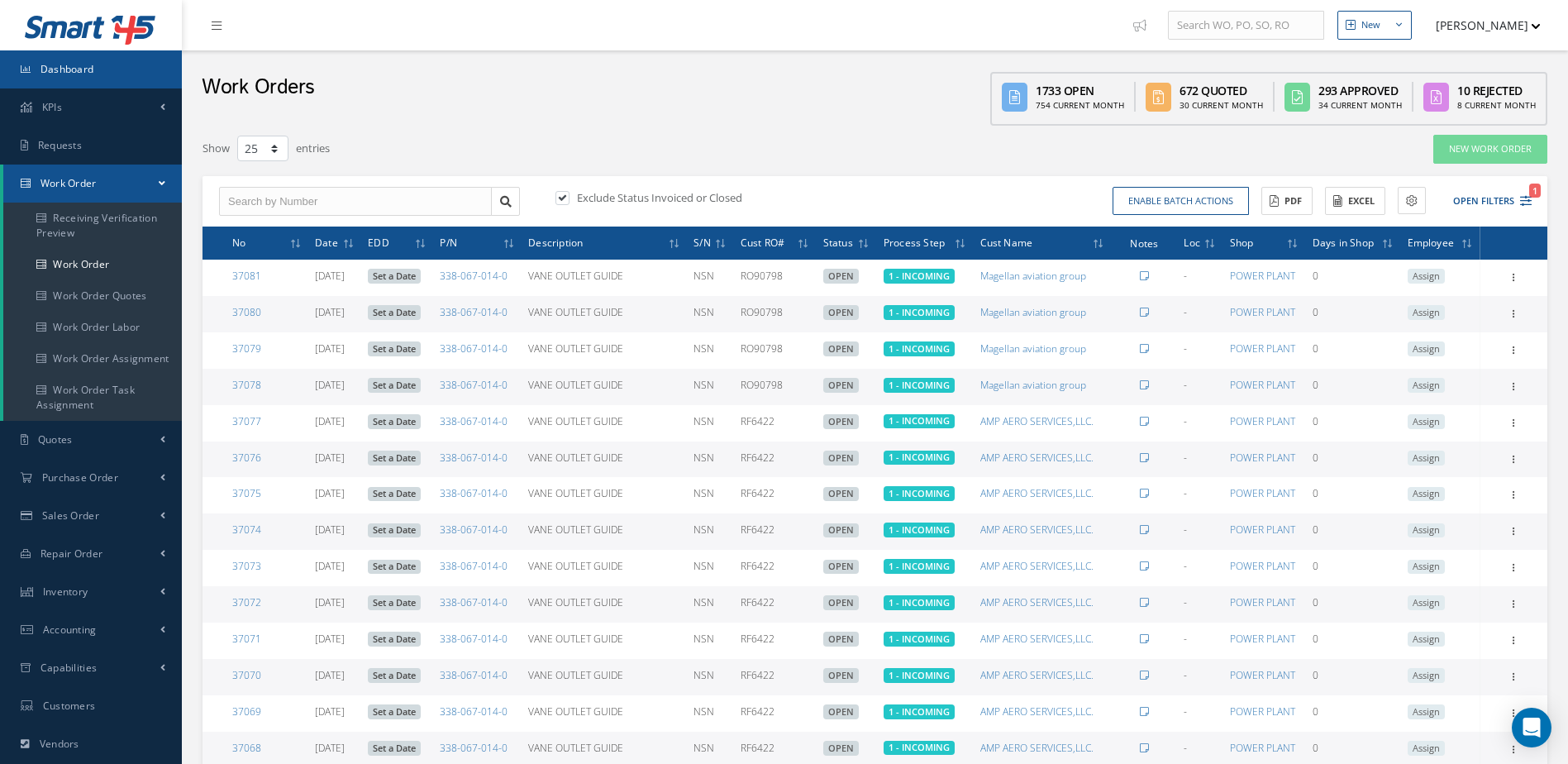
click at [89, 71] on span "Dashboard" at bounding box center [67, 69] width 54 height 14
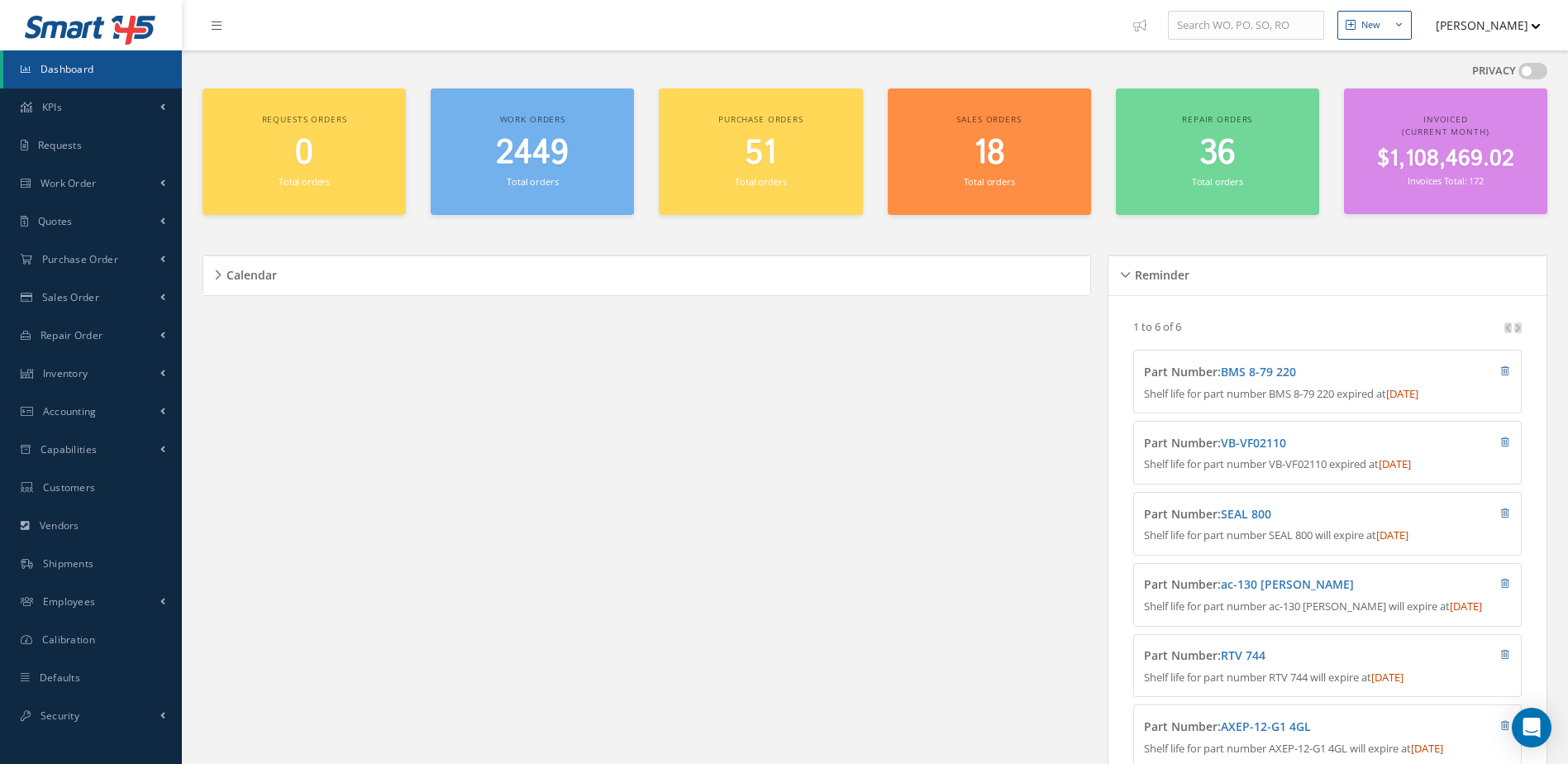
scroll to position [210, 0]
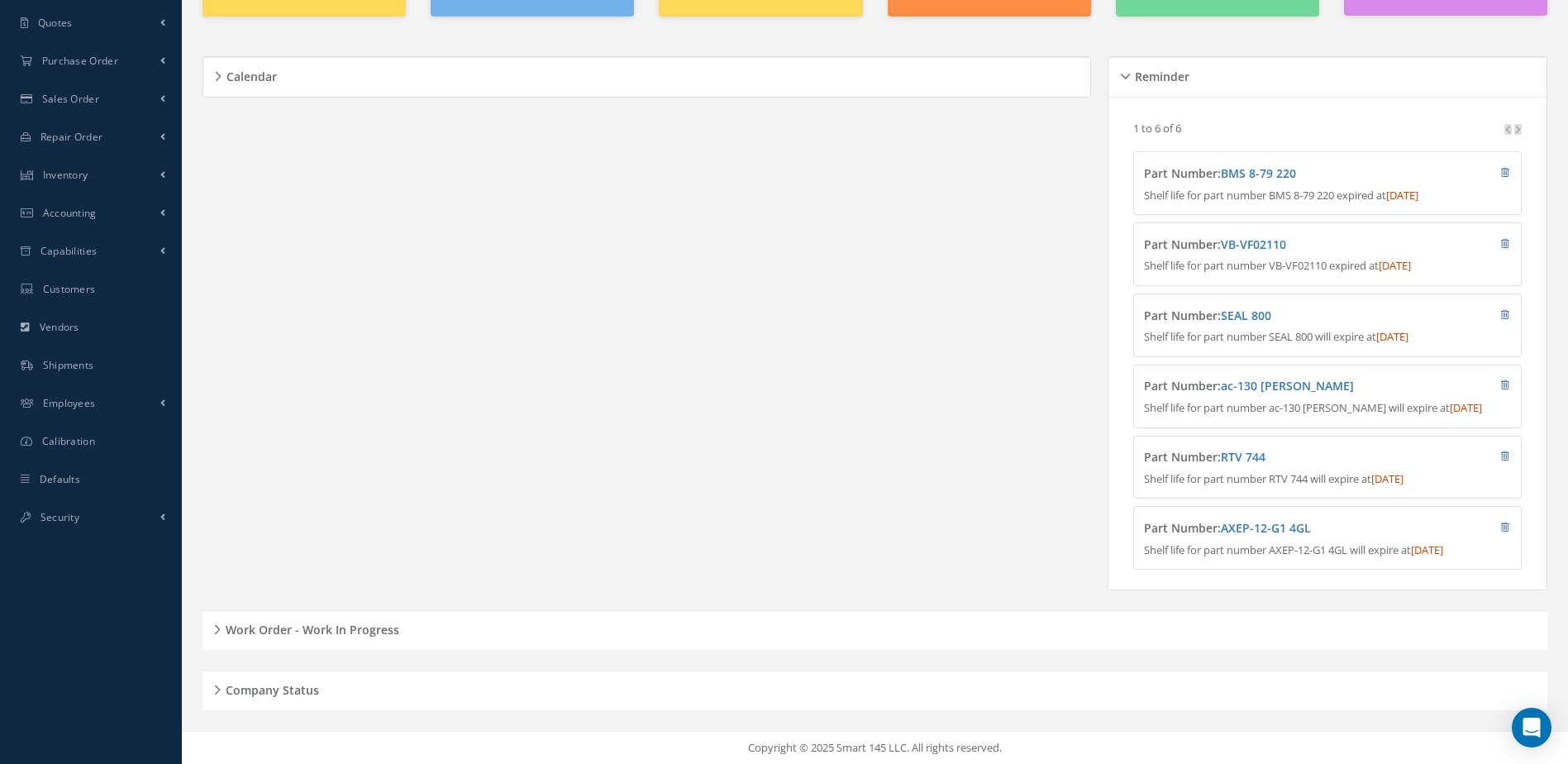
click at [361, 631] on h5 "Work Order - Work In Progress" at bounding box center [310, 627] width 179 height 19
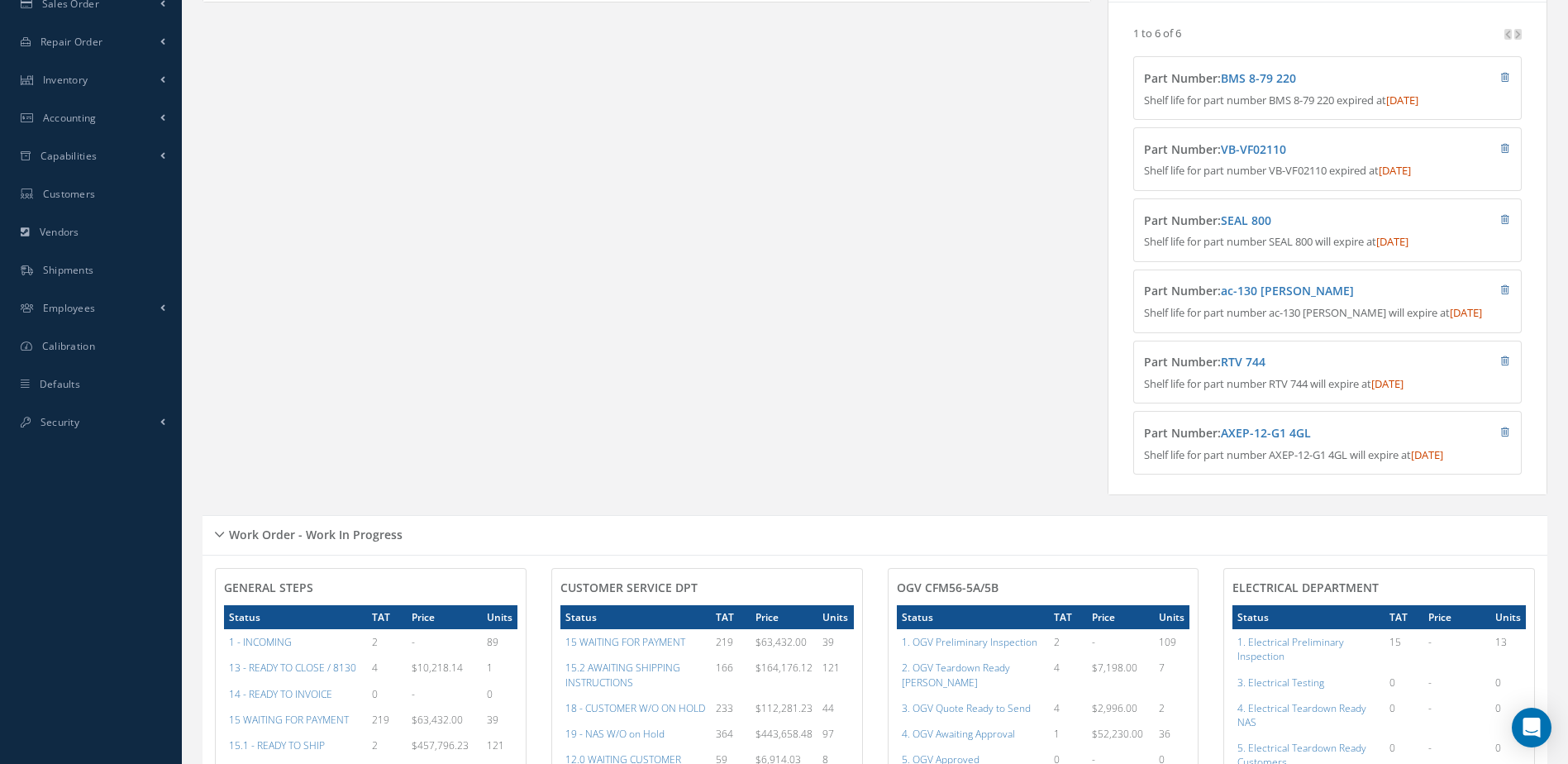
scroll to position [0, 0]
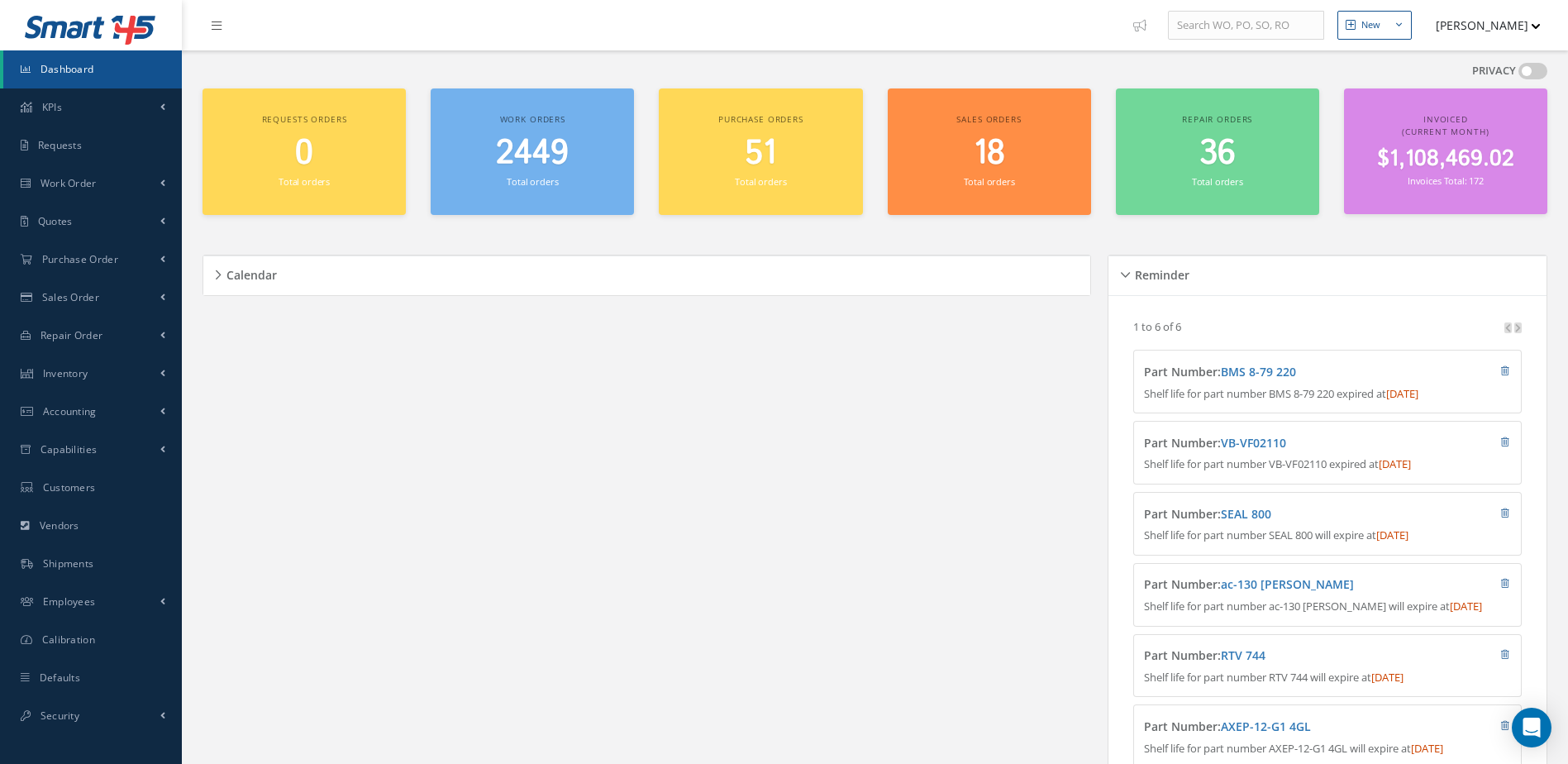
click at [79, 62] on span "Dashboard" at bounding box center [67, 69] width 54 height 14
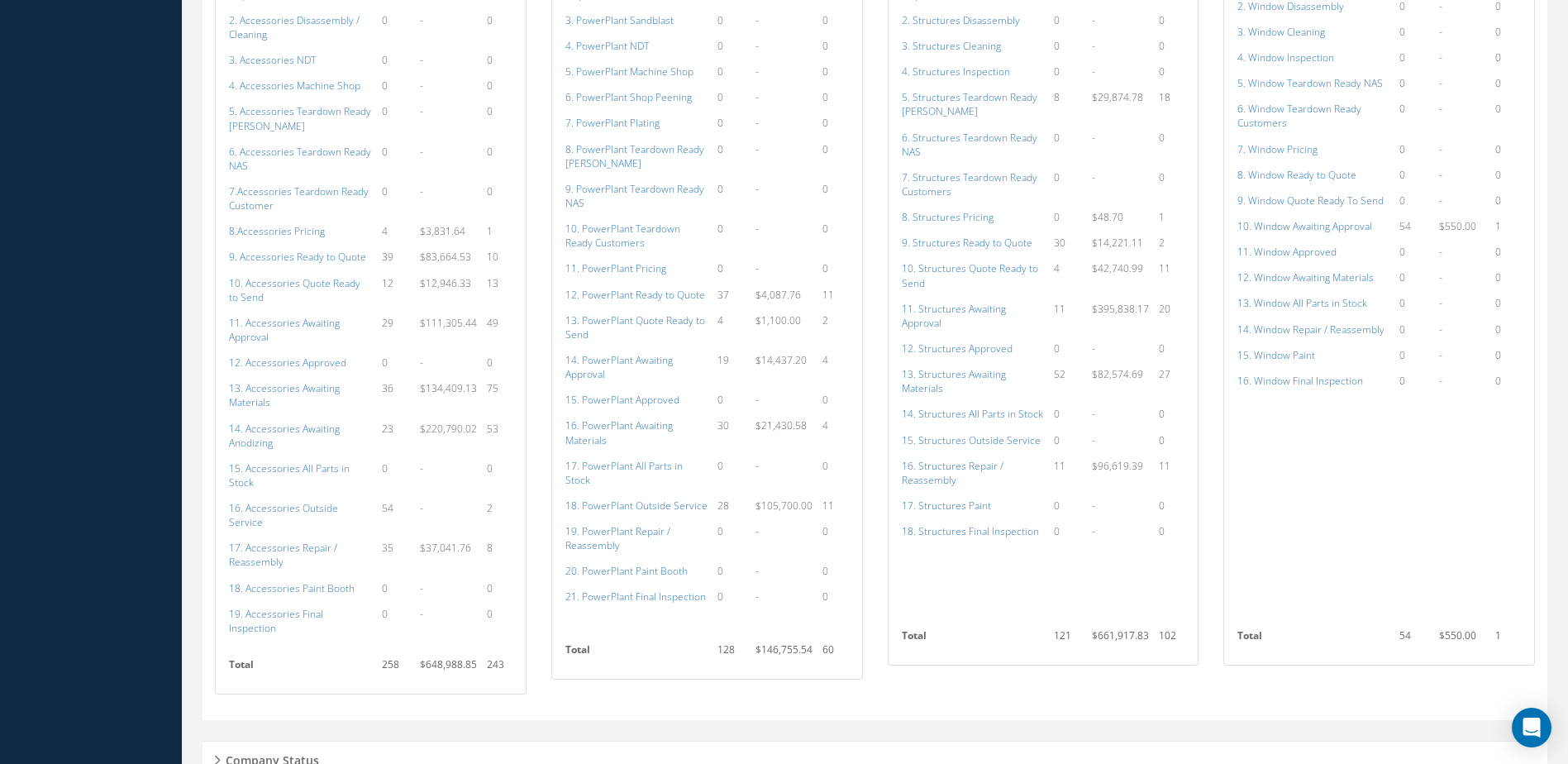
scroll to position [1530, 0]
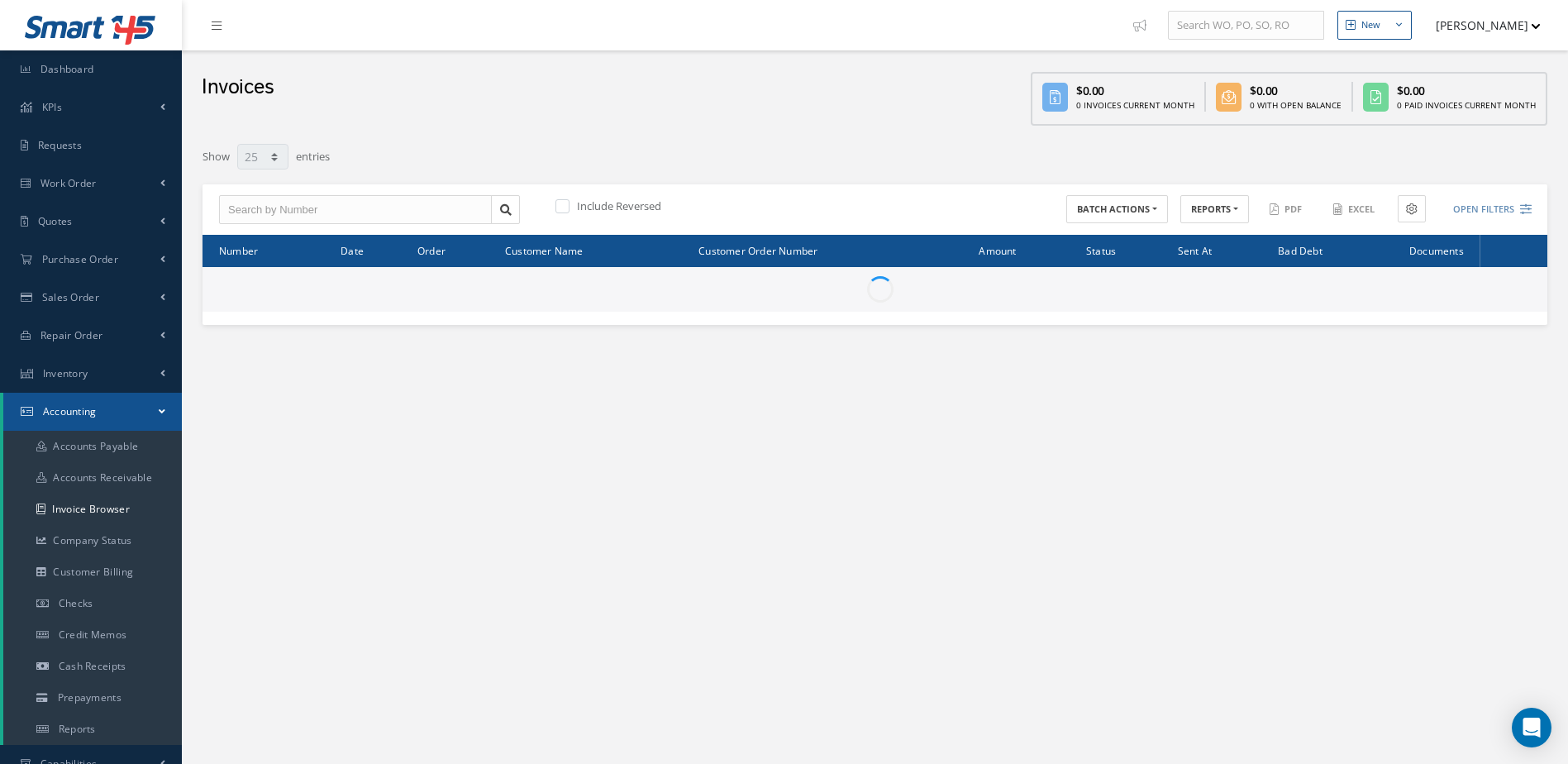
select select "25"
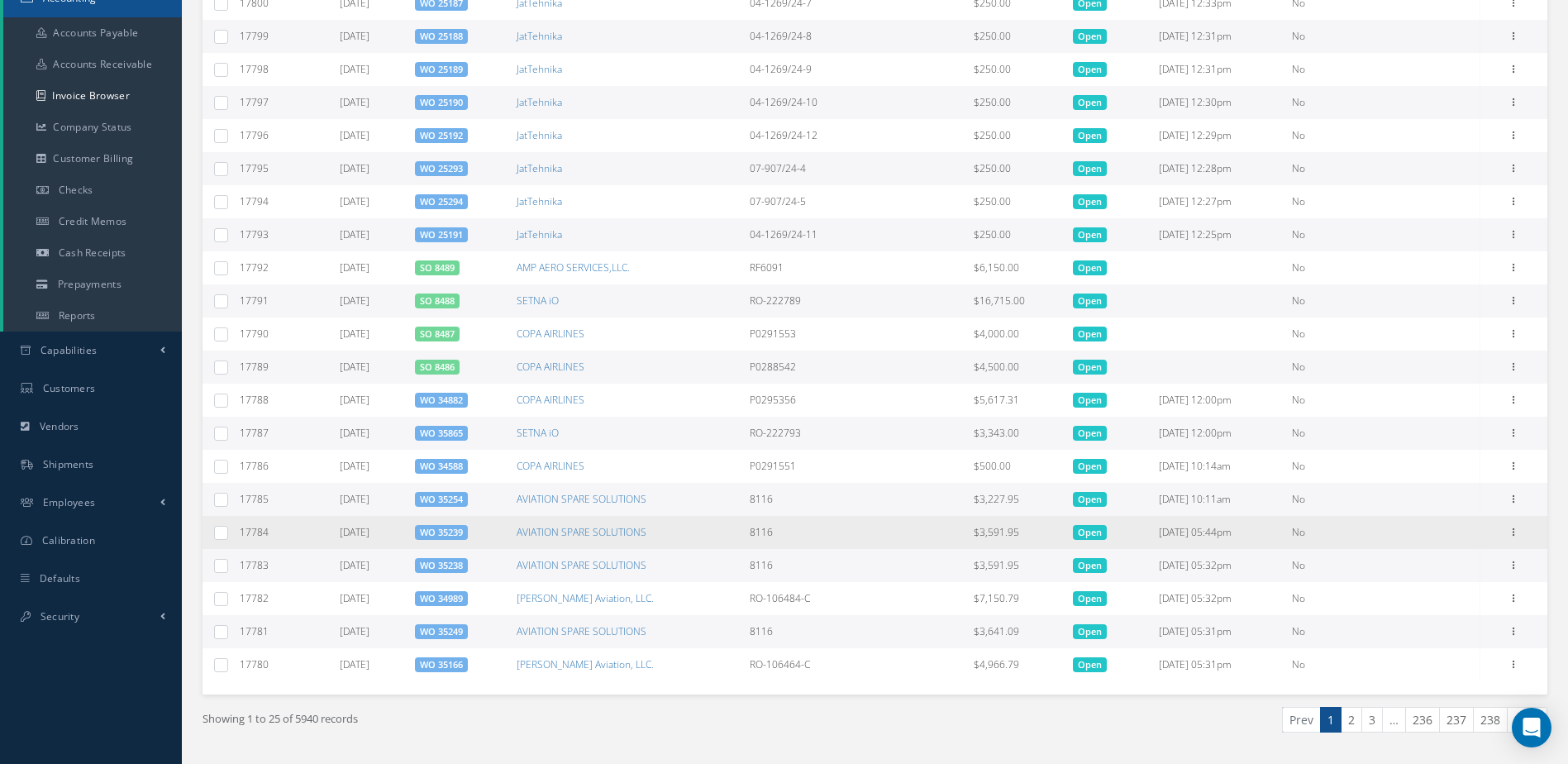
scroll to position [457, 0]
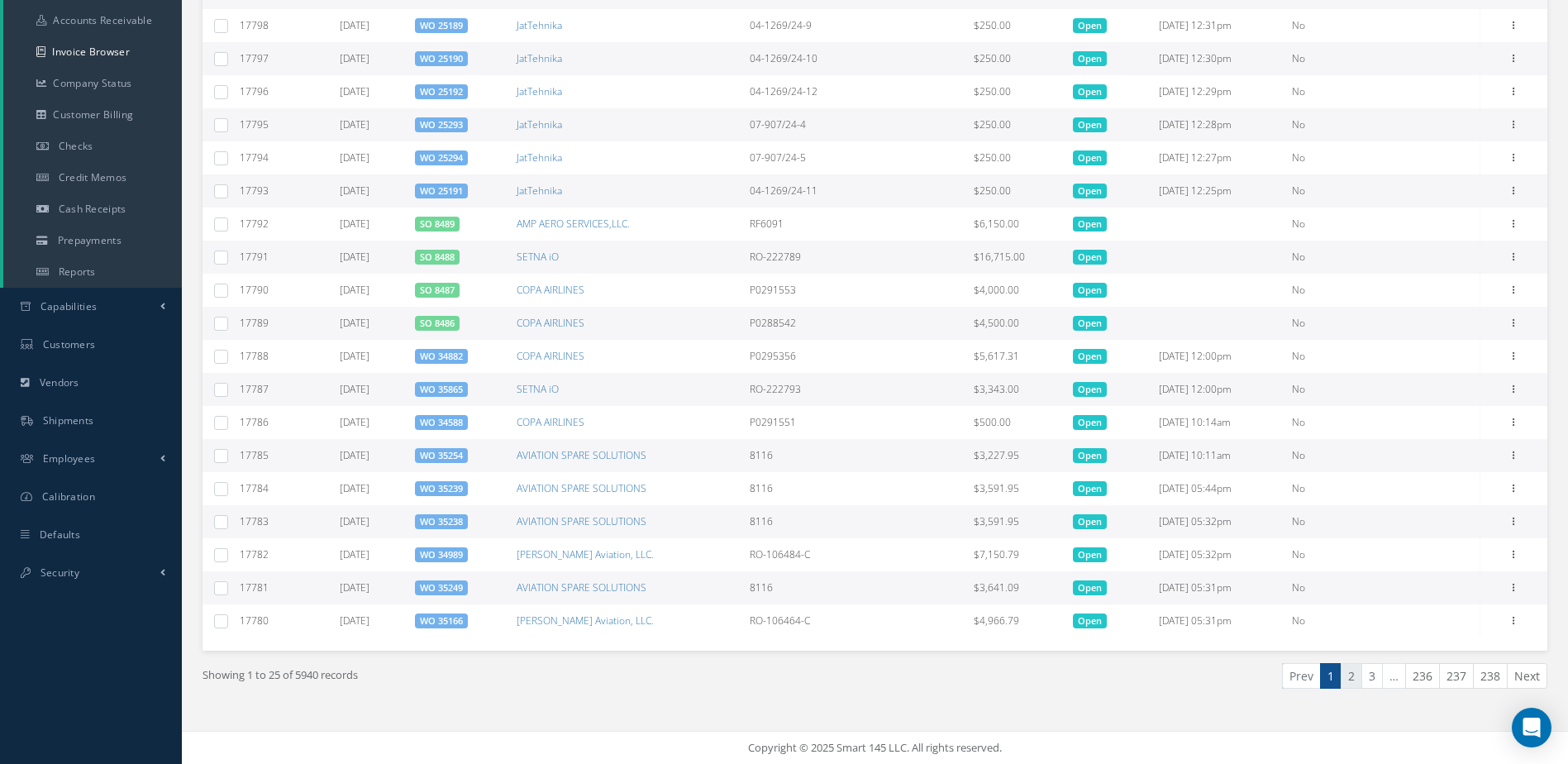
click at [1347, 678] on link "2" at bounding box center [1351, 676] width 21 height 26
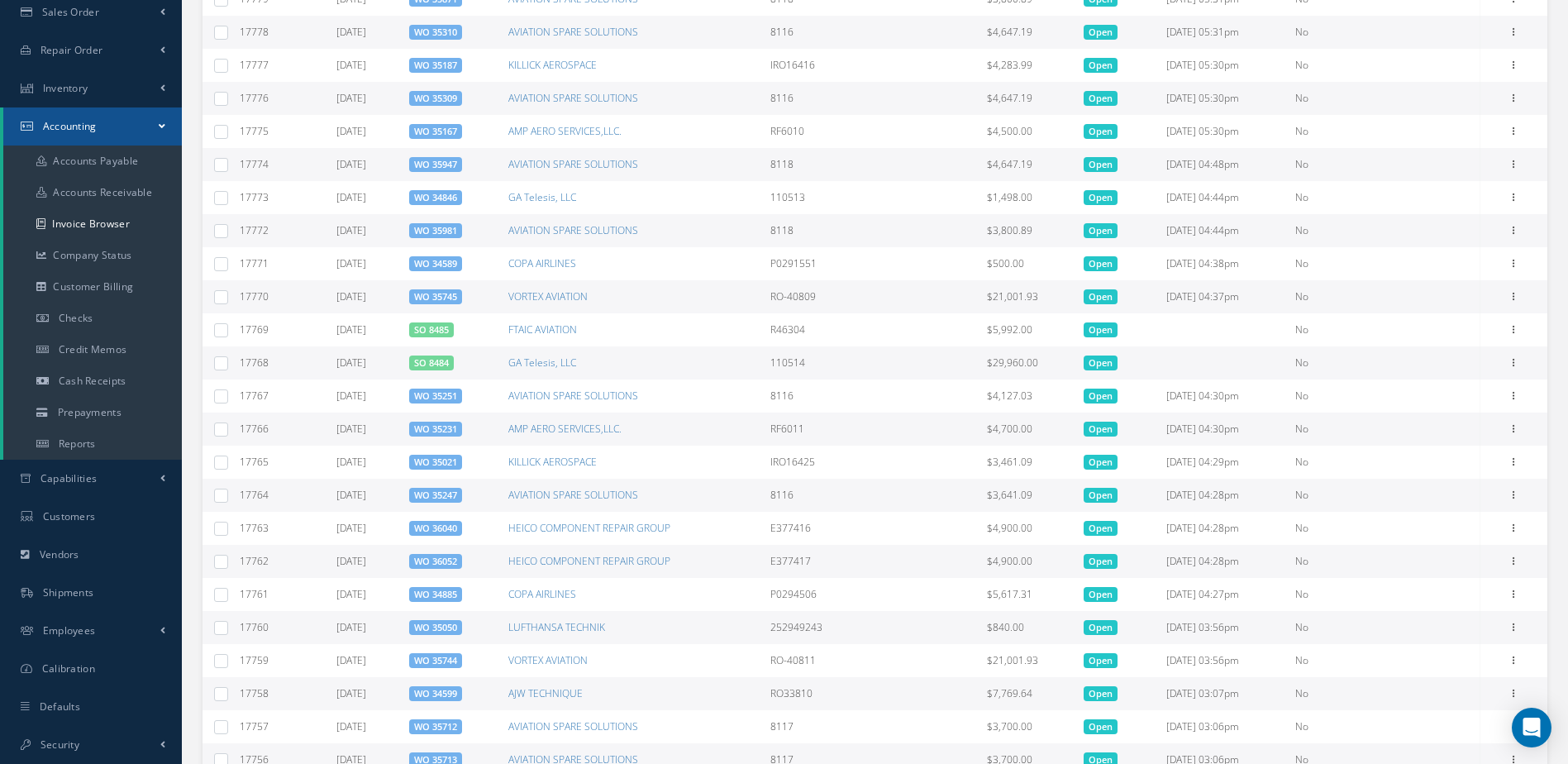
scroll to position [457, 0]
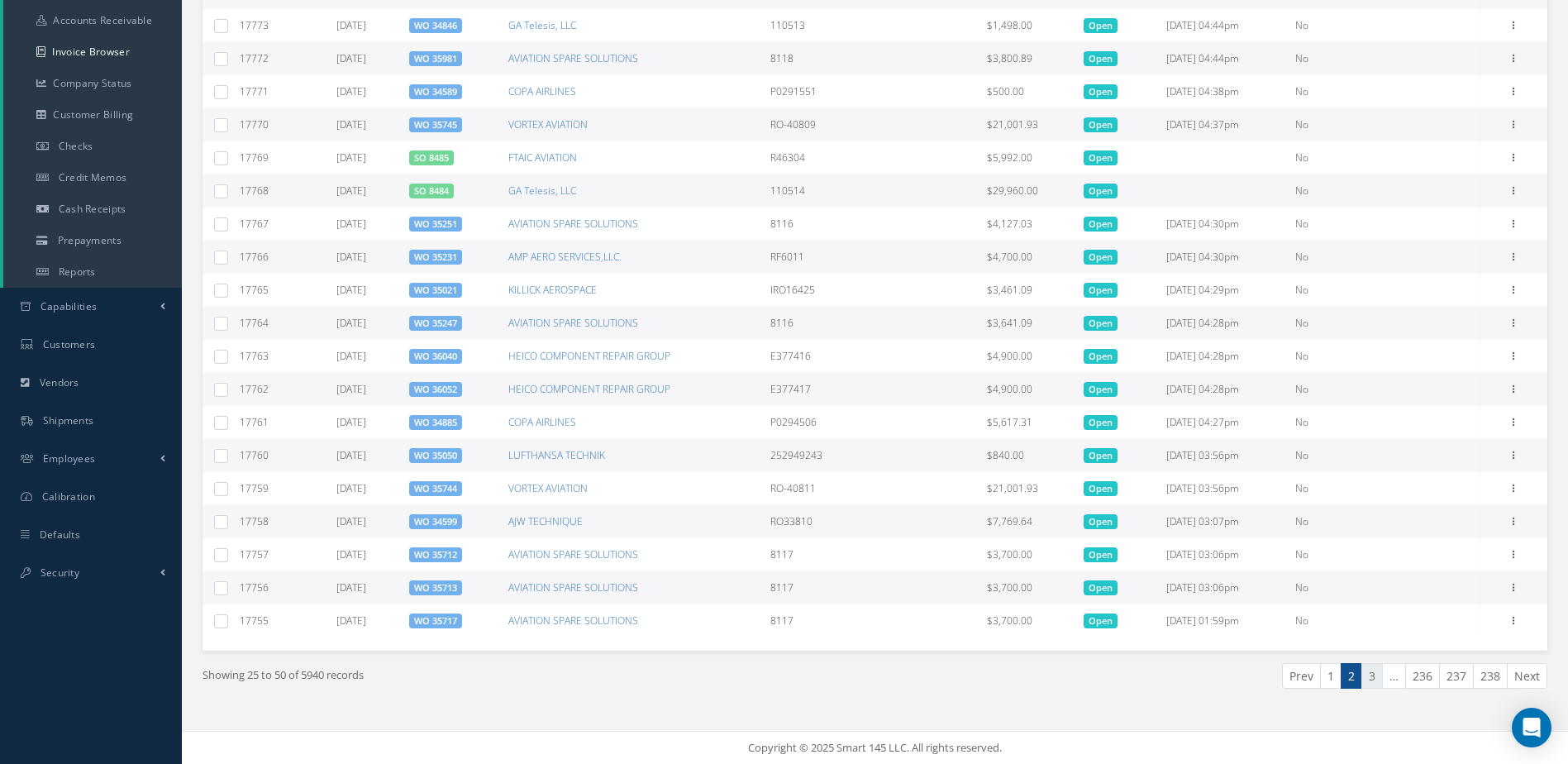
click at [1378, 676] on link "3" at bounding box center [1372, 676] width 21 height 26
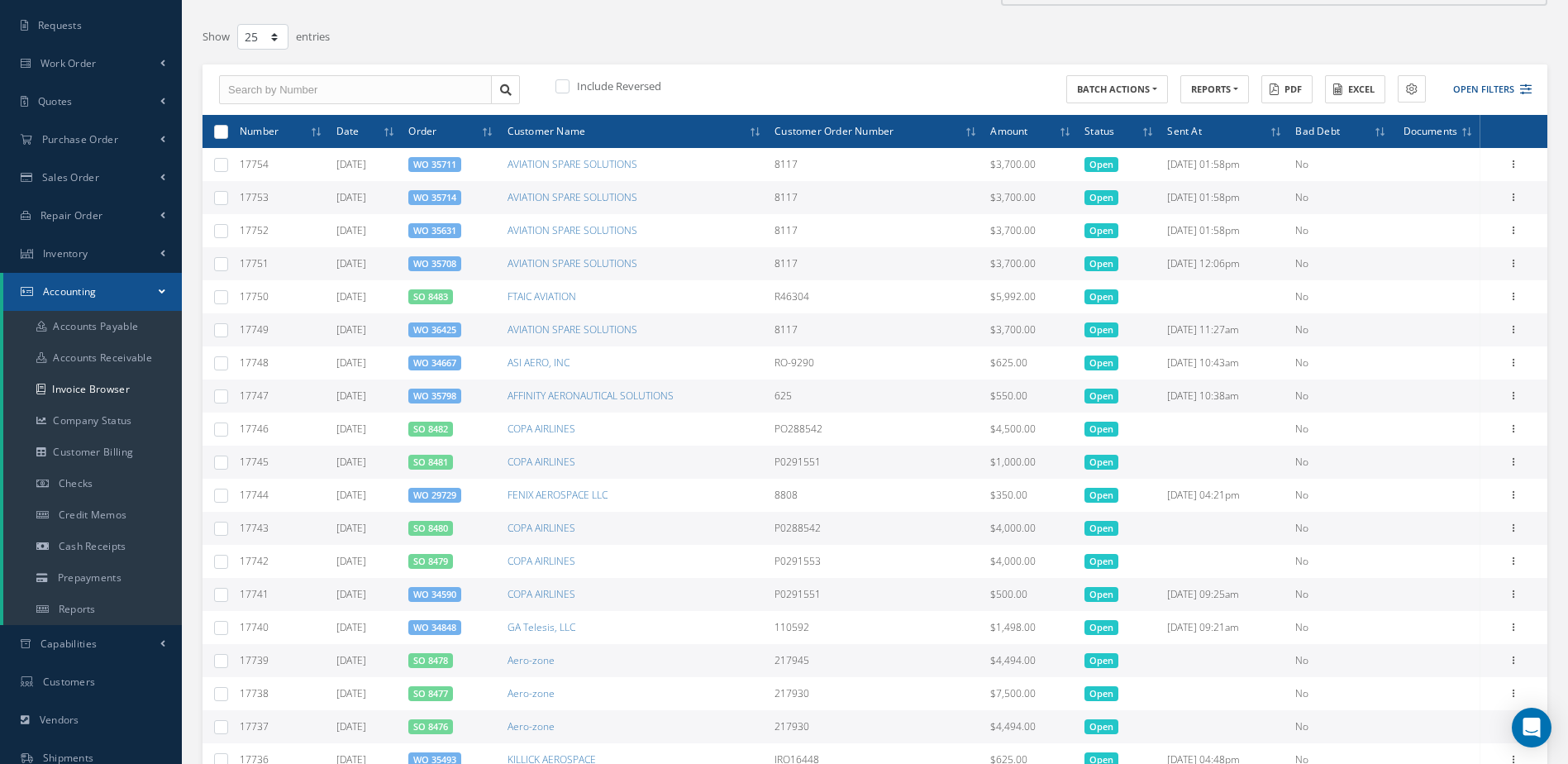
scroll to position [0, 0]
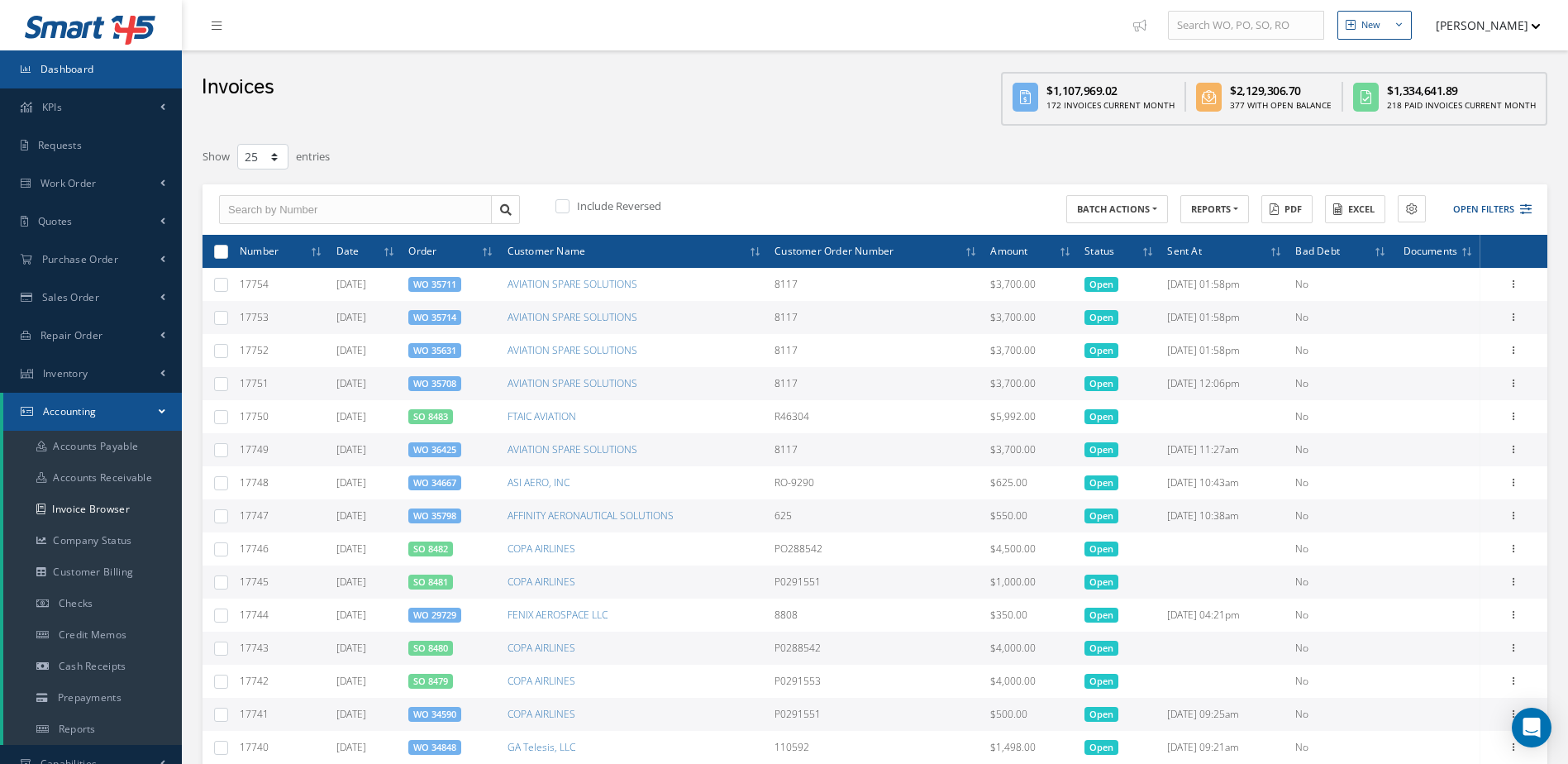
click at [92, 60] on link "Dashboard" at bounding box center [91, 69] width 182 height 38
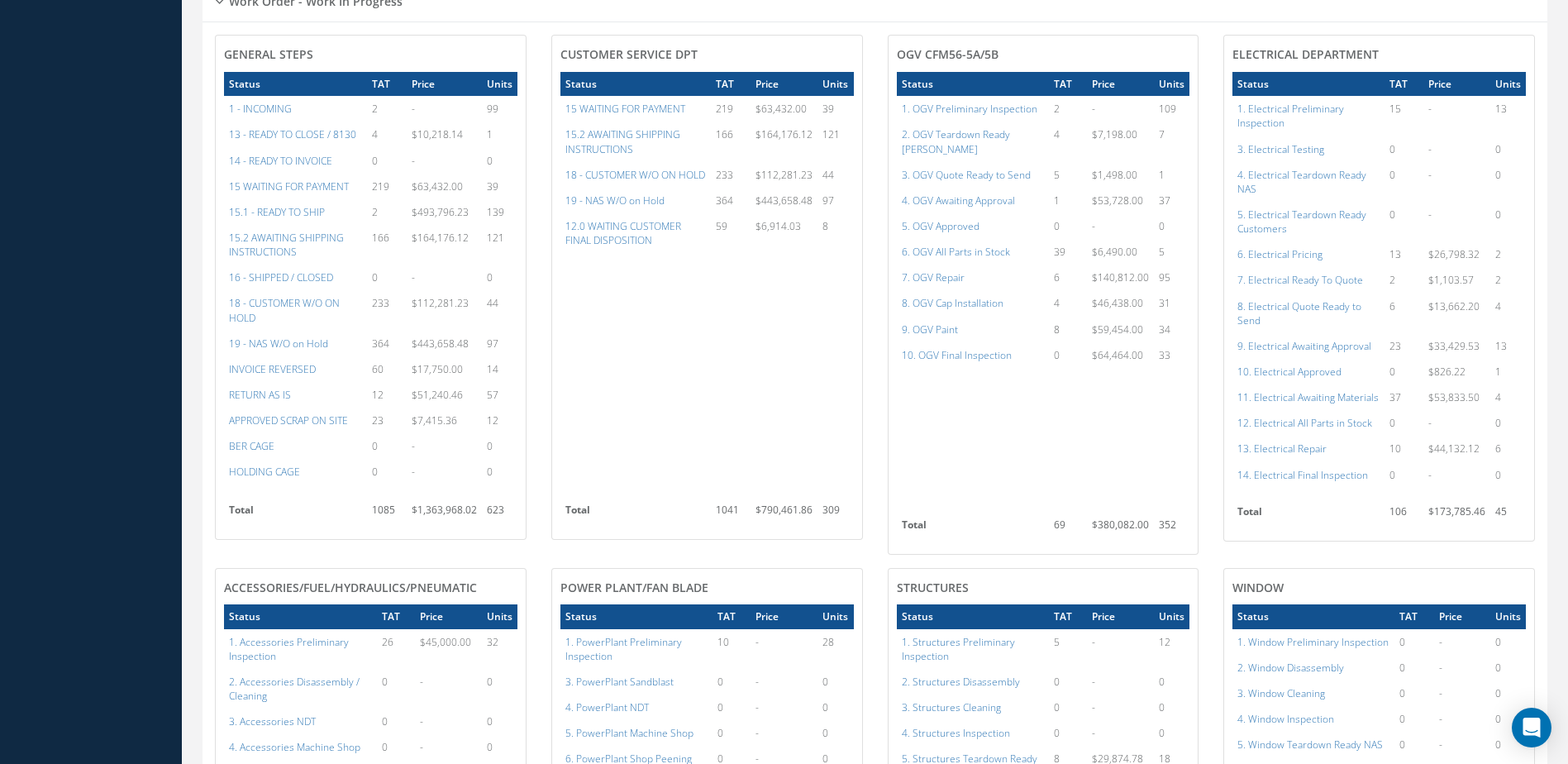
scroll to position [1241, 0]
